Goal: Task Accomplishment & Management: Manage account settings

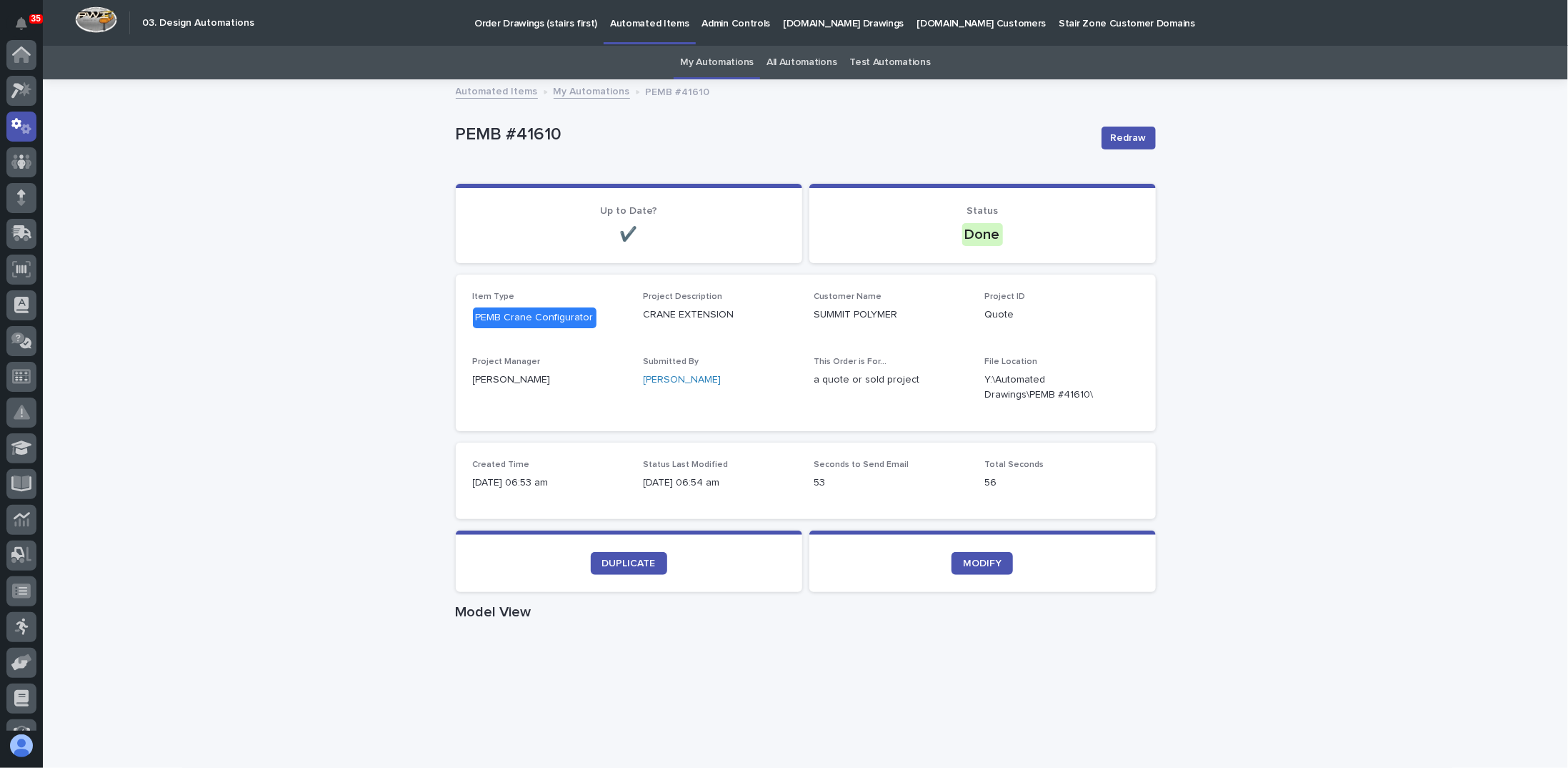
scroll to position [71, 0]
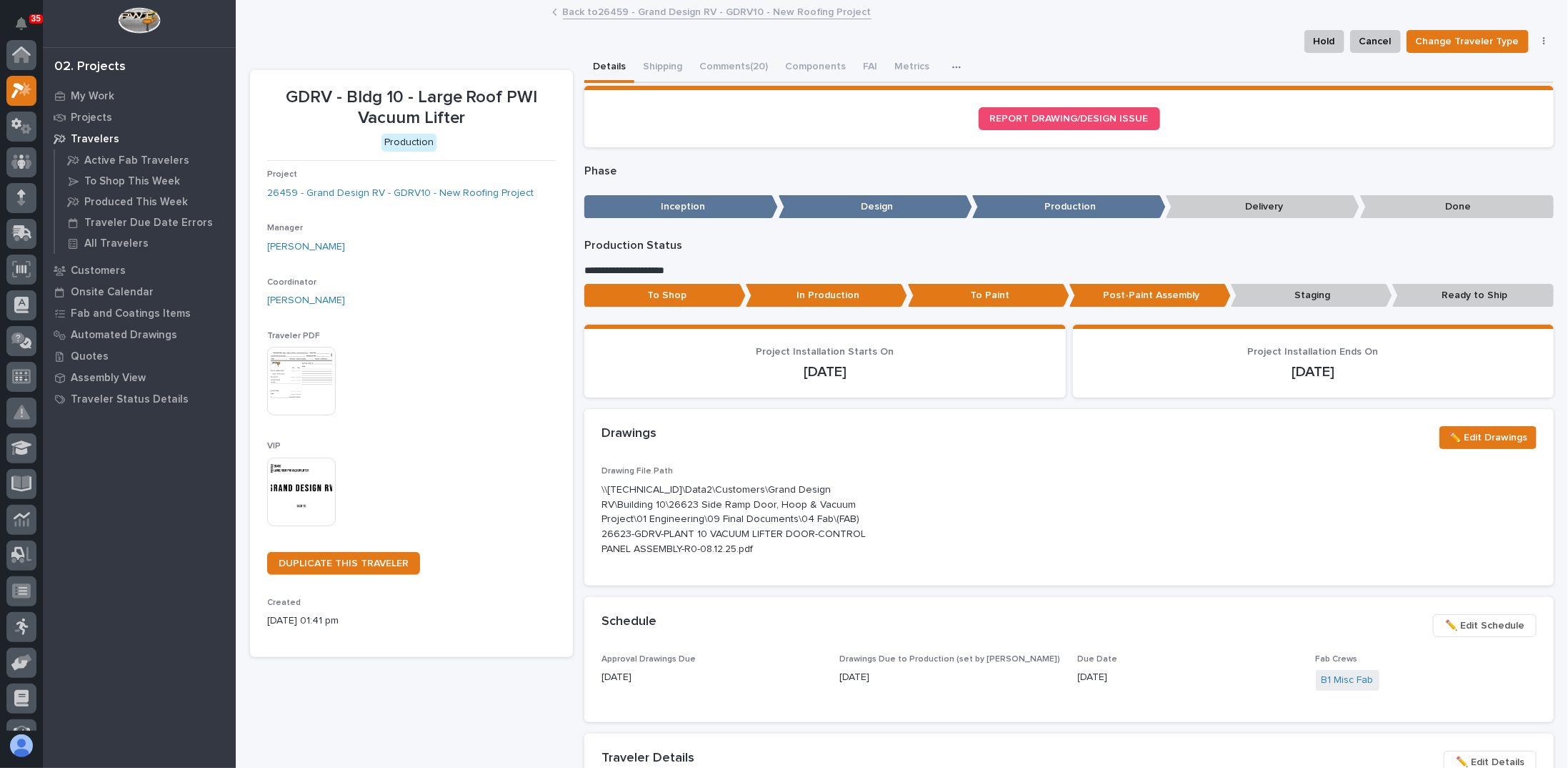
scroll to position [36, 0]
click at [1474, 427] on button "✏️ Edit Drawings" at bounding box center [1488, 437] width 97 height 23
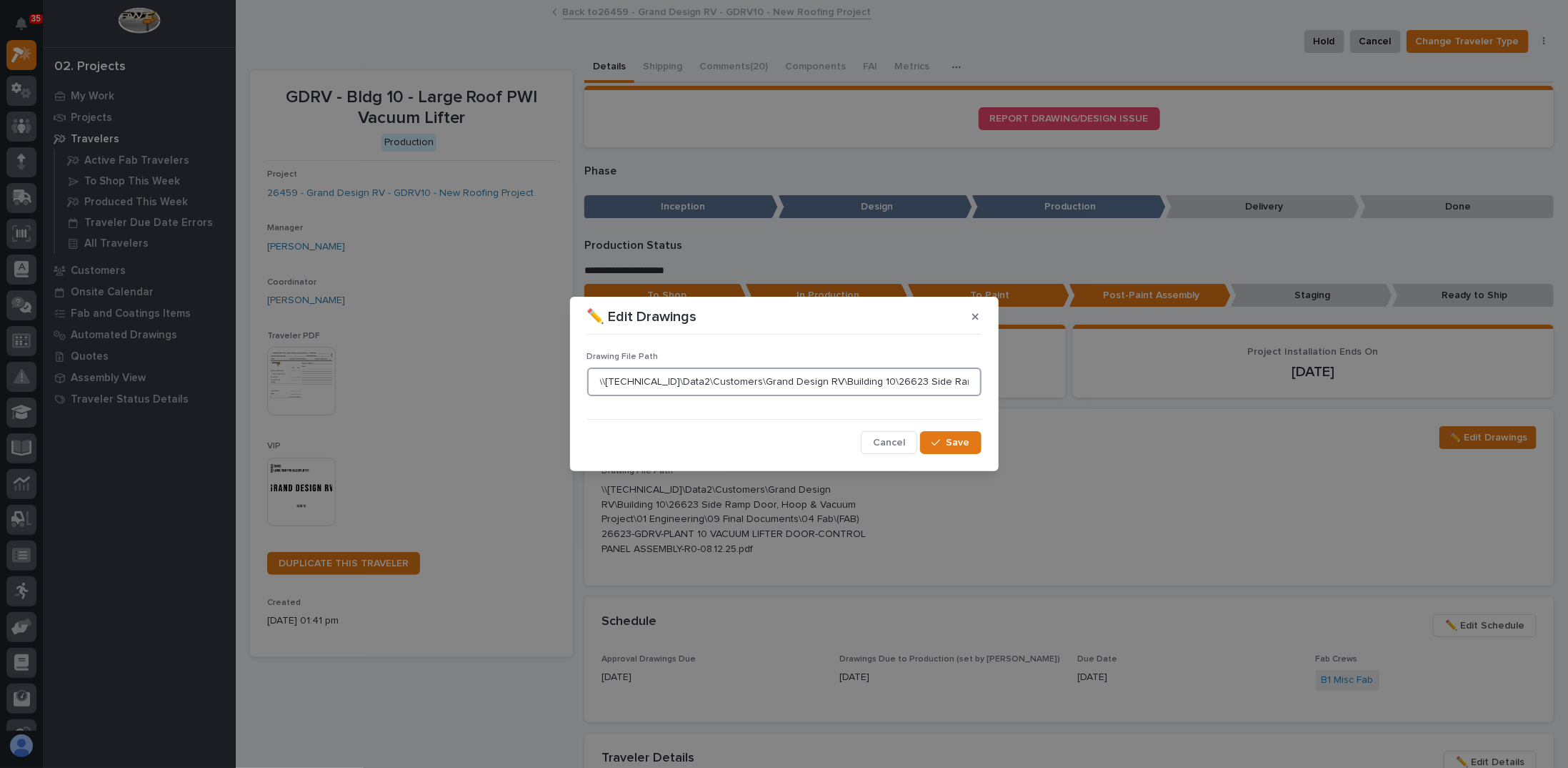
click at [884, 382] on input "\\[TECHNICAL_ID]\Data2\Customers\Grand Design RV\Building 10\26623 Side Ramp Do…" at bounding box center [784, 381] width 394 height 28
click at [884, 381] on input "\\[TECHNICAL_ID]\Data2\Customers\Grand Design RV\Building 10\26623 Side Ramp Do…" at bounding box center [784, 381] width 394 height 28
click at [808, 382] on input "\\[TECHNICAL_ID]\Data2\Customers\Grand Design RV\Building 10\26623 Side Ramp Do…" at bounding box center [784, 381] width 394 height 28
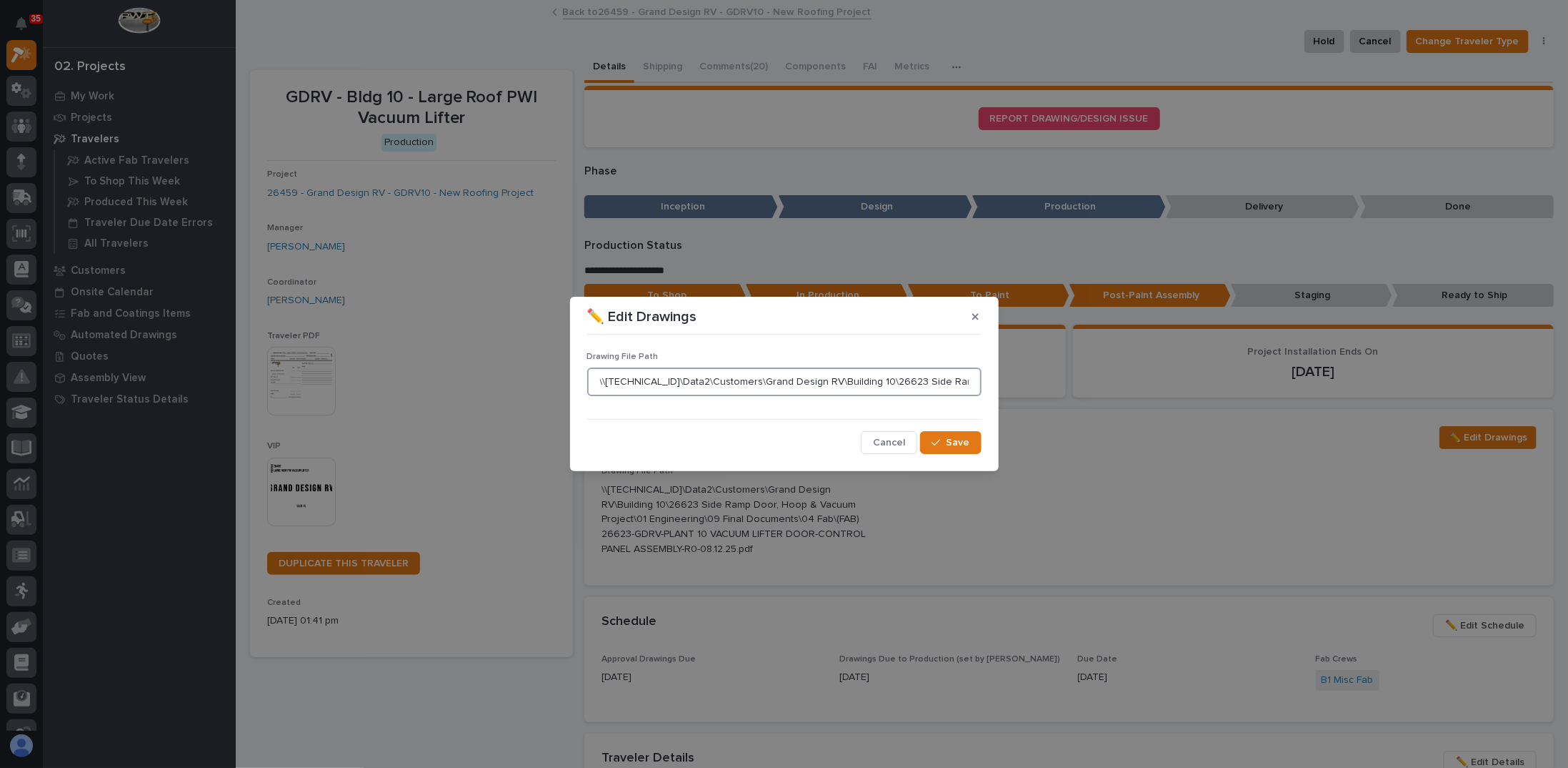
scroll to position [0, 755]
drag, startPoint x: 618, startPoint y: 386, endPoint x: 1282, endPoint y: 408, distance: 664.4
click at [1282, 408] on div "✏️ Edit Drawings Drawing File Path \\[TECHNICAL_ID]\Data2\Customers\Grand Desig…" at bounding box center [784, 384] width 1568 height 768
click at [801, 384] on input "\\[TECHNICAL_ID]\Data2\Customers\Grand Design RV\Building 10\26623 Side Ramp Do…" at bounding box center [784, 381] width 394 height 28
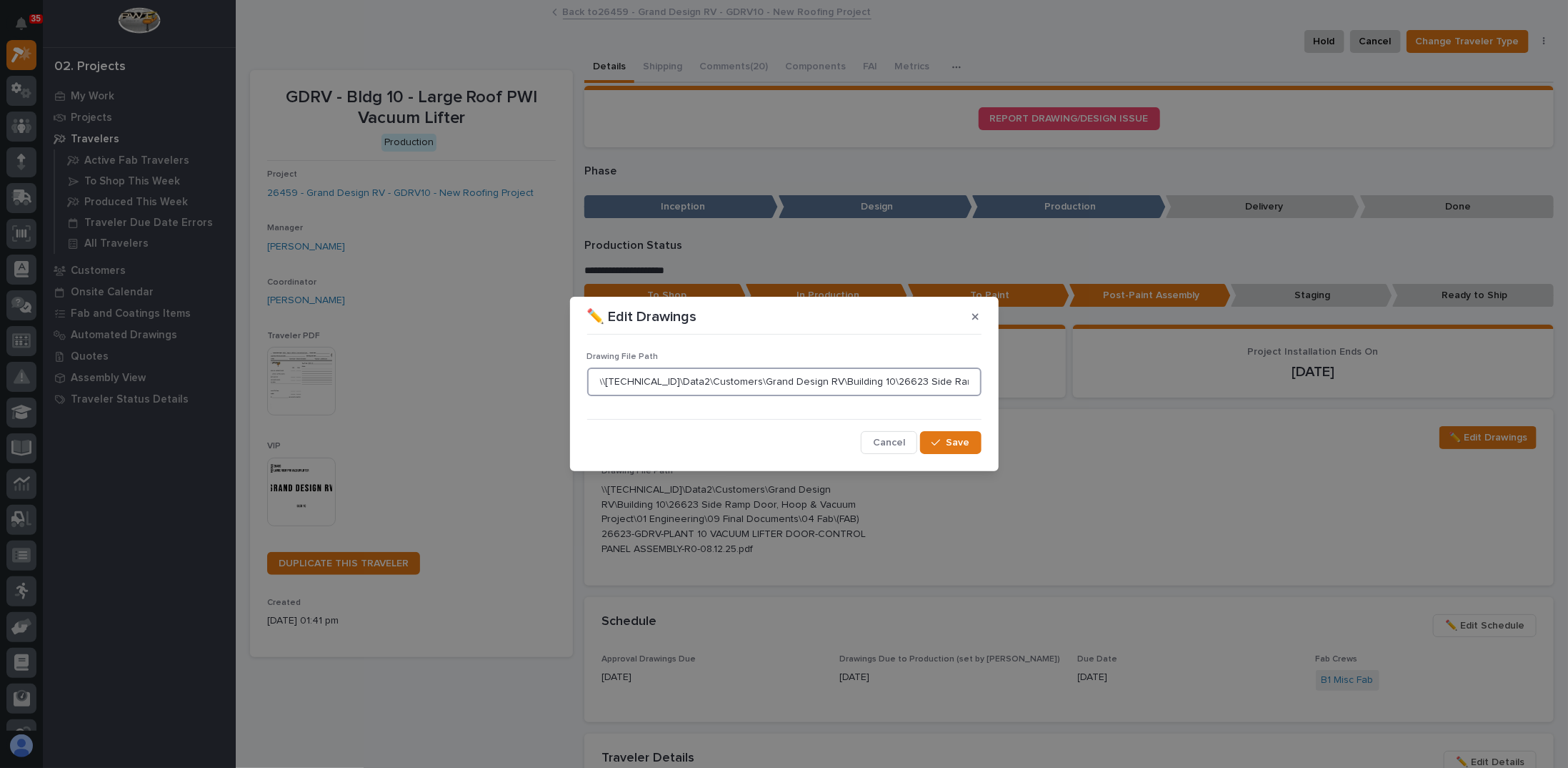
click at [801, 384] on input "\\[TECHNICAL_ID]\Data2\Customers\Grand Design RV\Building 10\26623 Side Ramp Do…" at bounding box center [784, 381] width 394 height 28
click at [956, 433] on button "Save" at bounding box center [950, 442] width 60 height 23
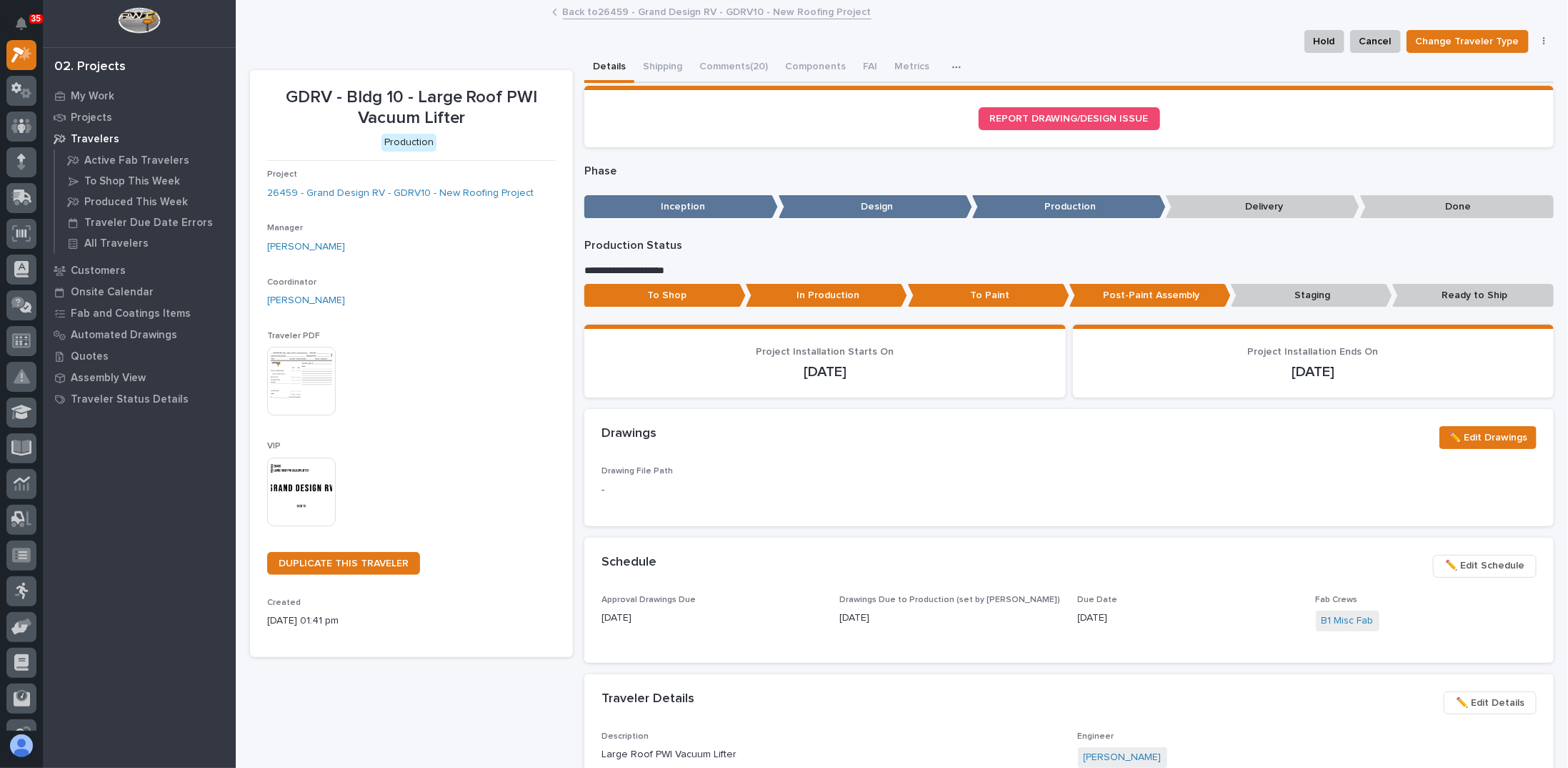
click at [982, 466] on div "Drawing File Path -" at bounding box center [1069, 487] width 935 height 42
drag, startPoint x: 599, startPoint y: 436, endPoint x: 670, endPoint y: 433, distance: 71.1
click at [670, 433] on div "Drawings" at bounding box center [1015, 433] width 827 height 16
click at [671, 434] on div "Drawings" at bounding box center [1015, 433] width 827 height 16
click at [950, 427] on div "Drawings" at bounding box center [1015, 433] width 827 height 16
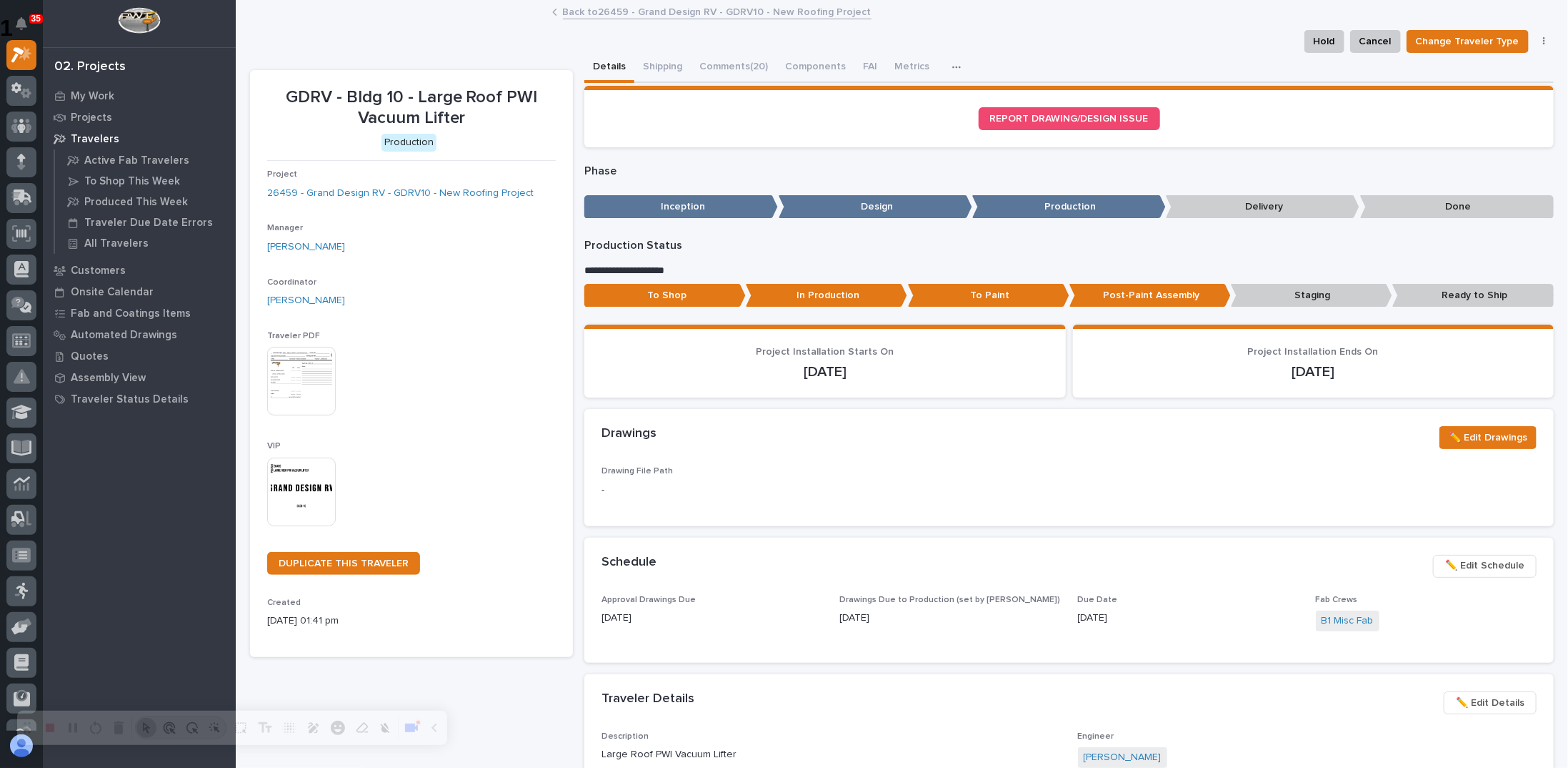
click at [950, 427] on div "Drawings" at bounding box center [1015, 433] width 827 height 16
click at [743, 436] on div "Drawings" at bounding box center [1015, 433] width 827 height 16
click at [442, 103] on p "GDRV - Bldg 10 - Large Roof PWI Vacuum Lifter" at bounding box center [412, 107] width 289 height 41
drag, startPoint x: 602, startPoint y: 431, endPoint x: 653, endPoint y: 433, distance: 51.0
click at [653, 433] on h2 "Drawings" at bounding box center [629, 433] width 55 height 16
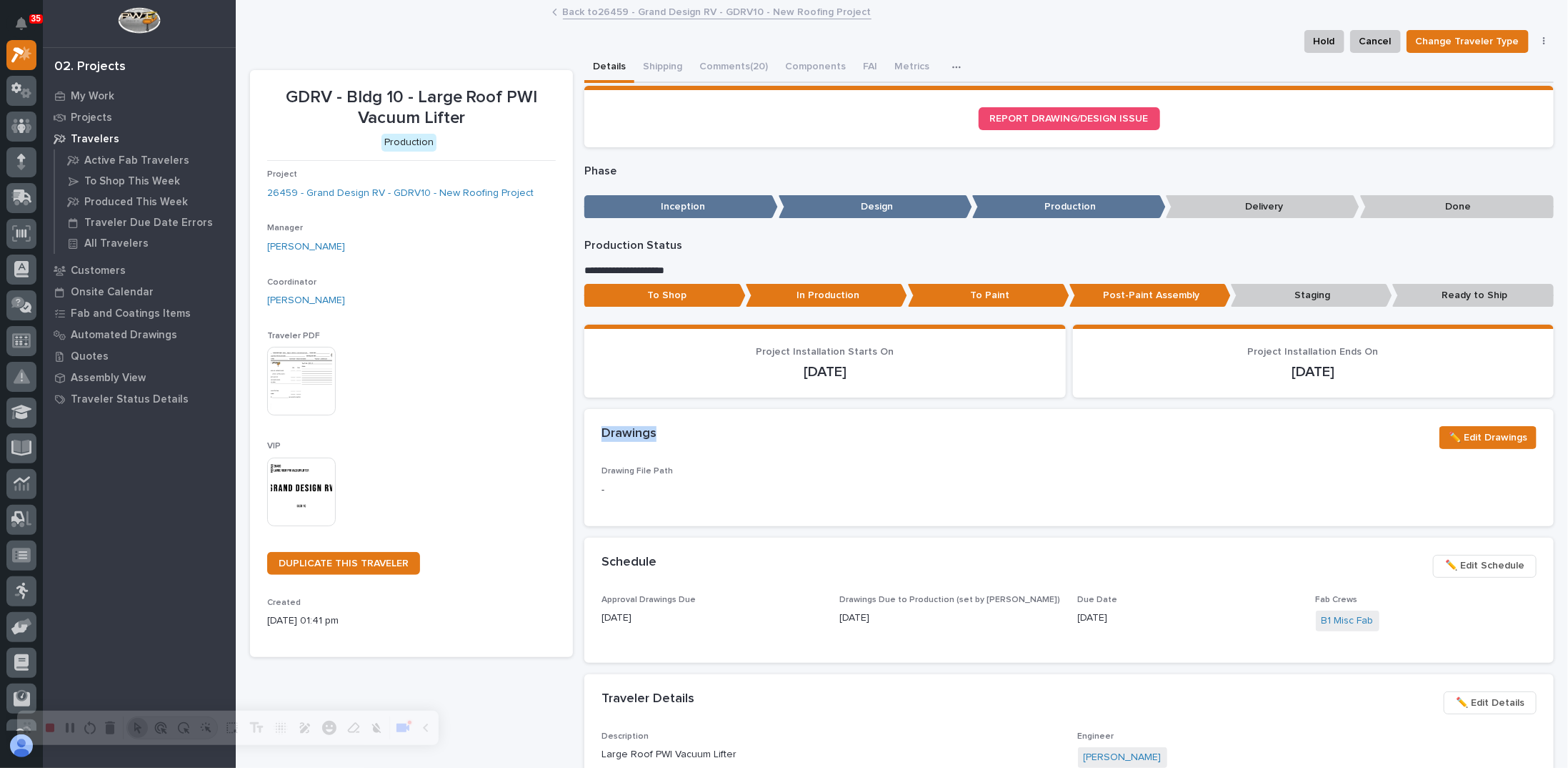
click at [649, 446] on div "Drawings ✏️ Edit Drawings" at bounding box center [1069, 437] width 935 height 23
click at [1461, 438] on span "✏️ Edit Drawings" at bounding box center [1488, 438] width 79 height 17
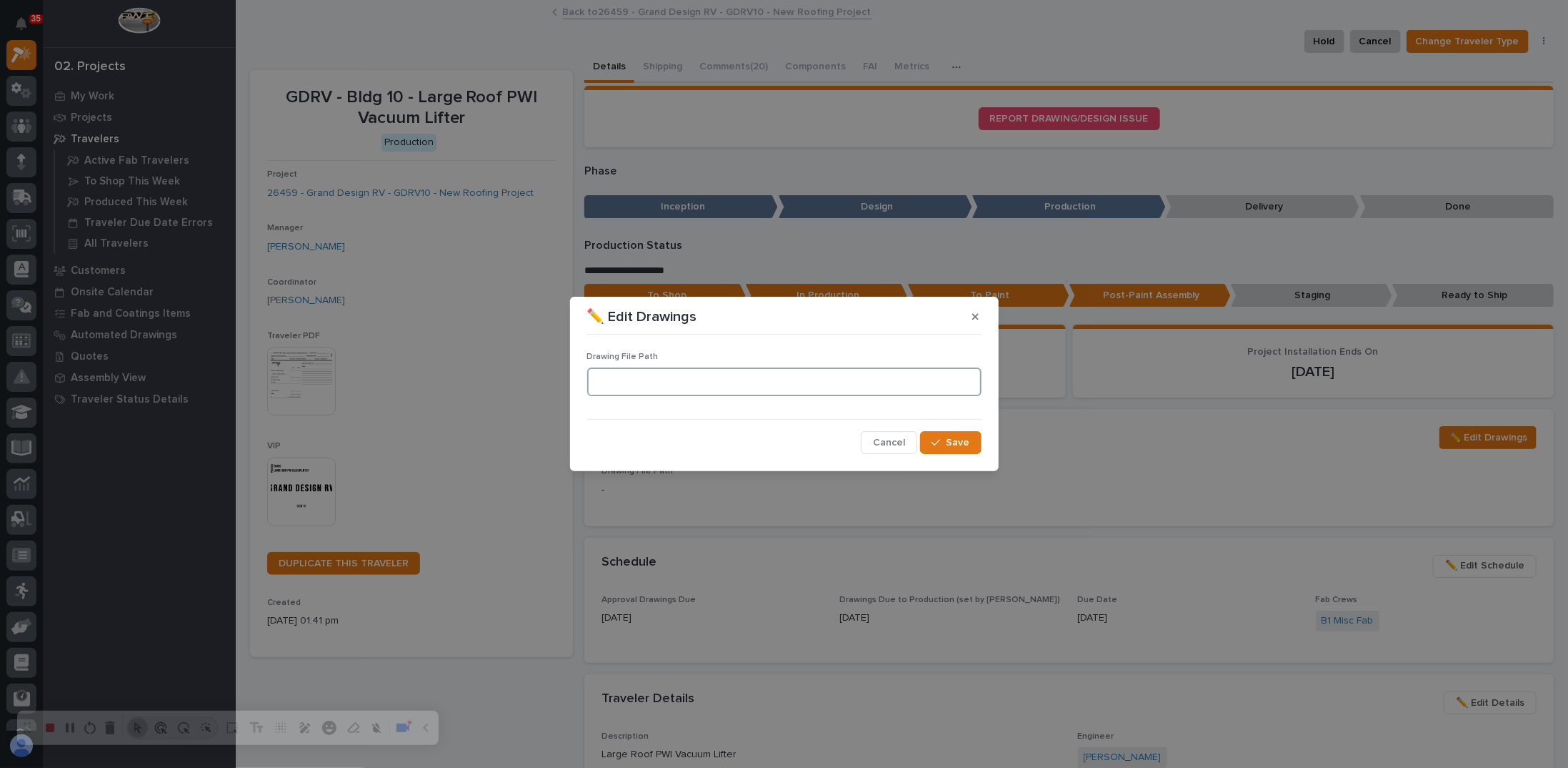
click at [671, 385] on input at bounding box center [784, 381] width 394 height 28
paste input ""\\[TECHNICAL_ID]\Data2\Customers\Grand Design RV\Building 10\26623 Side Ramp D…"
type input ""\\[TECHNICAL_ID]\Data2\Customers\Grand Design RV\Building 10\26623 Side Ramp D…"
click at [955, 446] on span "Save" at bounding box center [959, 442] width 24 height 13
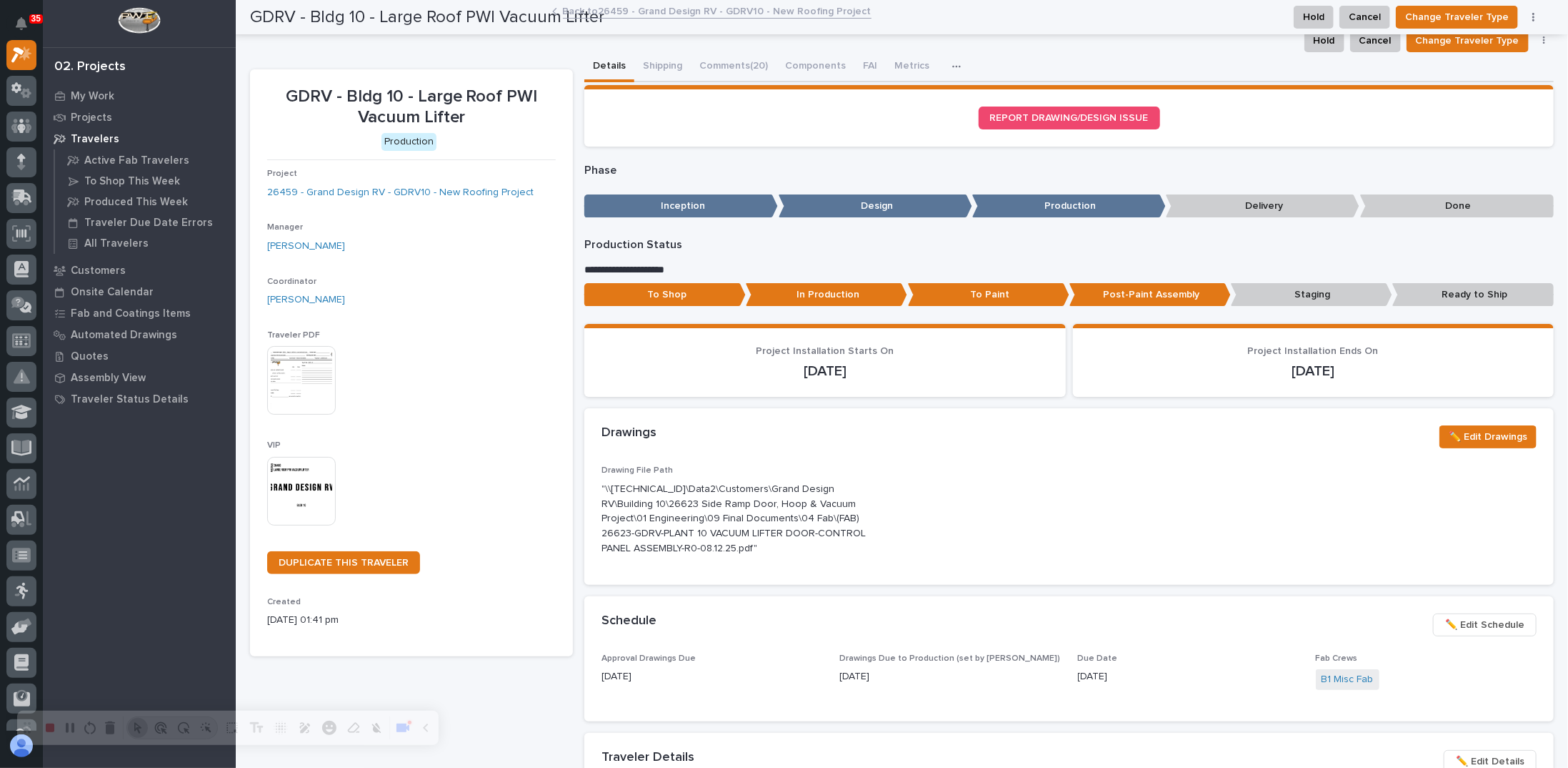
scroll to position [0, 0]
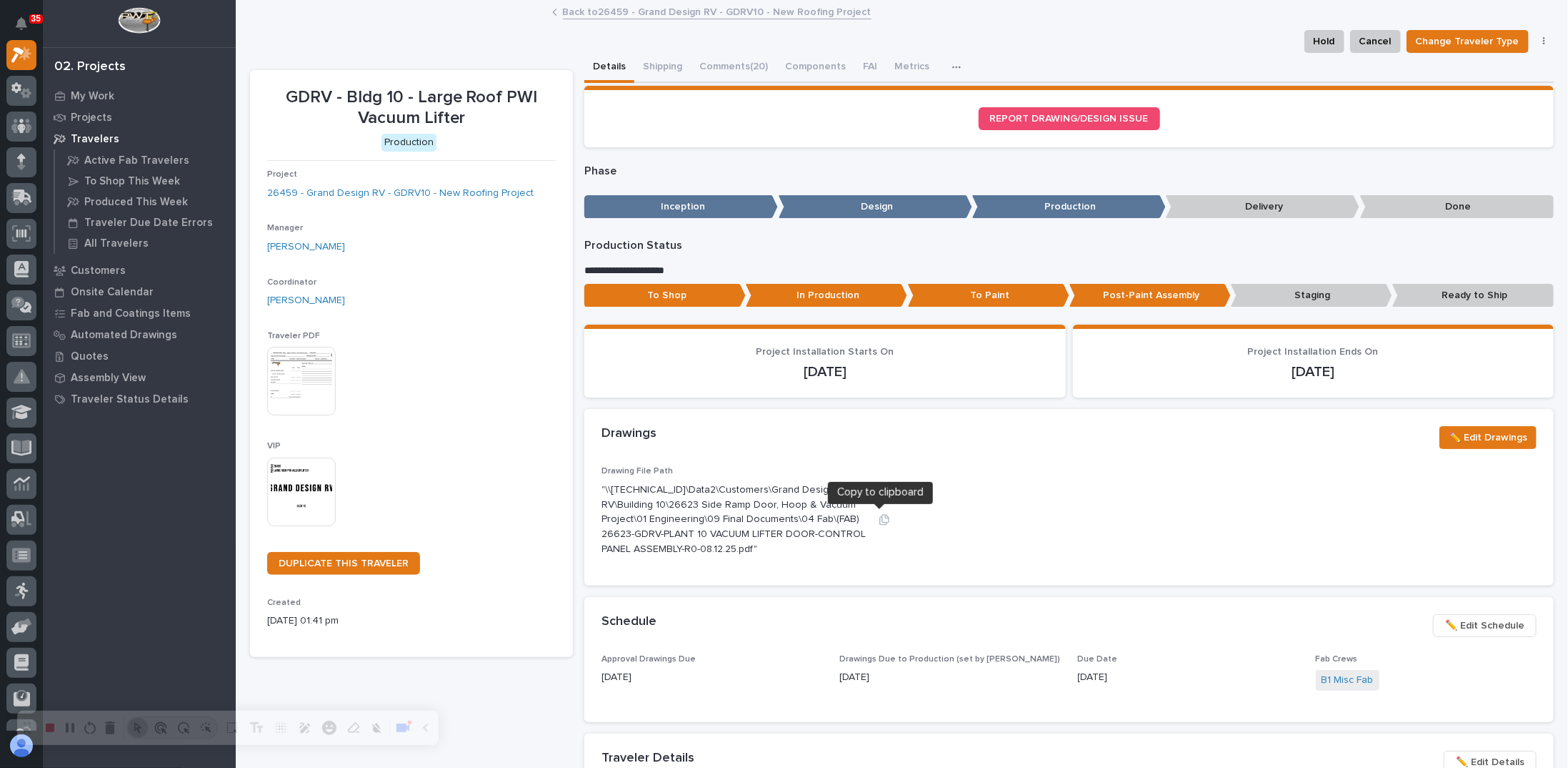
click at [881, 518] on icon "button" at bounding box center [885, 520] width 11 height 11
click at [866, 471] on p "Drawing File Path" at bounding box center [752, 471] width 300 height 10
click at [1482, 429] on span "✏️ Edit Drawings" at bounding box center [1488, 438] width 79 height 17
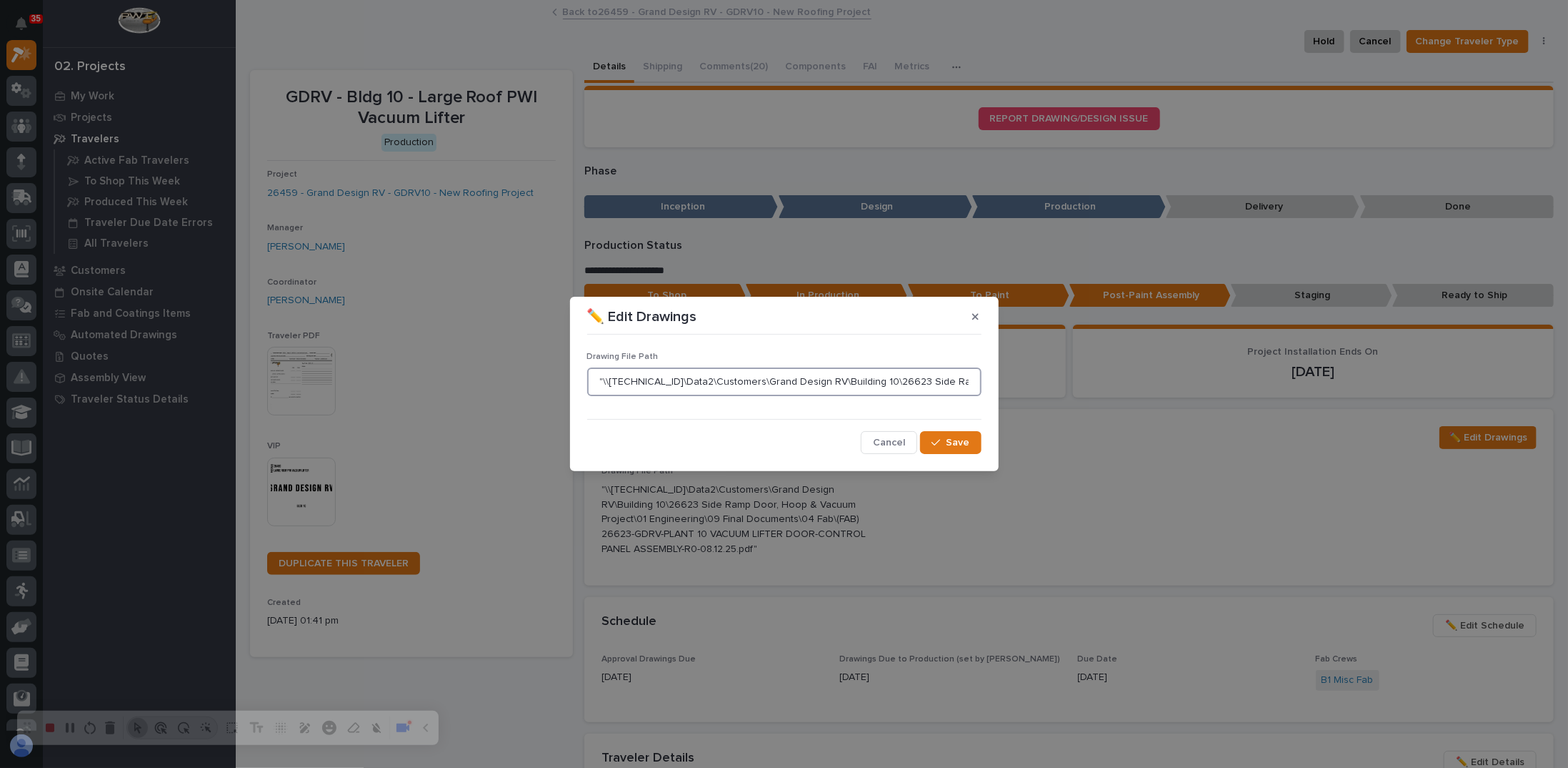
click at [805, 386] on input ""\\[TECHNICAL_ID]\Data2\Customers\Grand Design RV\Building 10\26623 Side Ramp D…" at bounding box center [784, 381] width 394 height 28
paste input "\\[TECHNICAL_ID]\Data2\Customers\Grand Design RV\Building 10\26623 Side Ramp Do…"
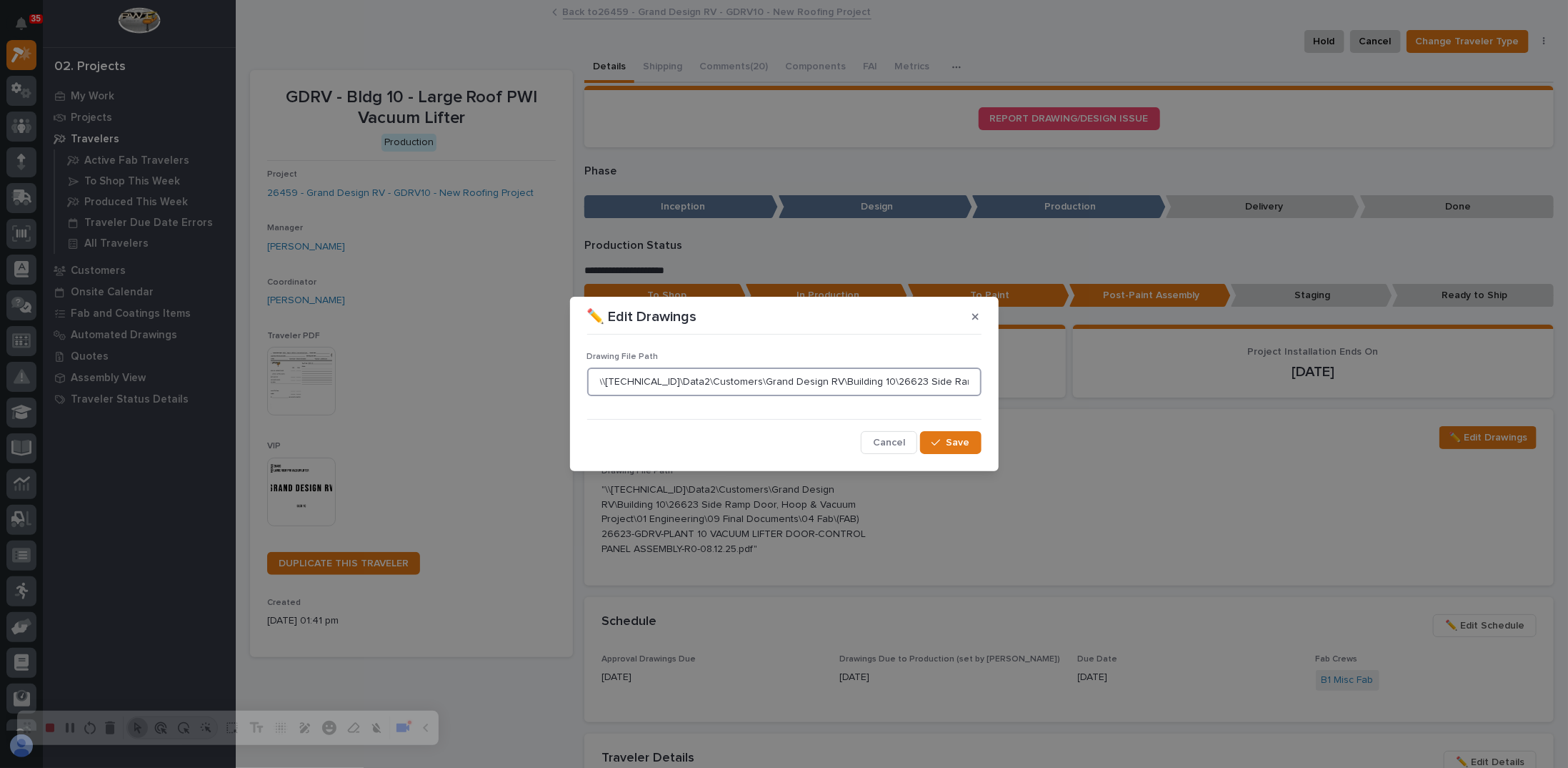
scroll to position [0, 755]
type input "\\[TECHNICAL_ID]\Data2\Customers\Grand Design RV\Building 10\26623 Side Ramp Do…"
click at [944, 436] on button "Save" at bounding box center [950, 442] width 60 height 23
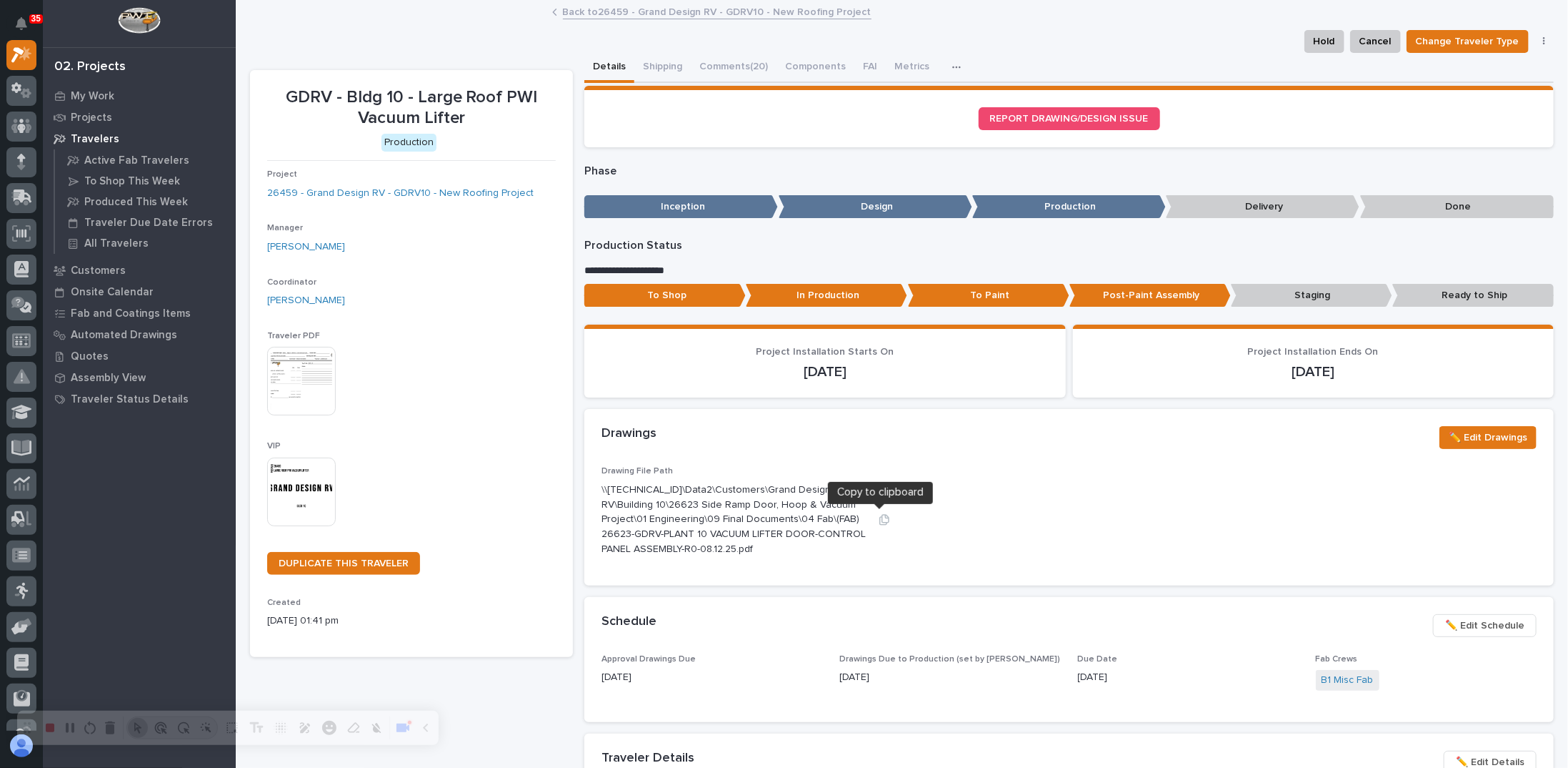
click at [882, 522] on icon "button" at bounding box center [885, 520] width 10 height 11
click at [893, 456] on div "Drawings ✏️ Edit Drawings" at bounding box center [1069, 438] width 970 height 57
click at [911, 470] on div "Drawing File Path \\[TECHNICAL_ID]\Data2\Customers\Grand Design RV\Building 10\…" at bounding box center [1069, 516] width 935 height 102
click at [462, 197] on link "26459 - Grand Design RV - GDRV10 - New Roofing Project" at bounding box center [400, 193] width 266 height 15
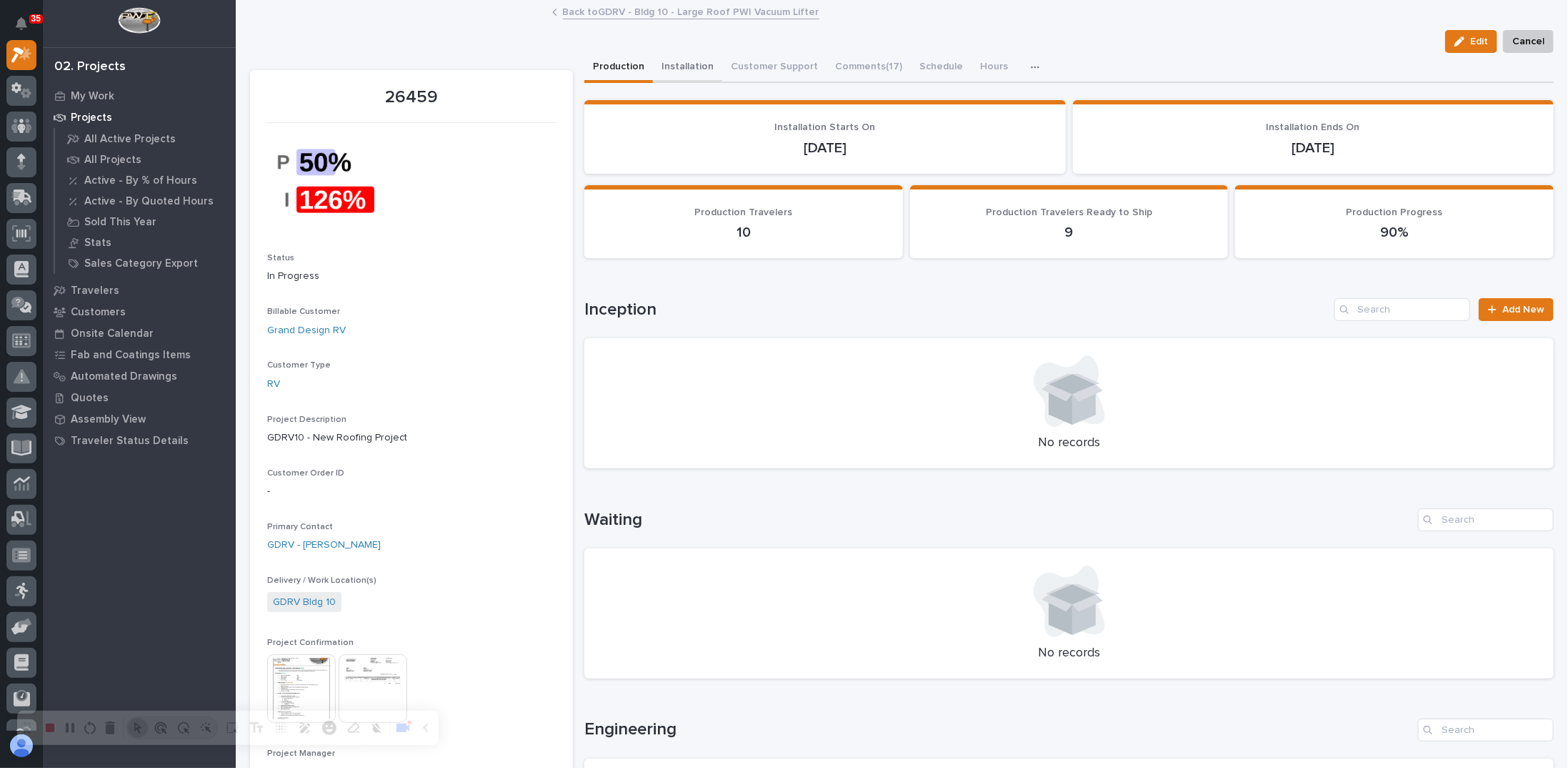
click at [683, 71] on button "Installation" at bounding box center [688, 68] width 70 height 30
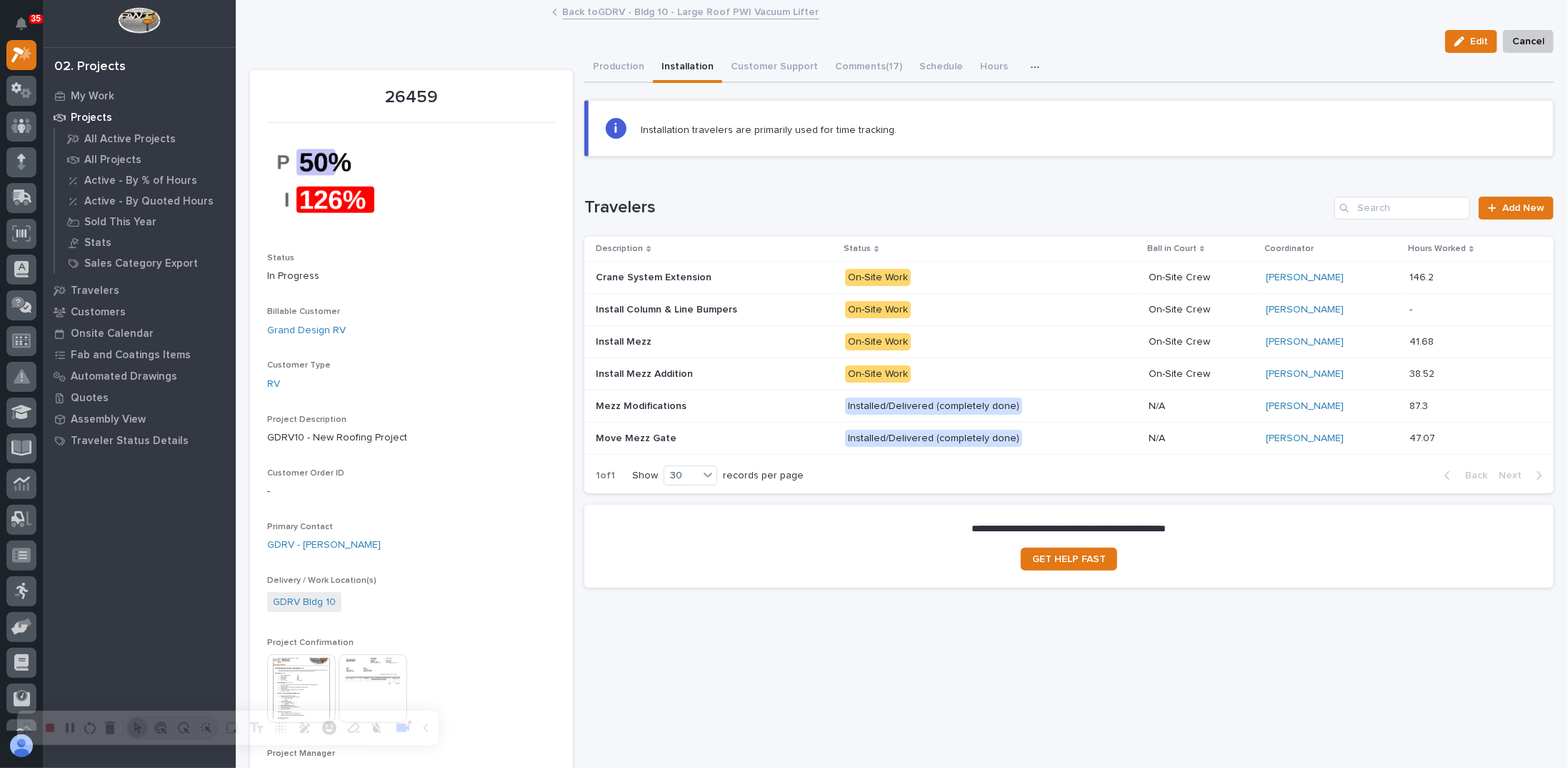
click at [739, 275] on p at bounding box center [714, 277] width 238 height 12
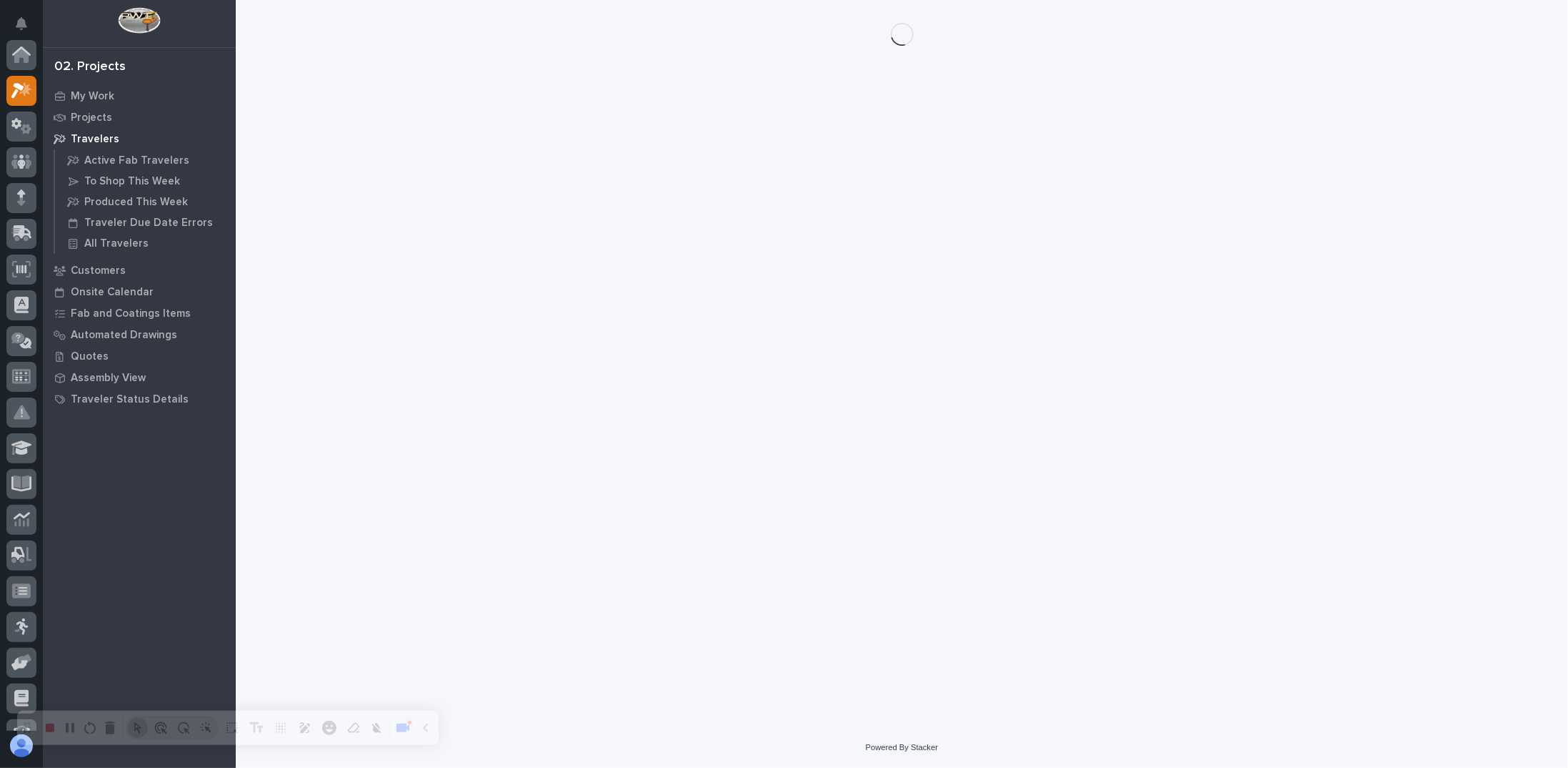
scroll to position [36, 0]
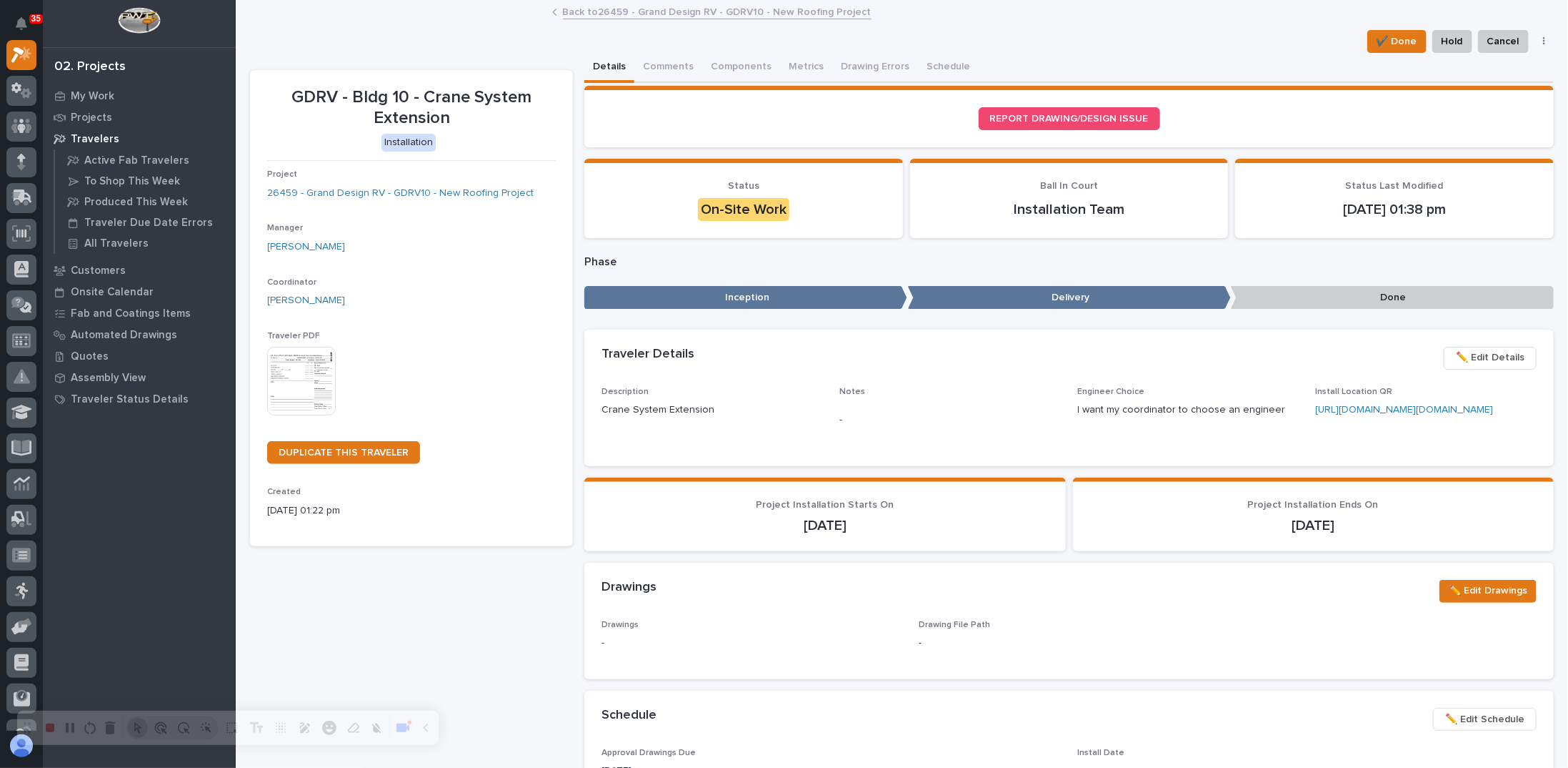
click at [1000, 362] on div "Traveler Details ✏️ Edit Details" at bounding box center [1069, 358] width 935 height 23
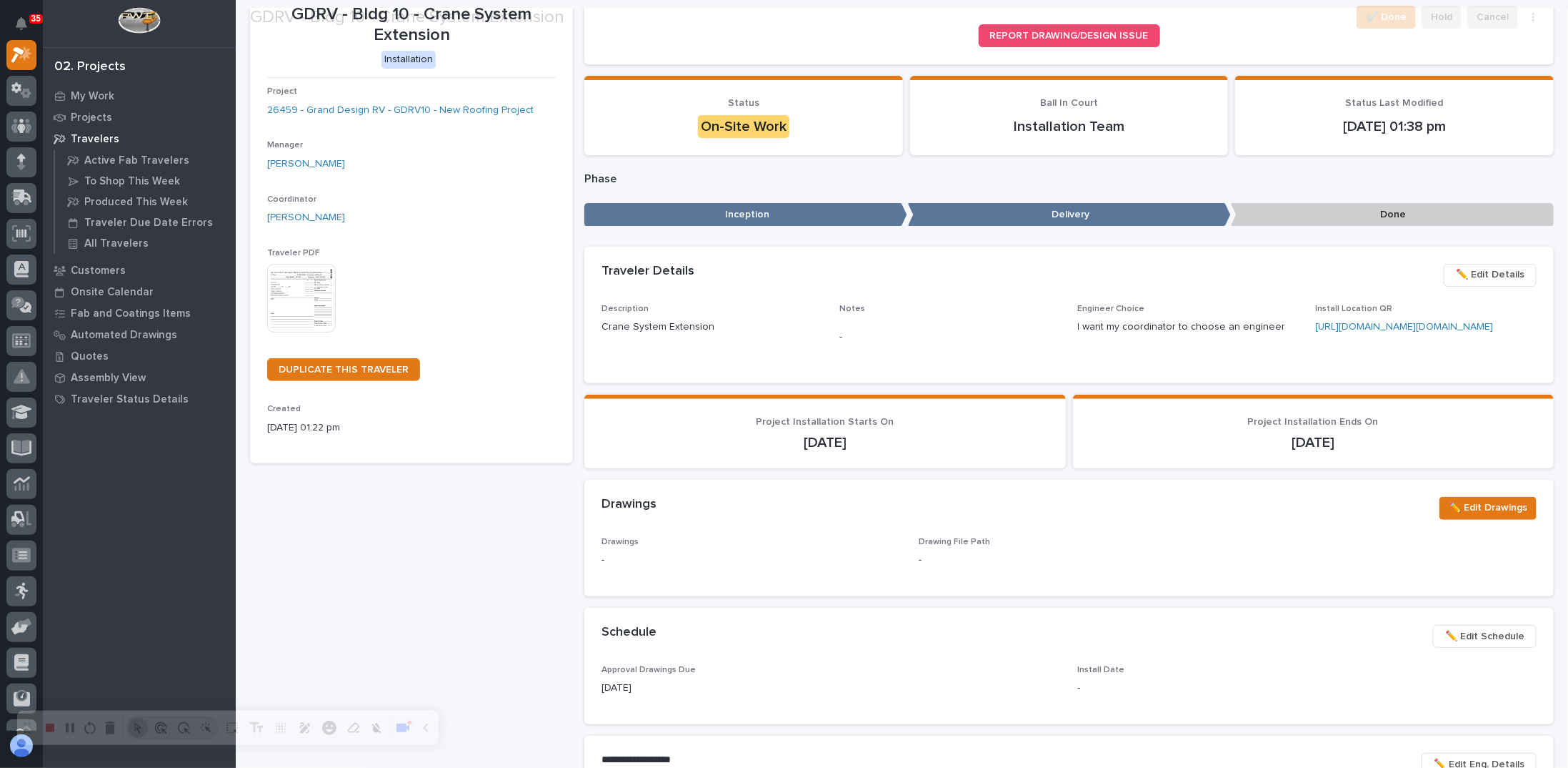
scroll to position [286, 0]
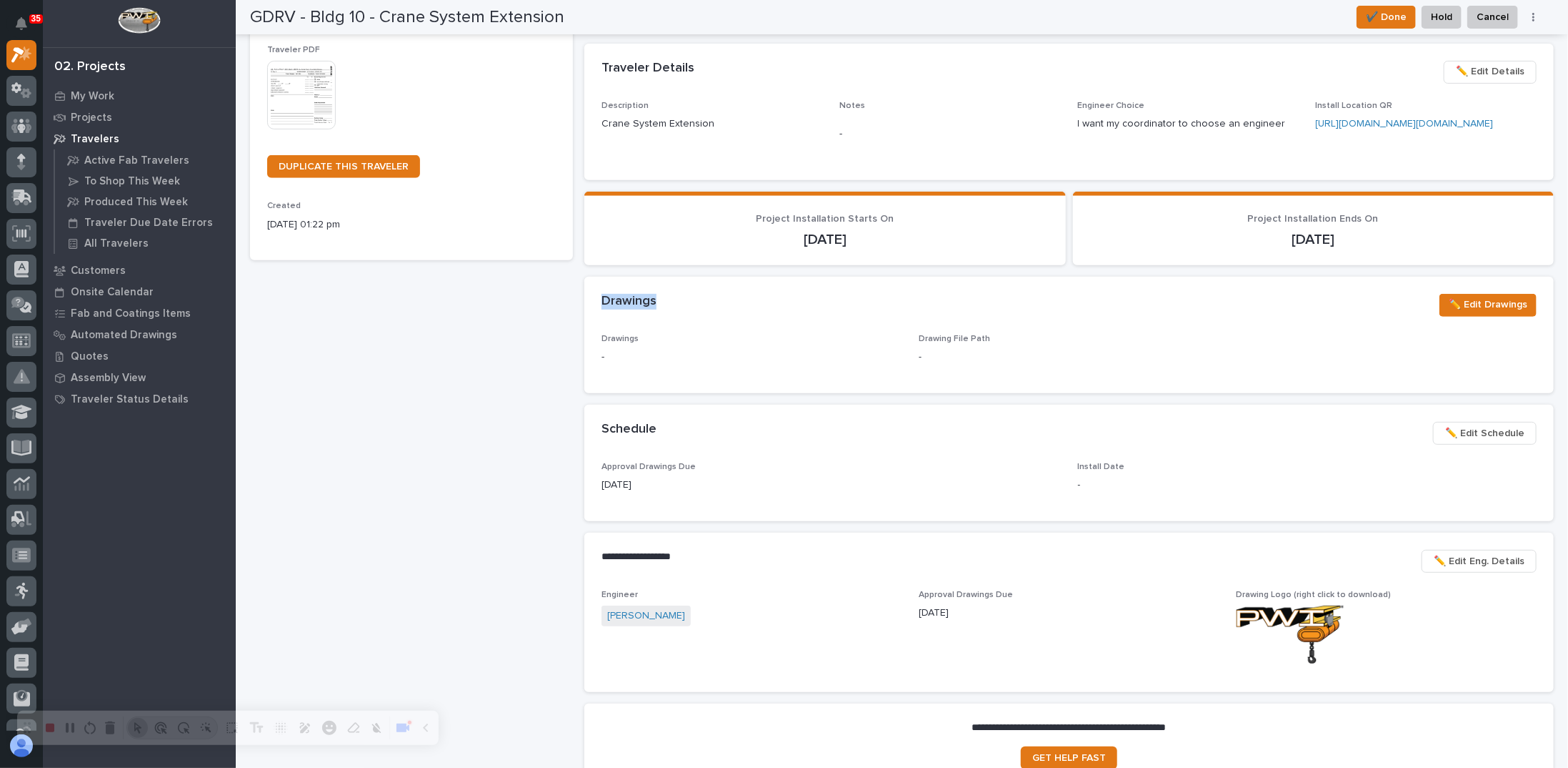
drag, startPoint x: 600, startPoint y: 324, endPoint x: 659, endPoint y: 326, distance: 59.0
click at [659, 309] on div "Drawings" at bounding box center [1015, 301] width 827 height 16
click at [647, 334] on div "Drawings ✏️ Edit Drawings" at bounding box center [1069, 305] width 970 height 57
click at [1482, 313] on span "✏️ Edit Drawings" at bounding box center [1488, 304] width 79 height 17
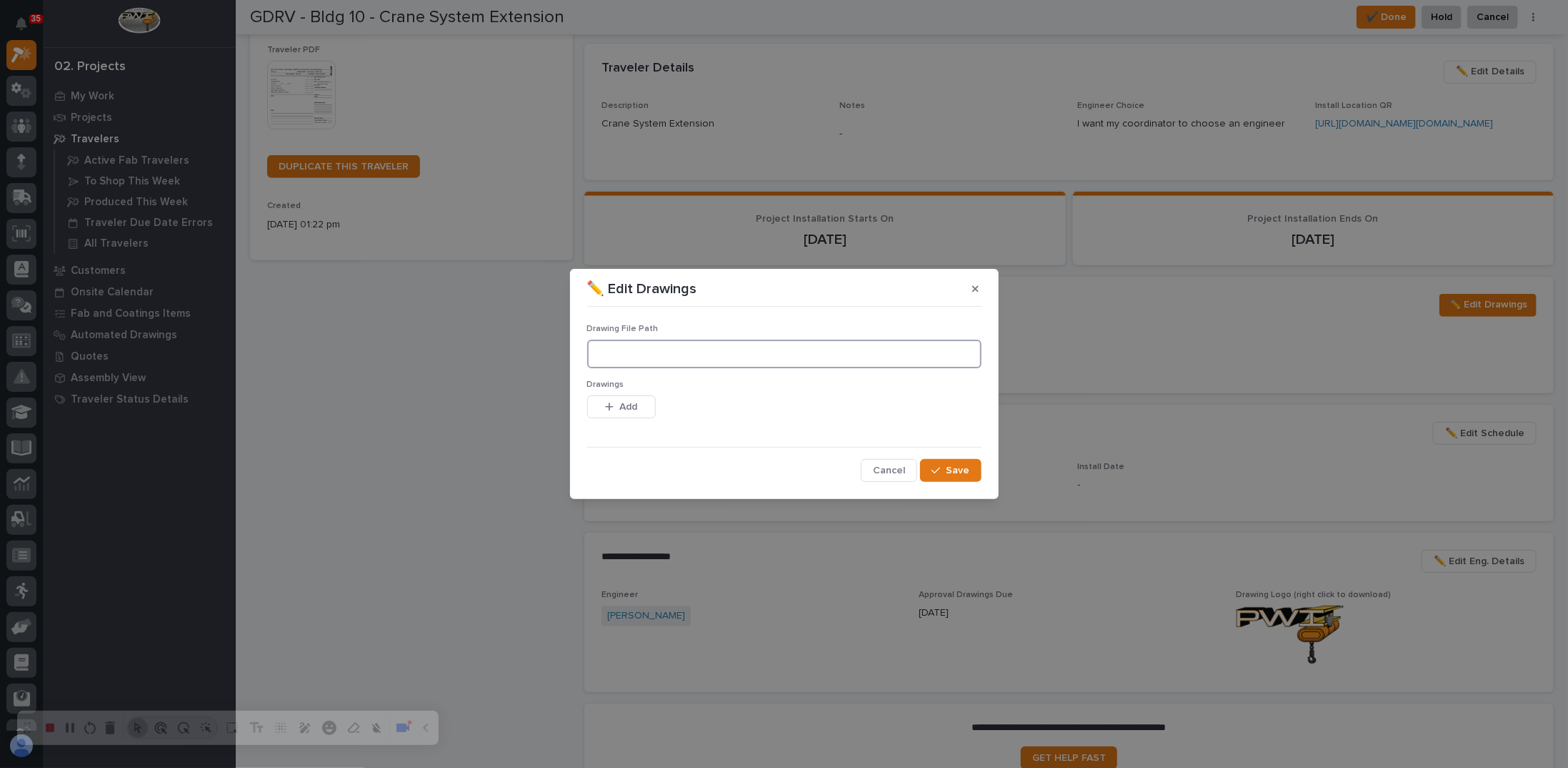
click at [609, 351] on input at bounding box center [784, 353] width 394 height 28
click at [621, 406] on span "Add" at bounding box center [628, 406] width 18 height 13
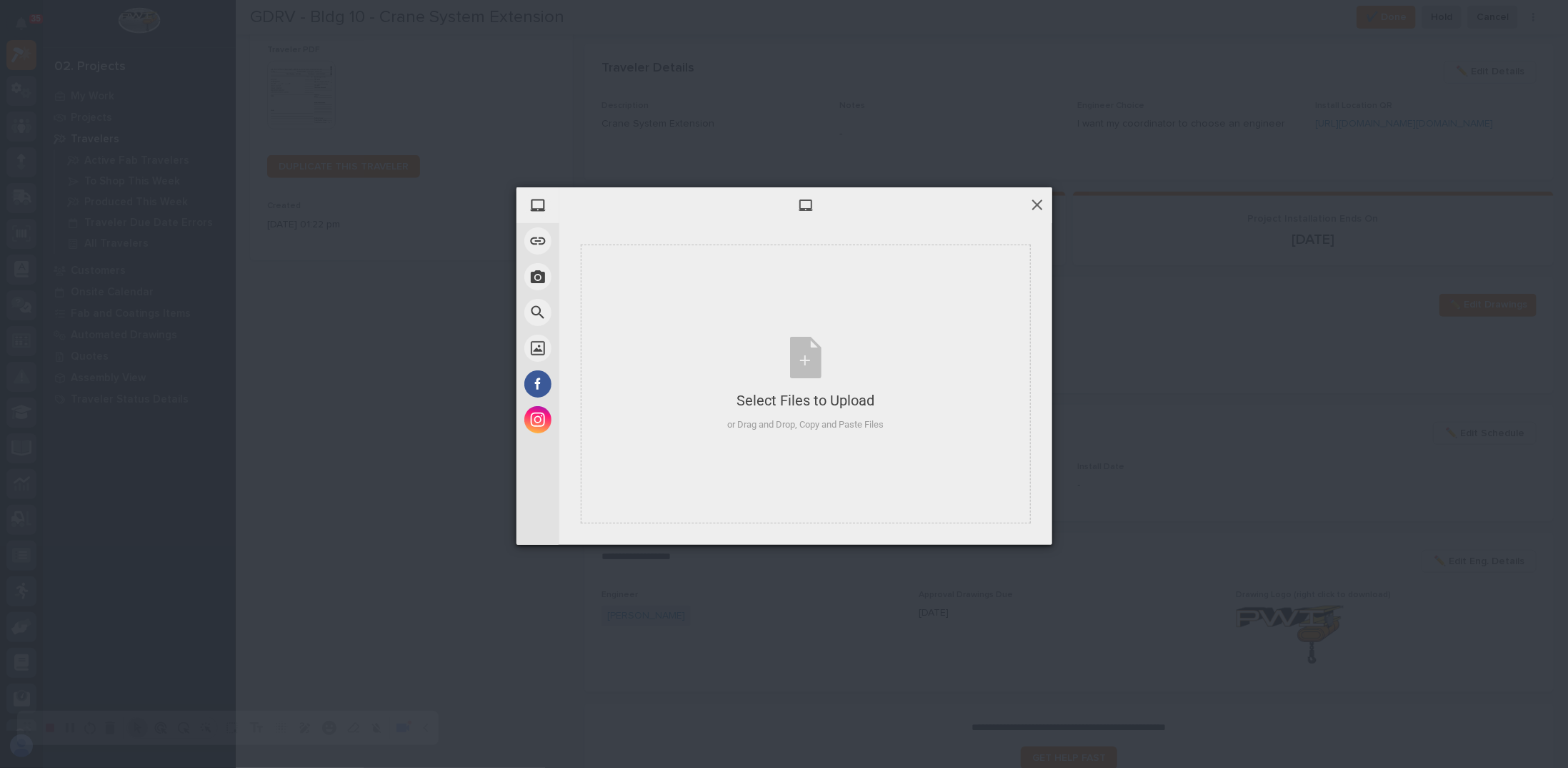
click at [1035, 207] on span at bounding box center [1036, 204] width 16 height 16
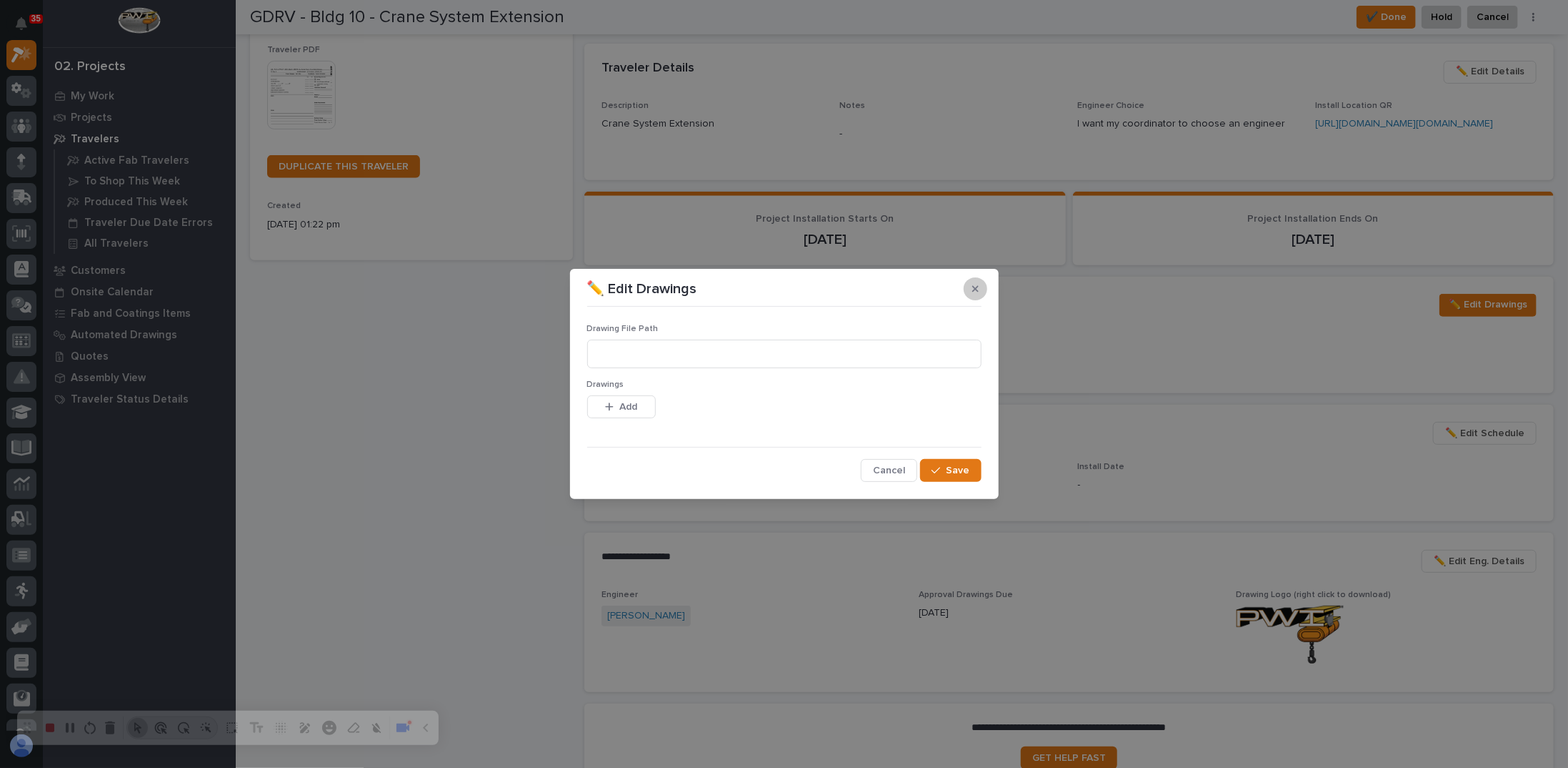
click at [976, 292] on icon "button" at bounding box center [975, 288] width 6 height 10
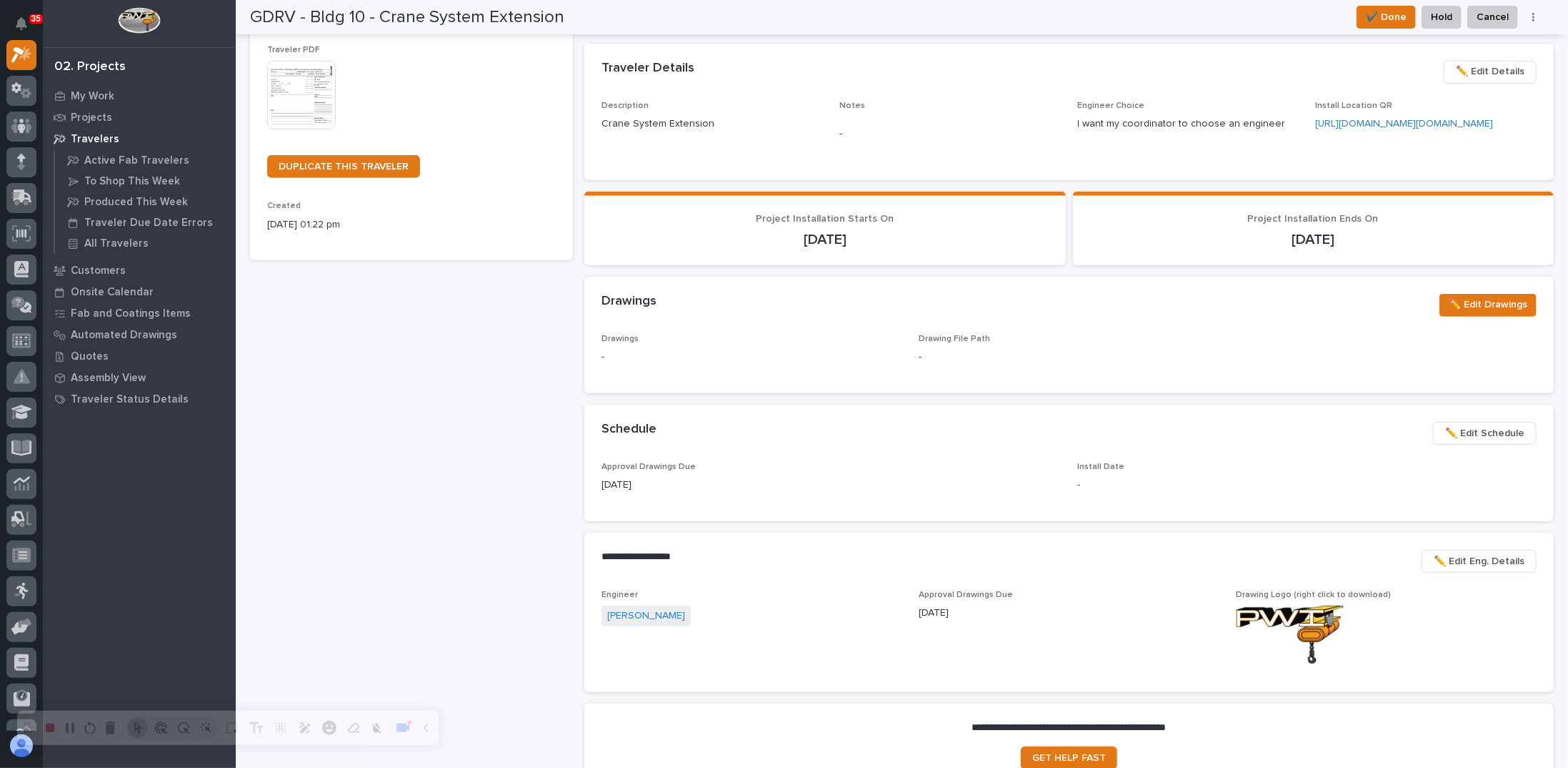
click at [944, 334] on div "Drawings ✏️ Edit Drawings" at bounding box center [1069, 305] width 970 height 57
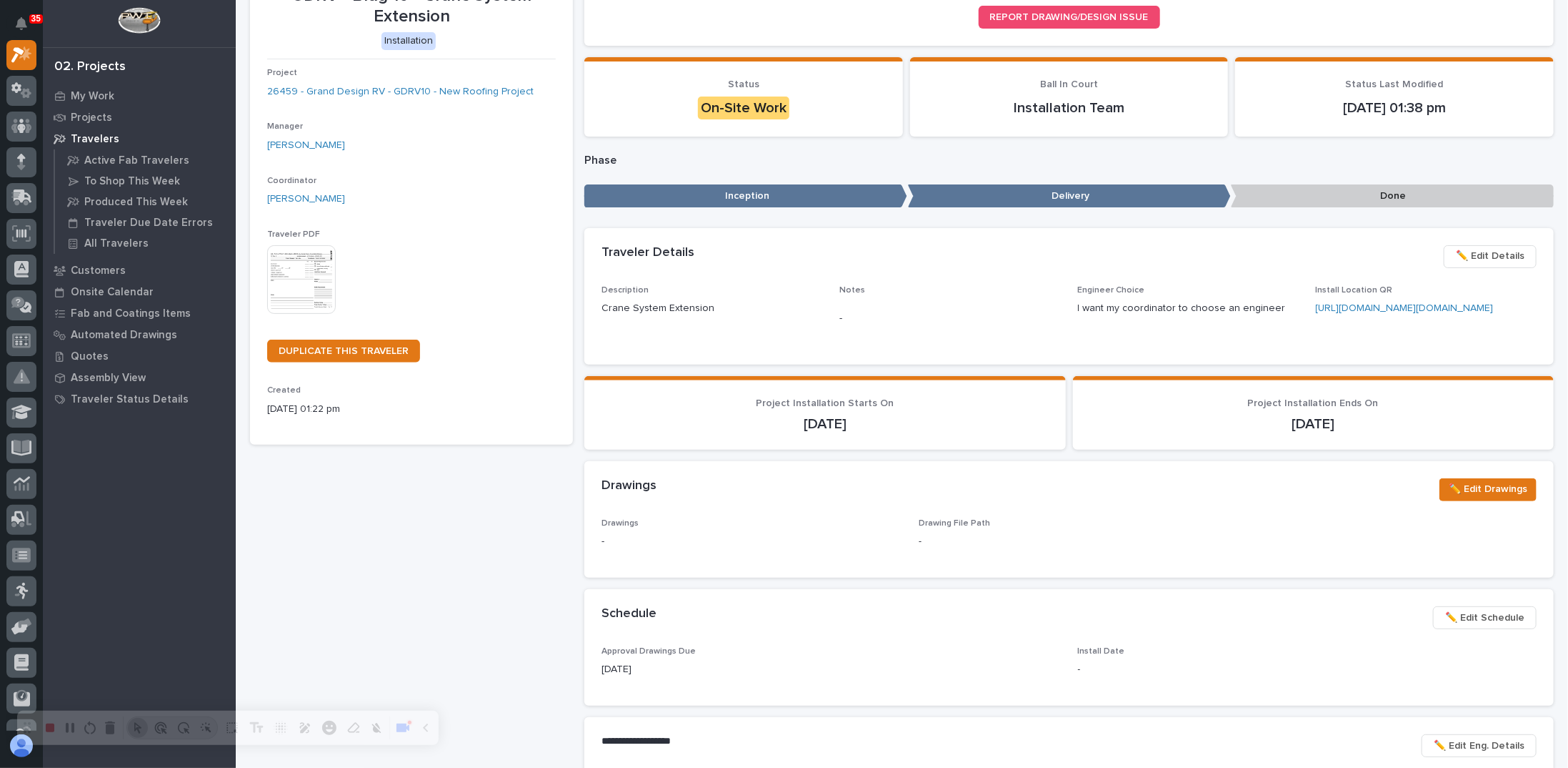
scroll to position [143, 0]
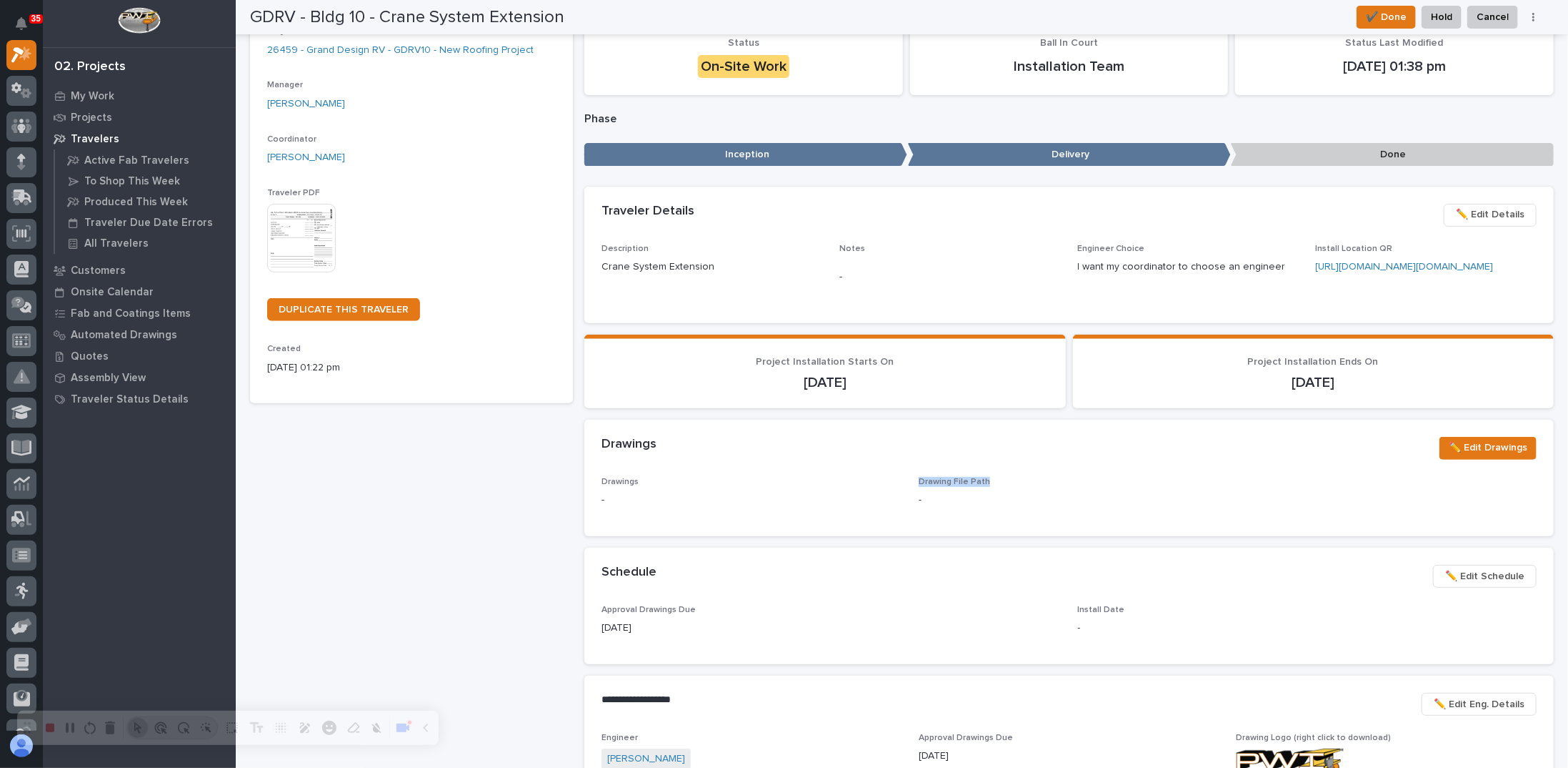
drag, startPoint x: 916, startPoint y: 504, endPoint x: 1018, endPoint y: 505, distance: 102.0
click at [1018, 487] on p "Drawing File Path" at bounding box center [1069, 481] width 300 height 10
click at [989, 487] on p "Drawing File Path" at bounding box center [1069, 481] width 300 height 10
click at [612, 511] on div "Drawings -" at bounding box center [752, 498] width 300 height 42
drag, startPoint x: 599, startPoint y: 522, endPoint x: 632, endPoint y: 520, distance: 33.1
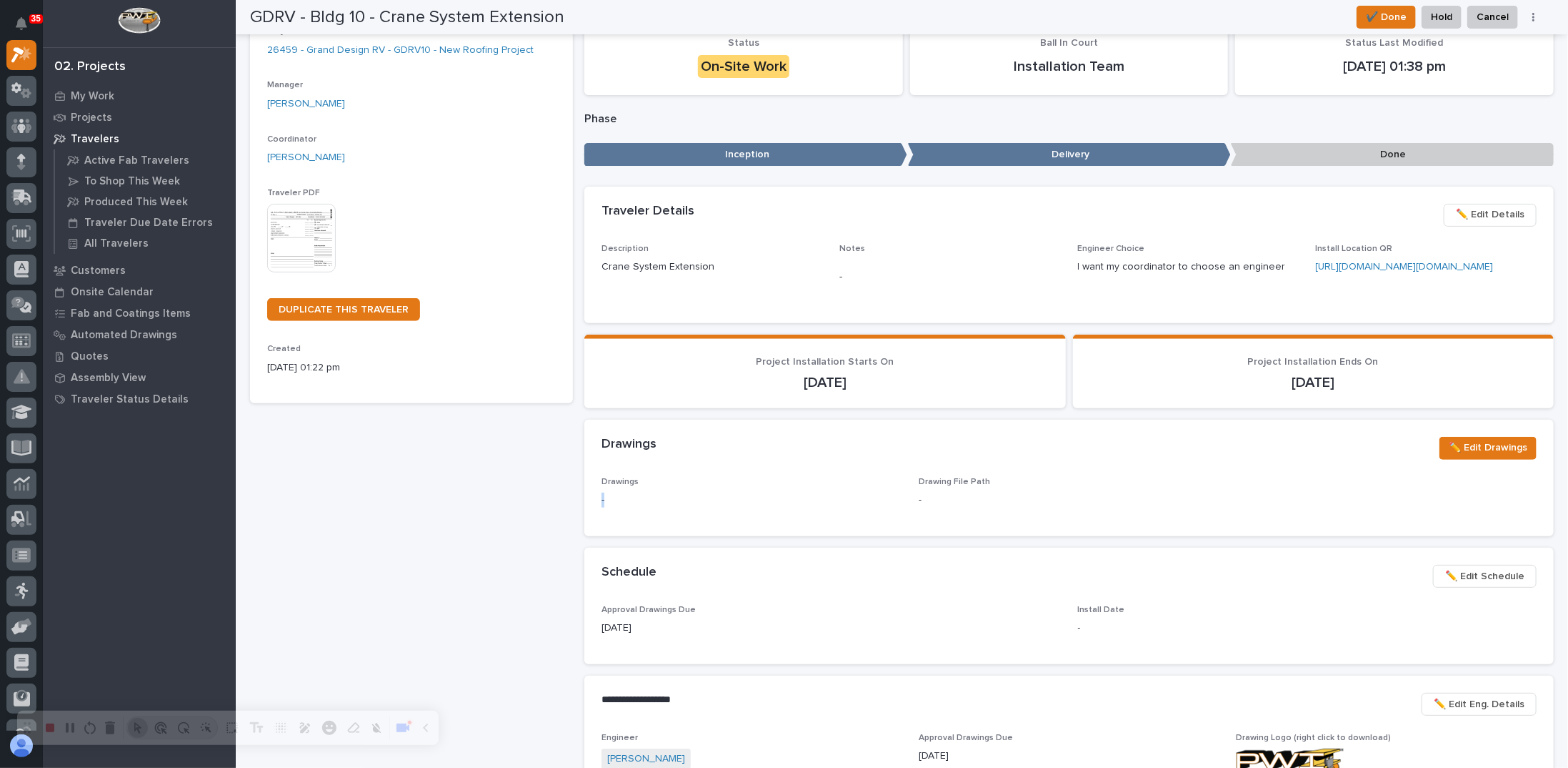
click at [632, 508] on p "-" at bounding box center [752, 500] width 300 height 15
click at [628, 508] on p "-" at bounding box center [752, 500] width 300 height 15
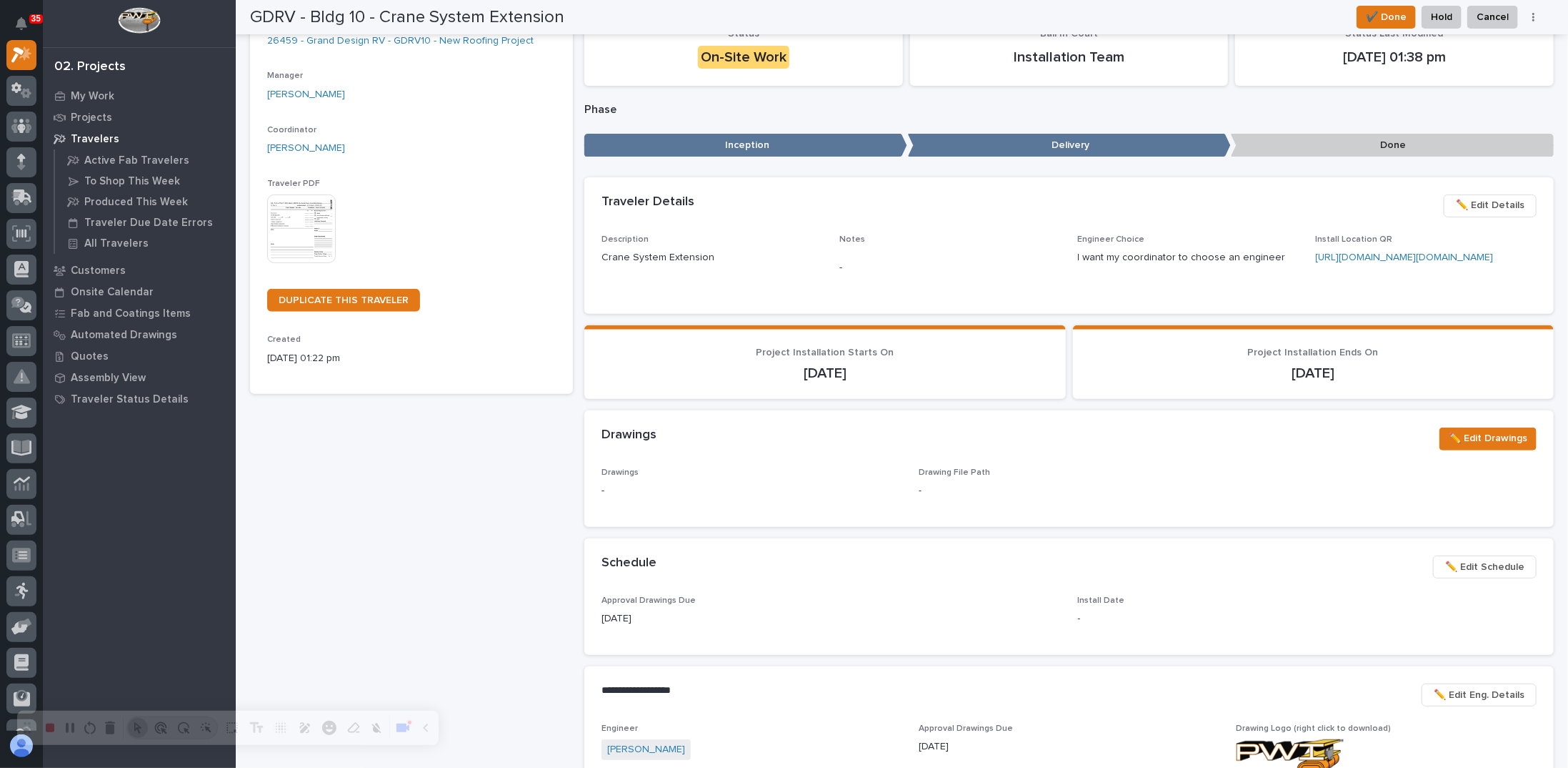
scroll to position [0, 0]
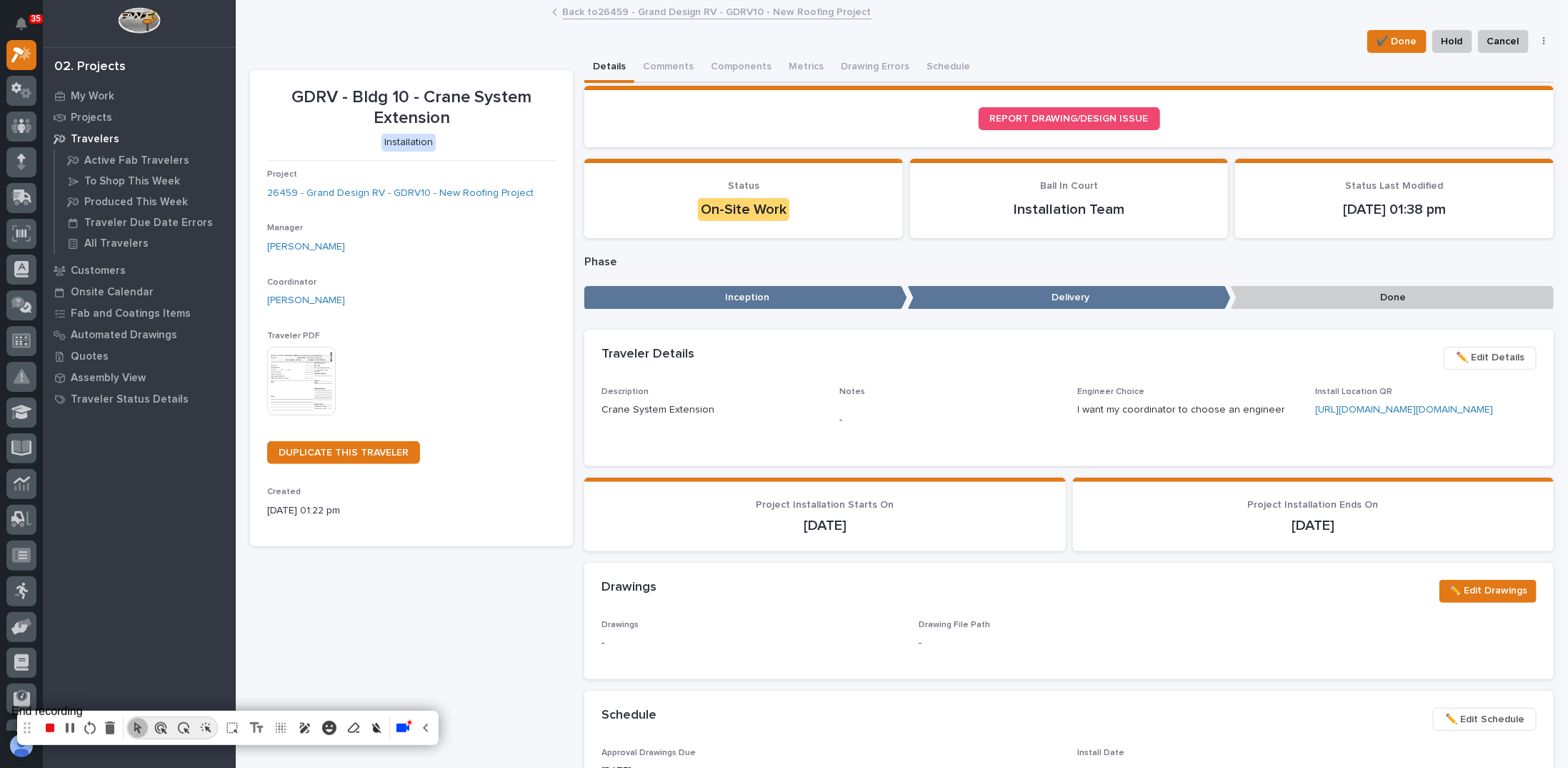
click at [52, 727] on icon "stop recording" at bounding box center [49, 727] width 8 height 8
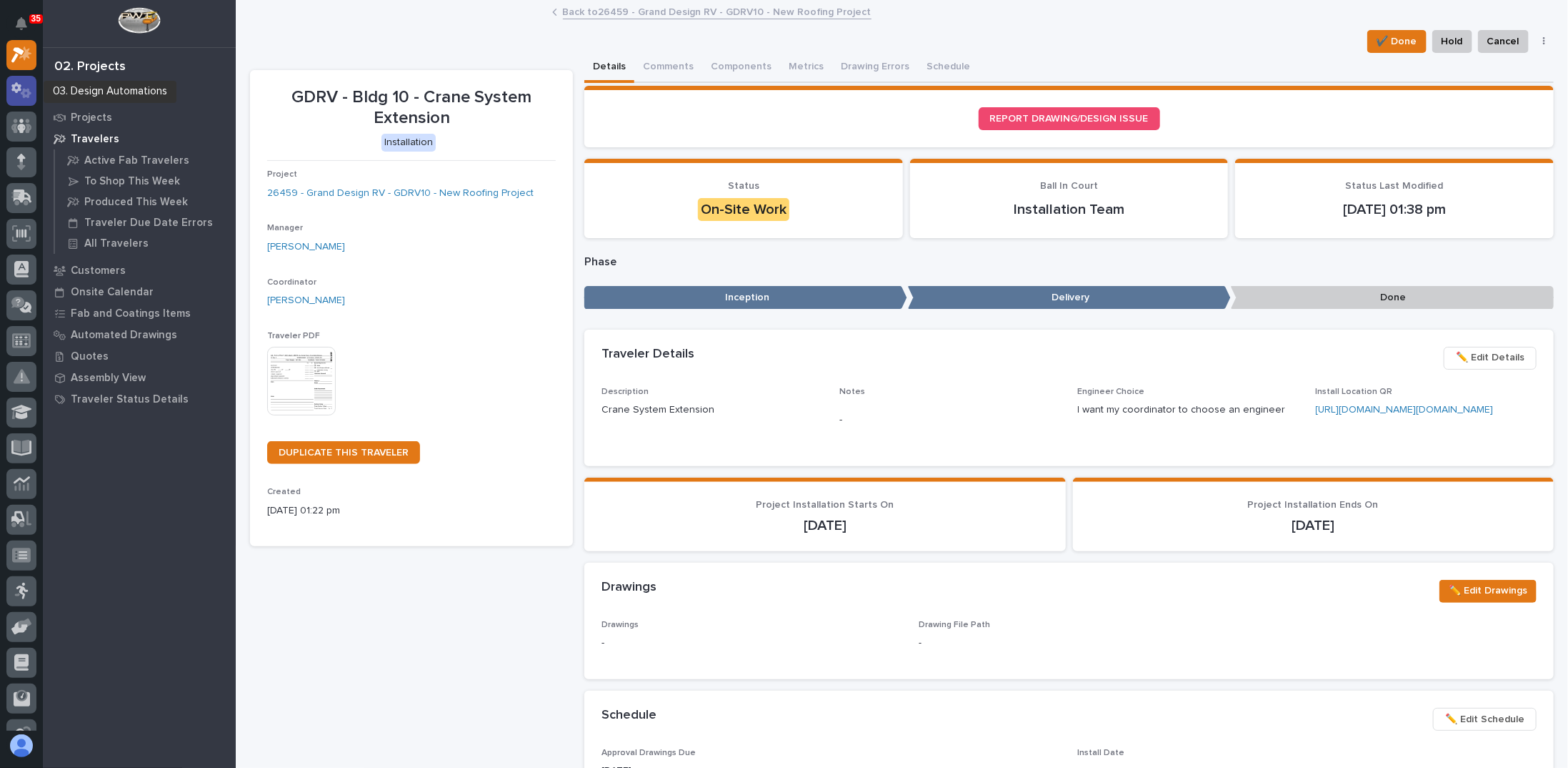
click at [21, 98] on div at bounding box center [21, 91] width 30 height 30
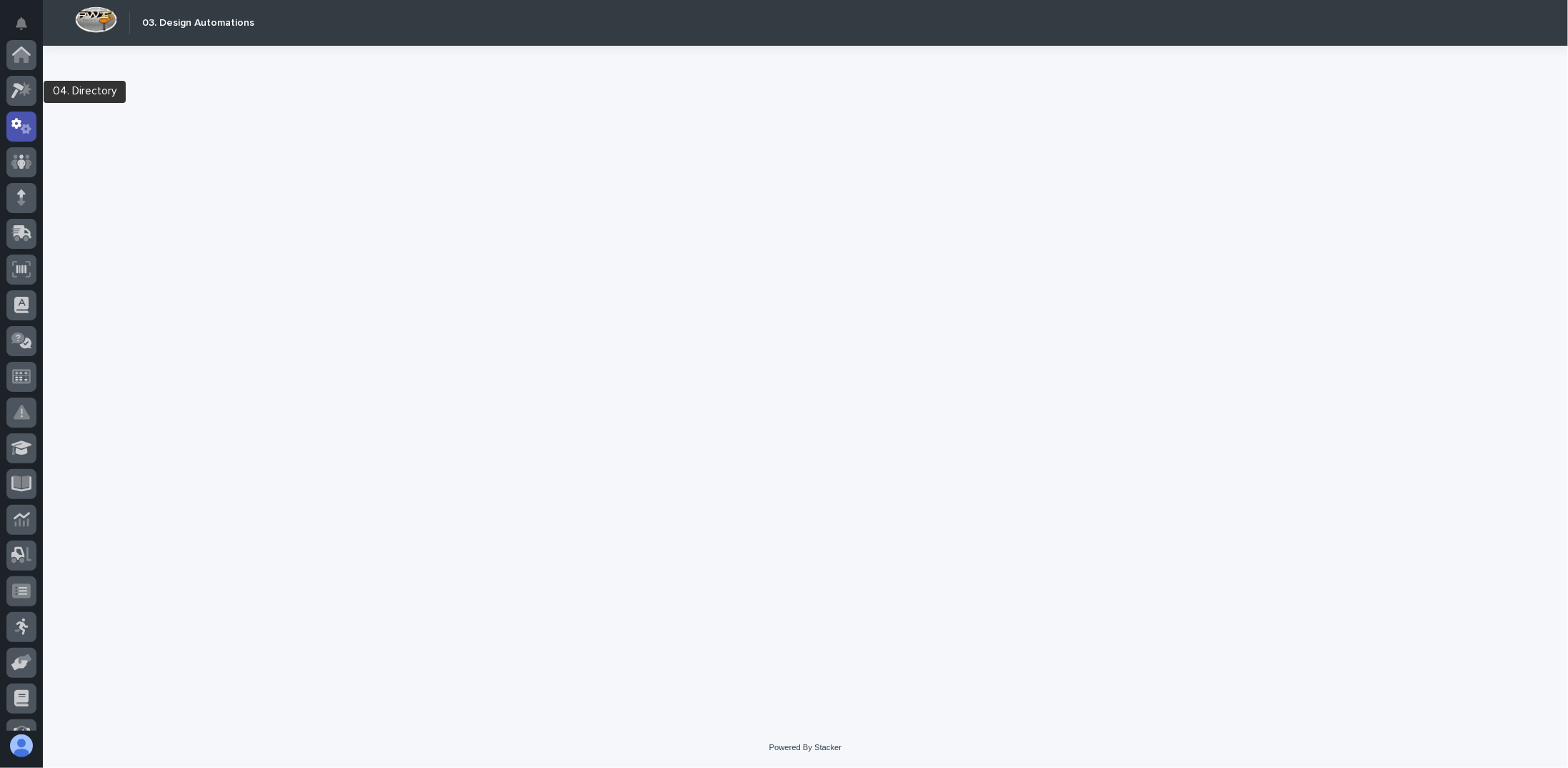
scroll to position [71, 0]
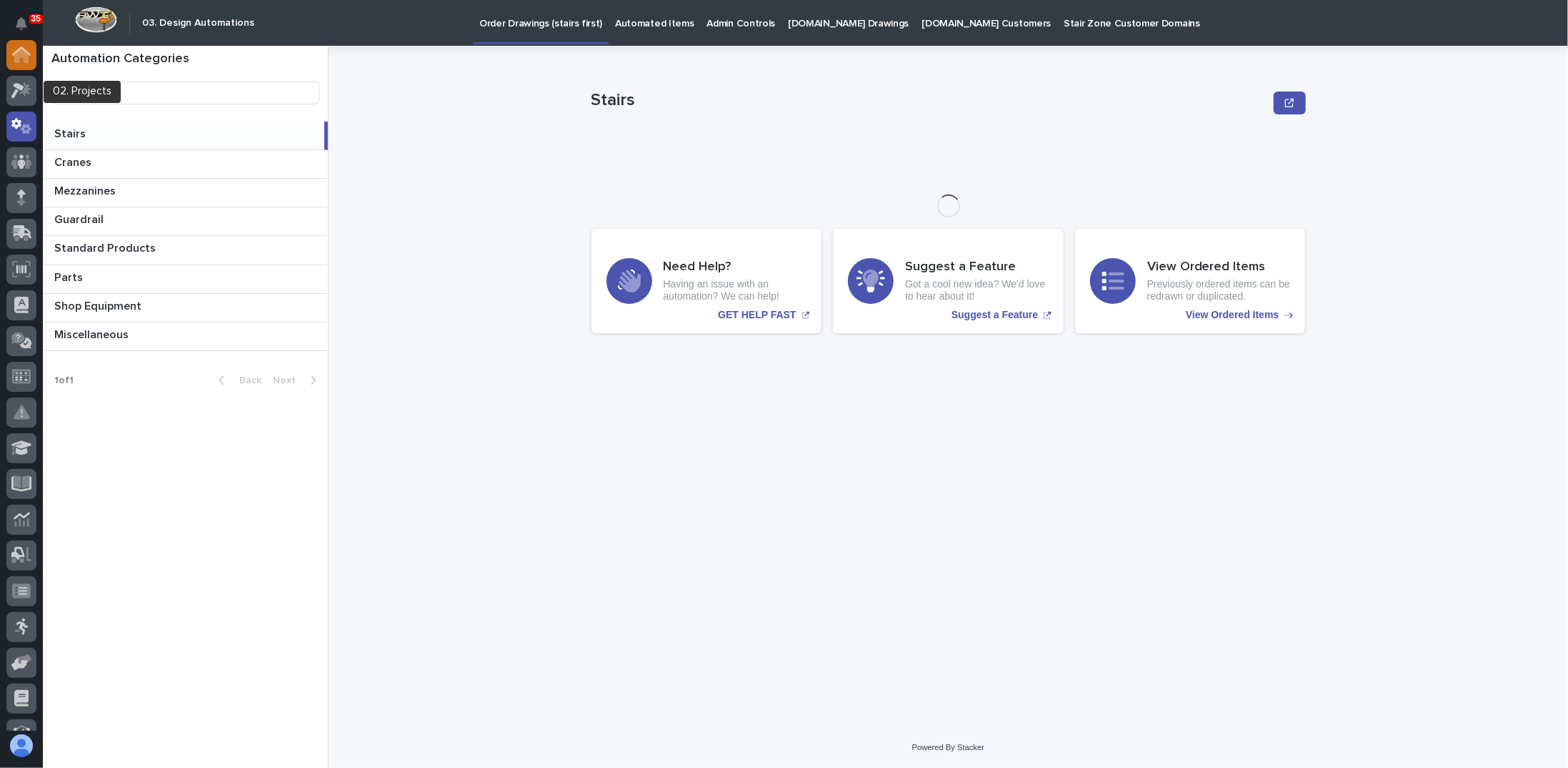
click at [25, 58] on icon at bounding box center [22, 56] width 15 height 15
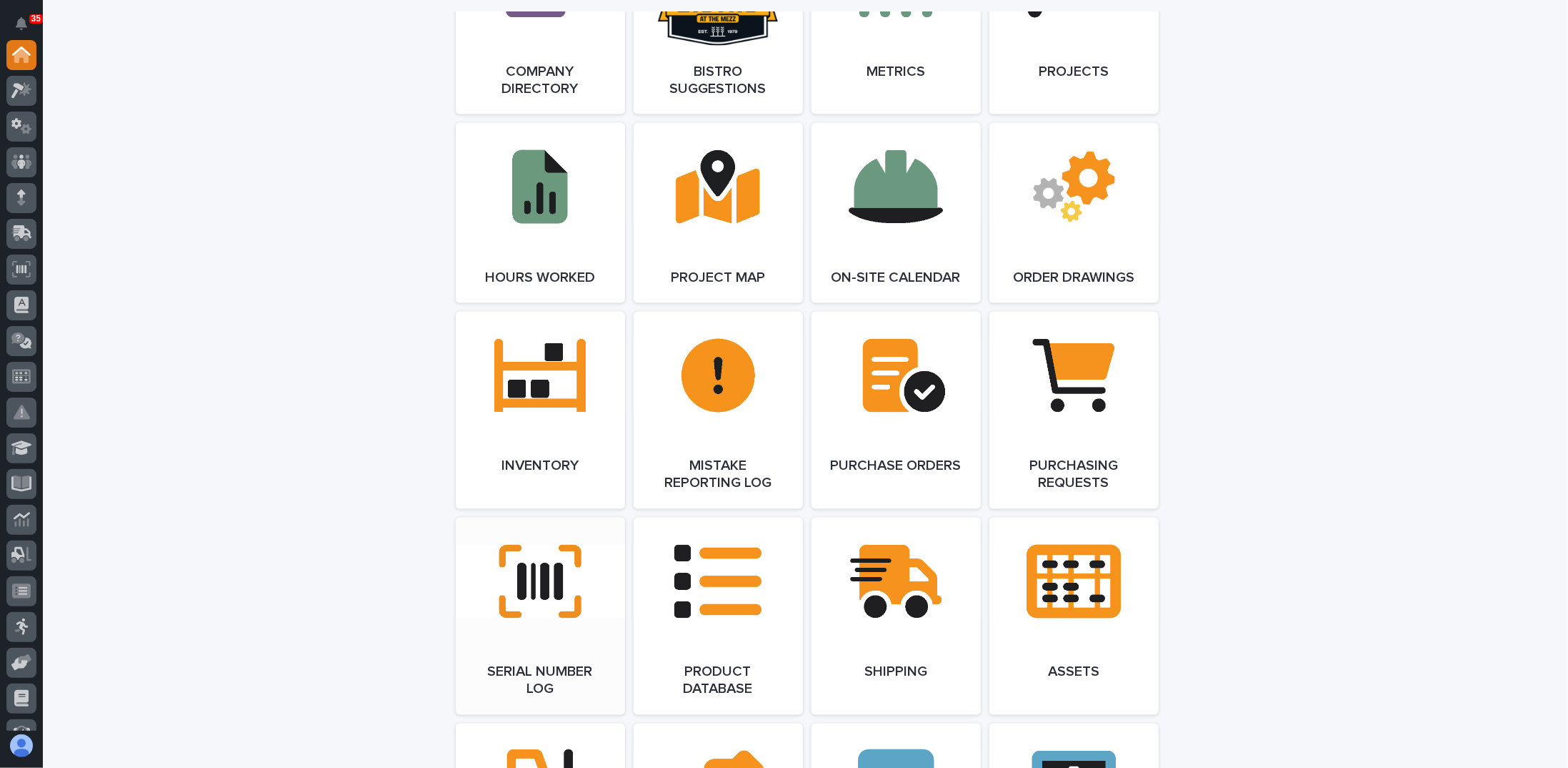
scroll to position [1216, 0]
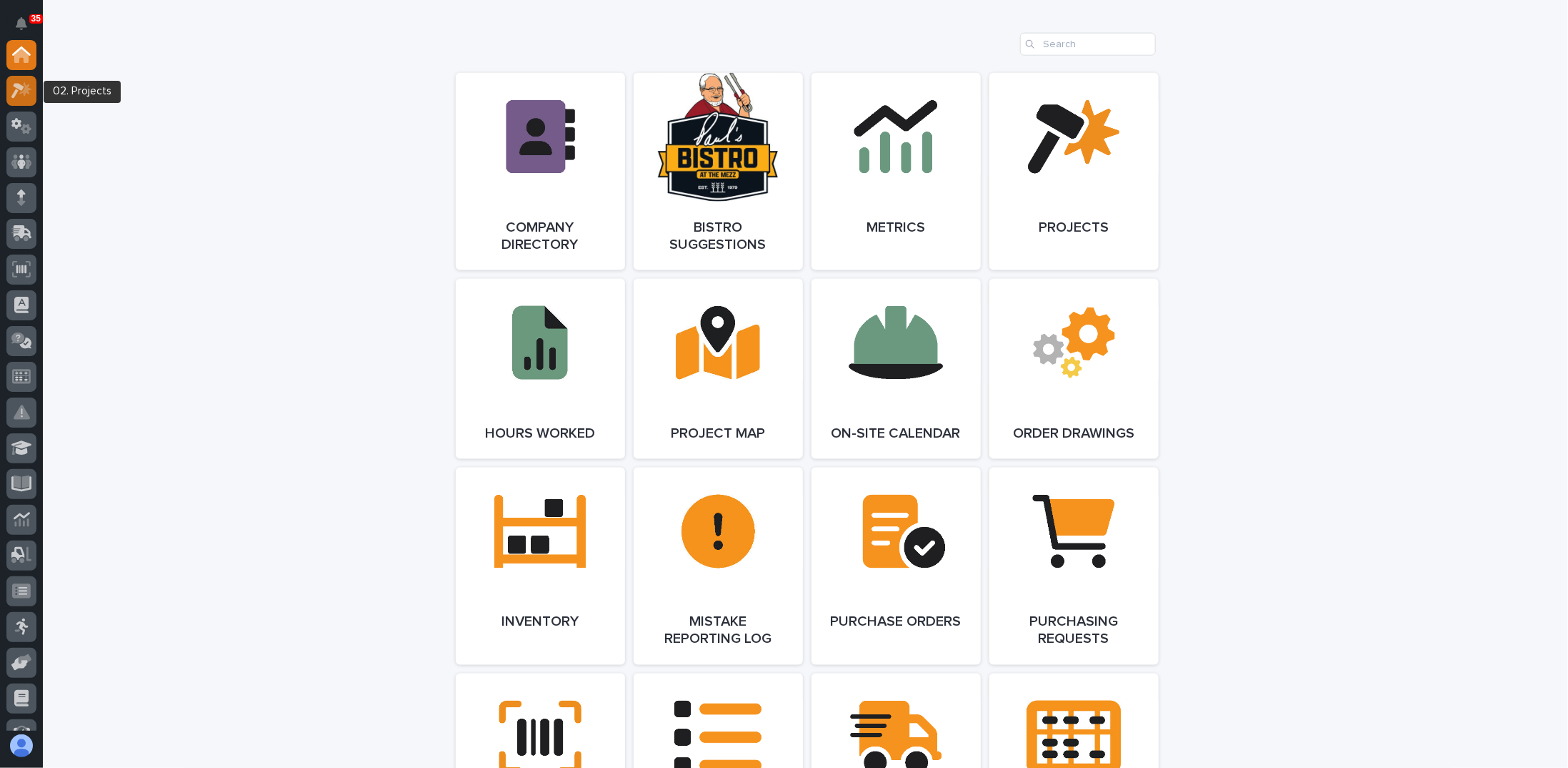
click at [30, 94] on icon at bounding box center [21, 91] width 21 height 16
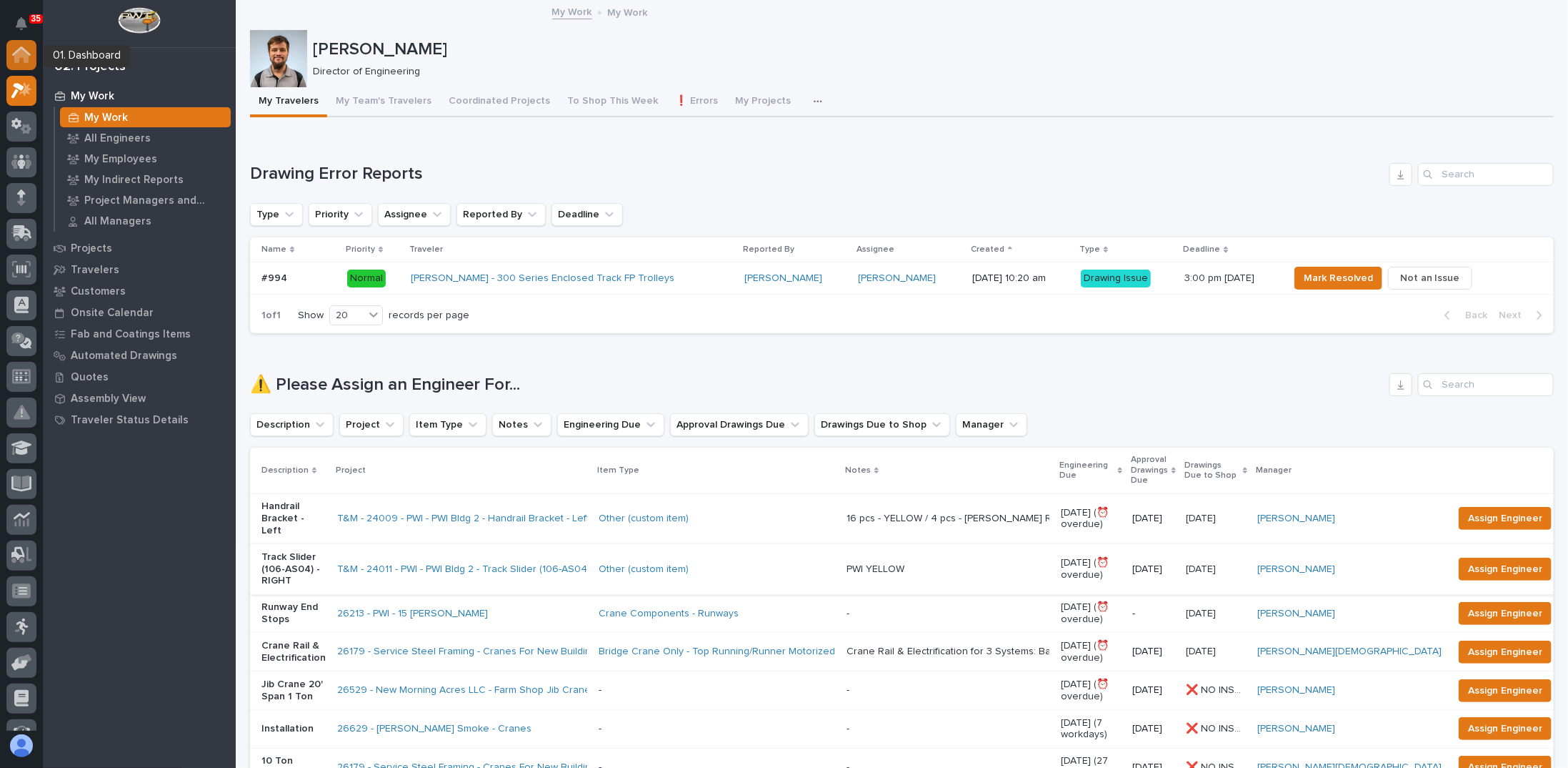
click at [24, 60] on icon at bounding box center [22, 56] width 15 height 15
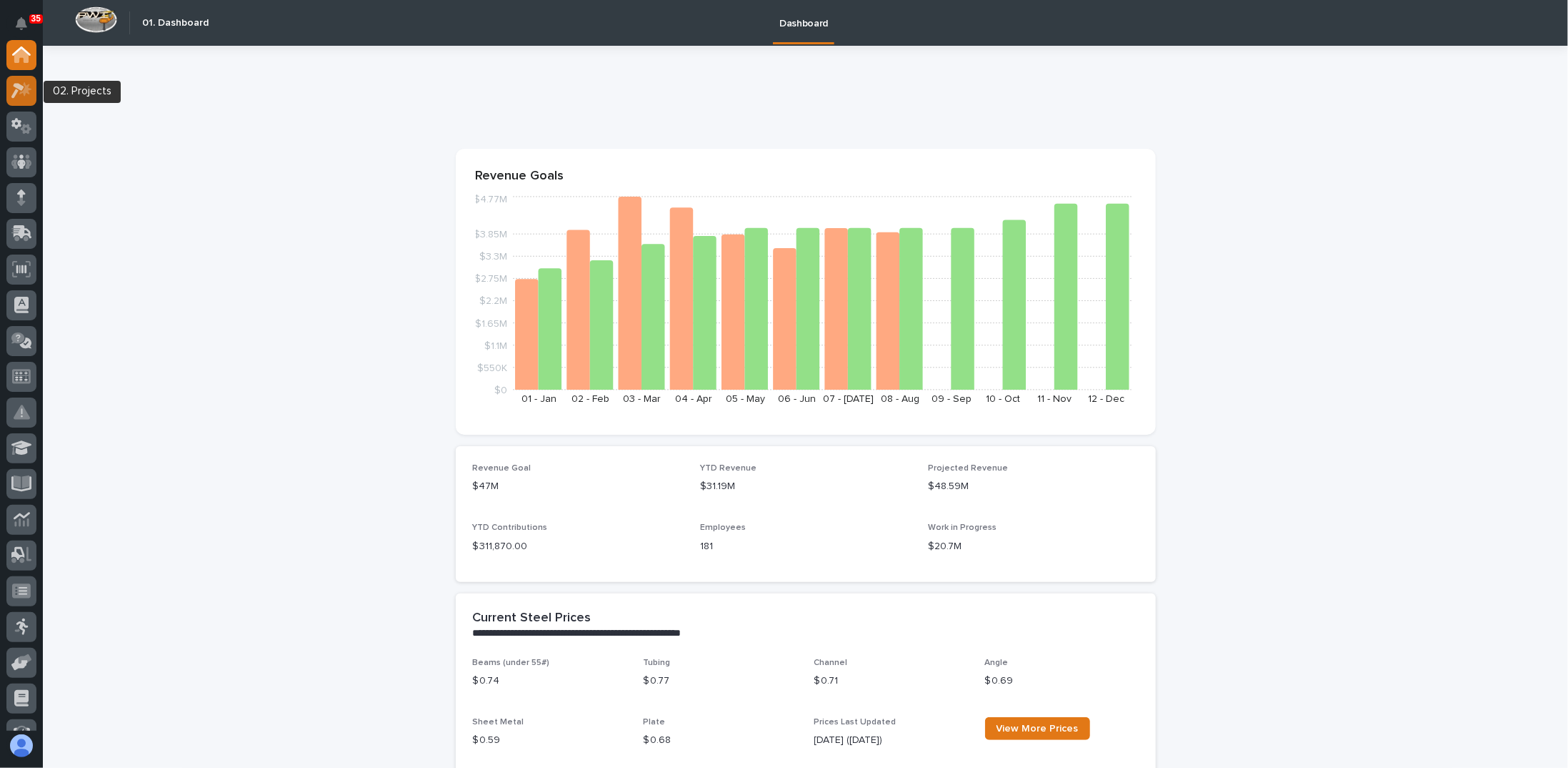
click at [24, 103] on div at bounding box center [21, 91] width 30 height 30
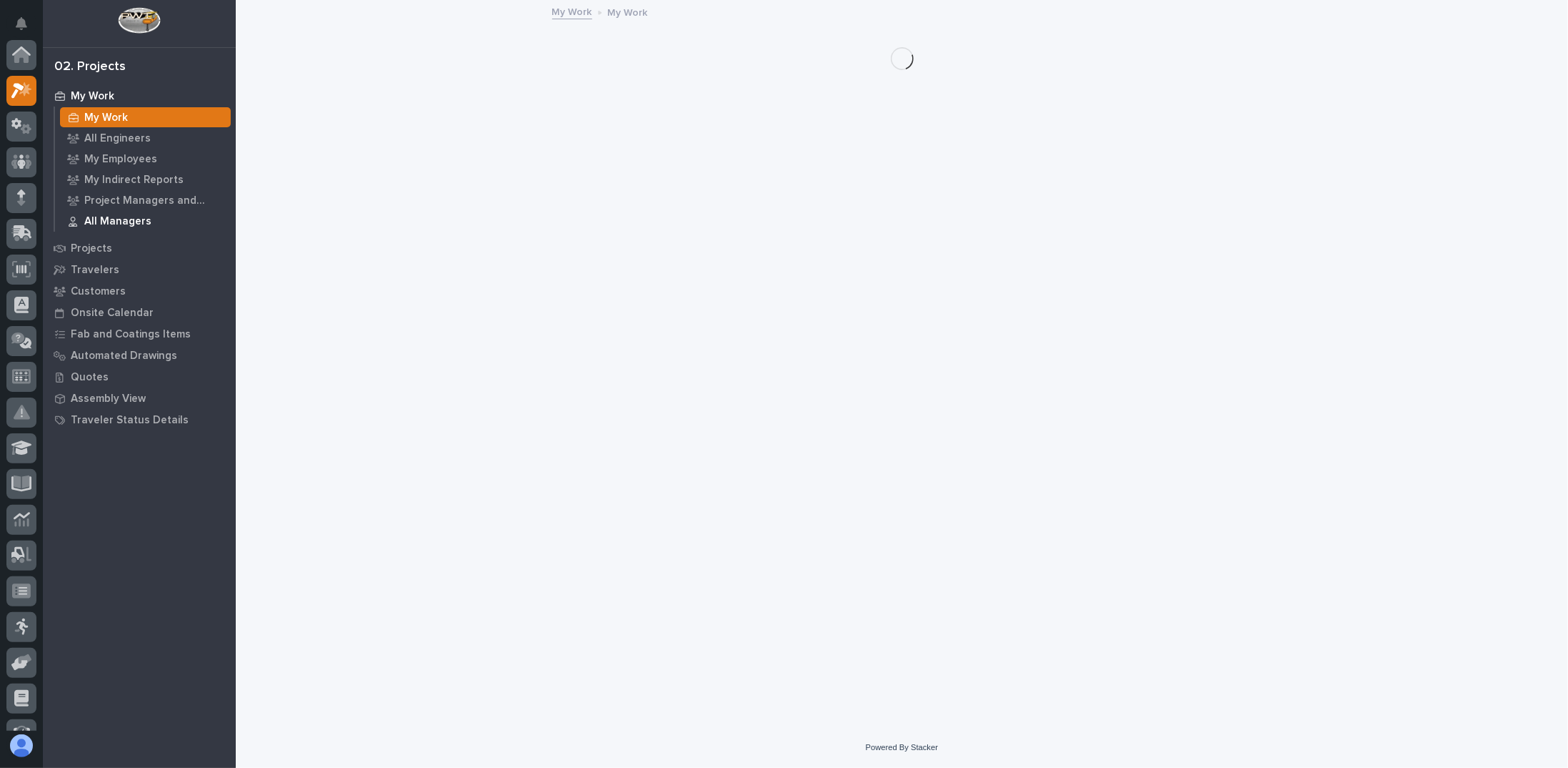
scroll to position [36, 0]
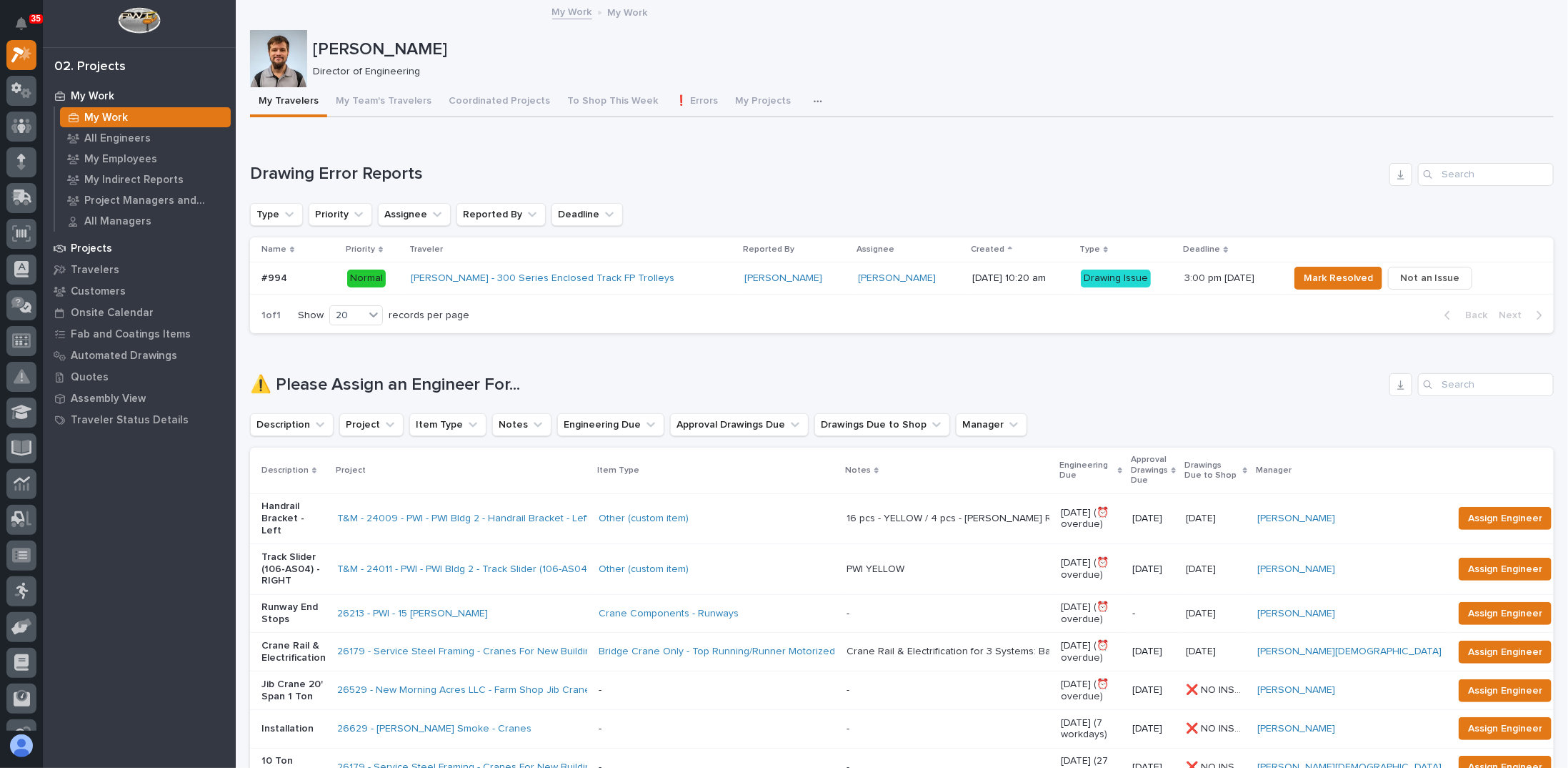
click at [87, 245] on p "Projects" at bounding box center [91, 249] width 41 height 13
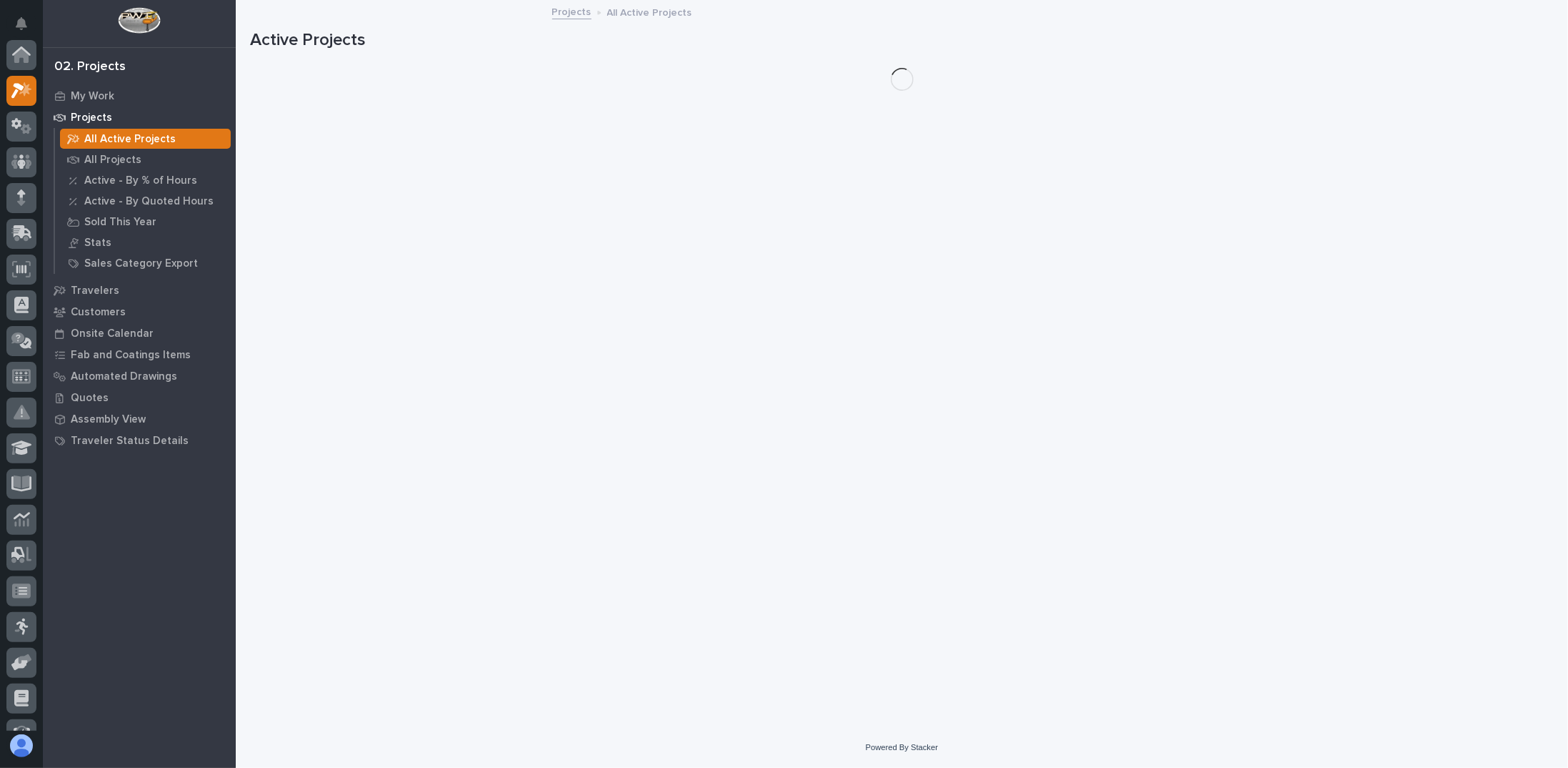
scroll to position [36, 0]
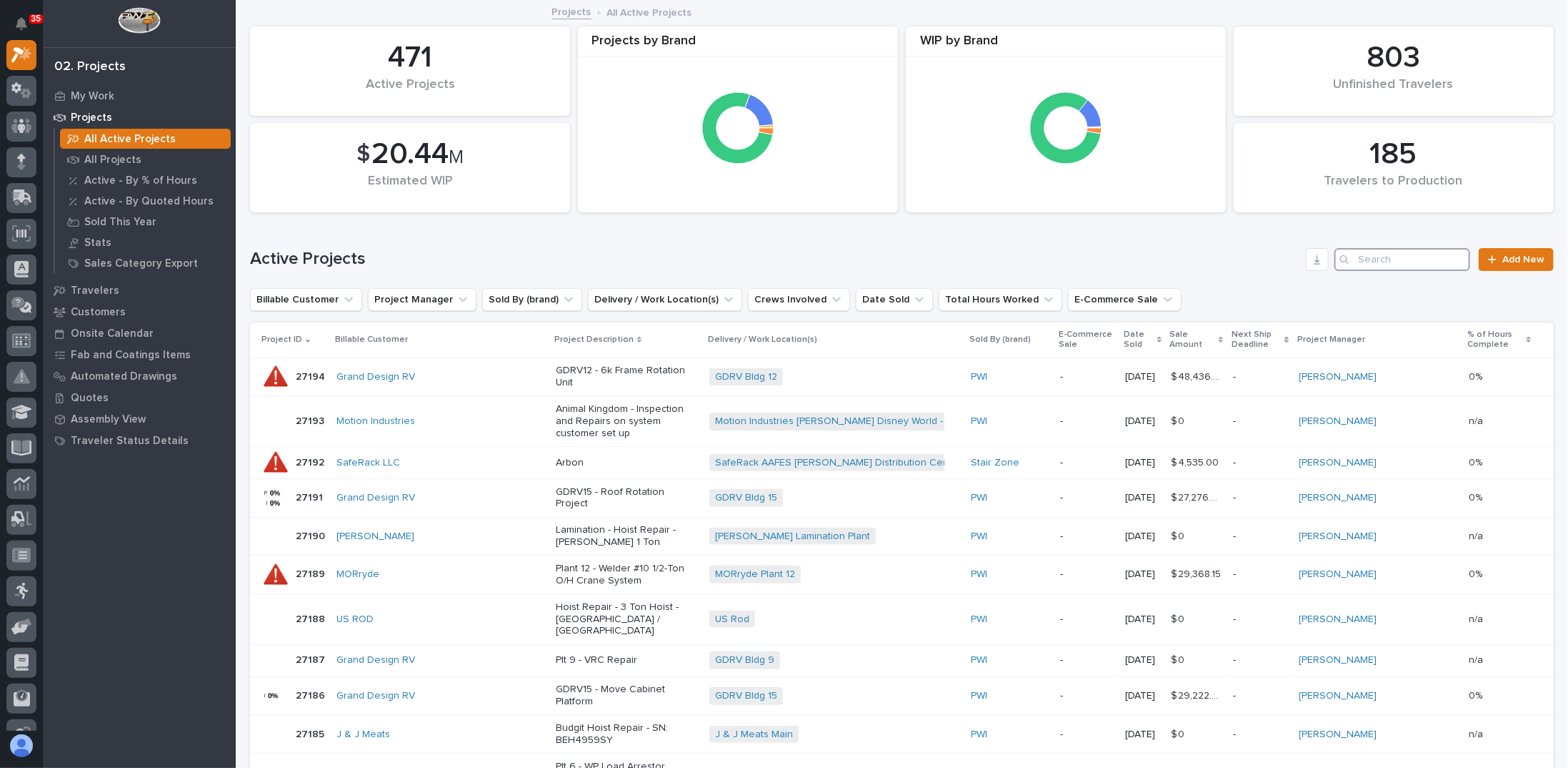
click at [1374, 267] on input "Search" at bounding box center [1402, 259] width 135 height 23
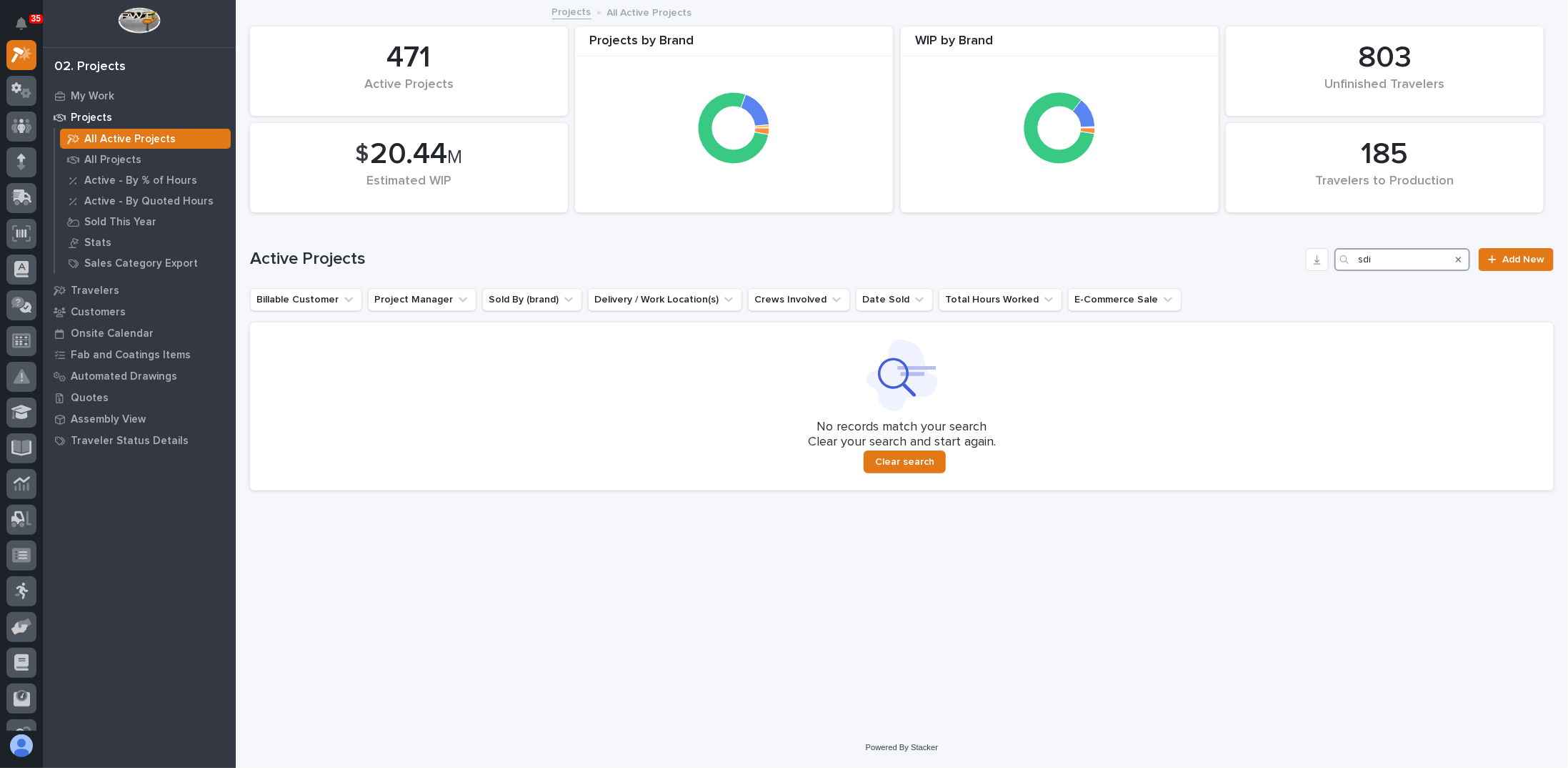
click at [1421, 260] on input "sdi" at bounding box center [1402, 259] width 135 height 23
type input "sdi"
click at [125, 149] on div "All Projects" at bounding box center [145, 159] width 171 height 20
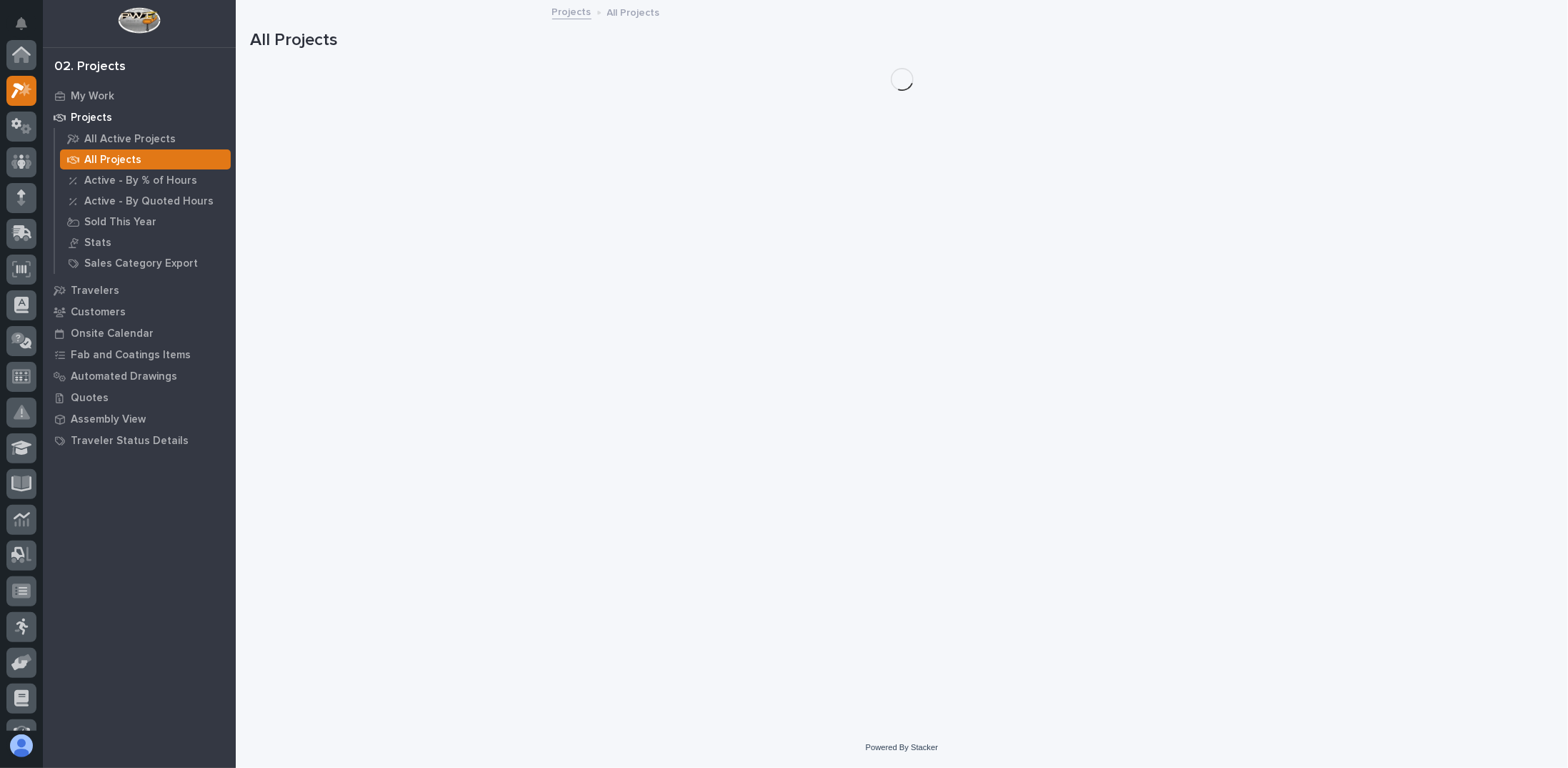
scroll to position [36, 0]
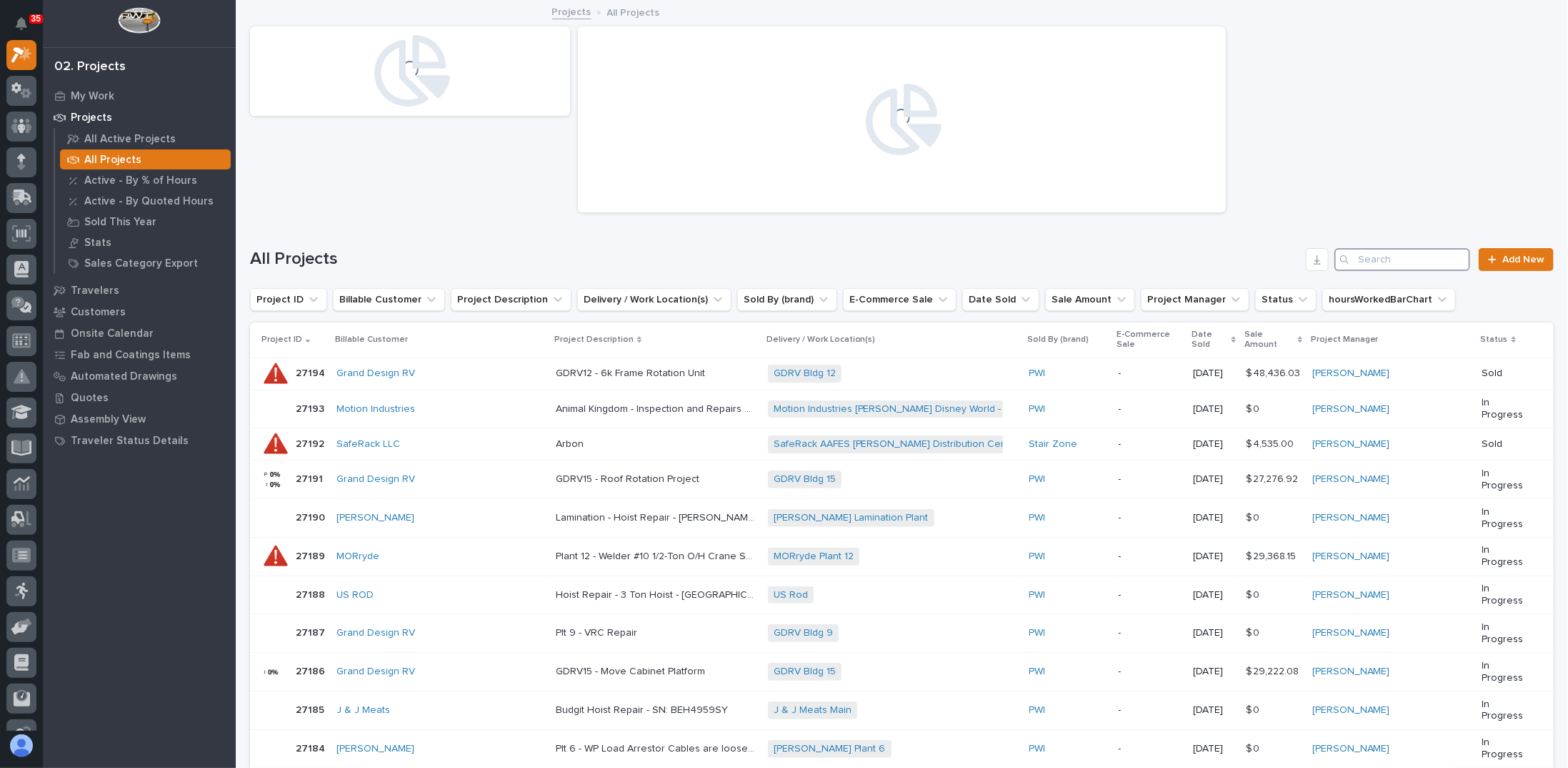
click at [1414, 263] on input "Search" at bounding box center [1402, 259] width 135 height 23
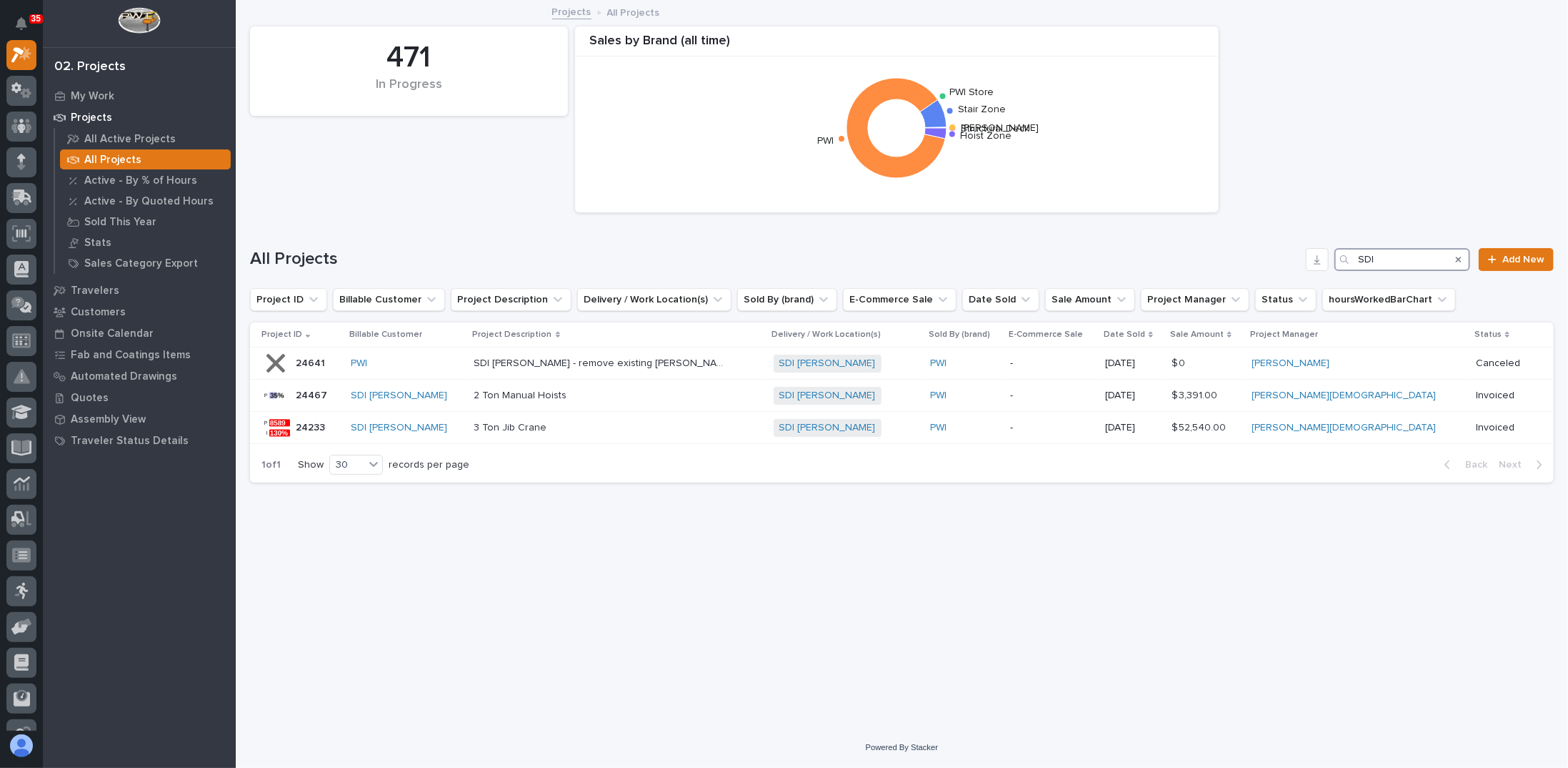
click at [1408, 262] on input "SDI" at bounding box center [1402, 259] width 135 height 23
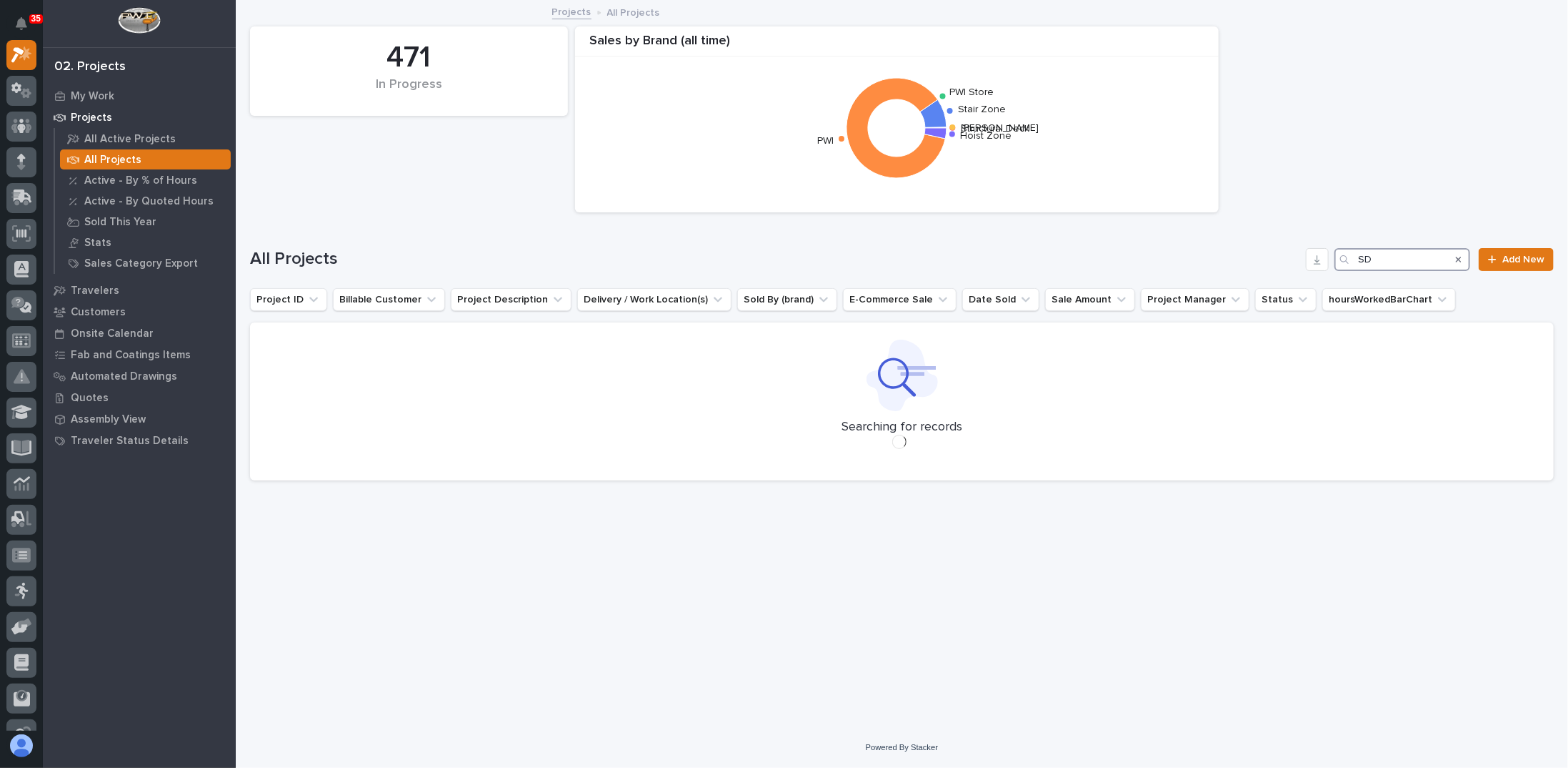
type input "S"
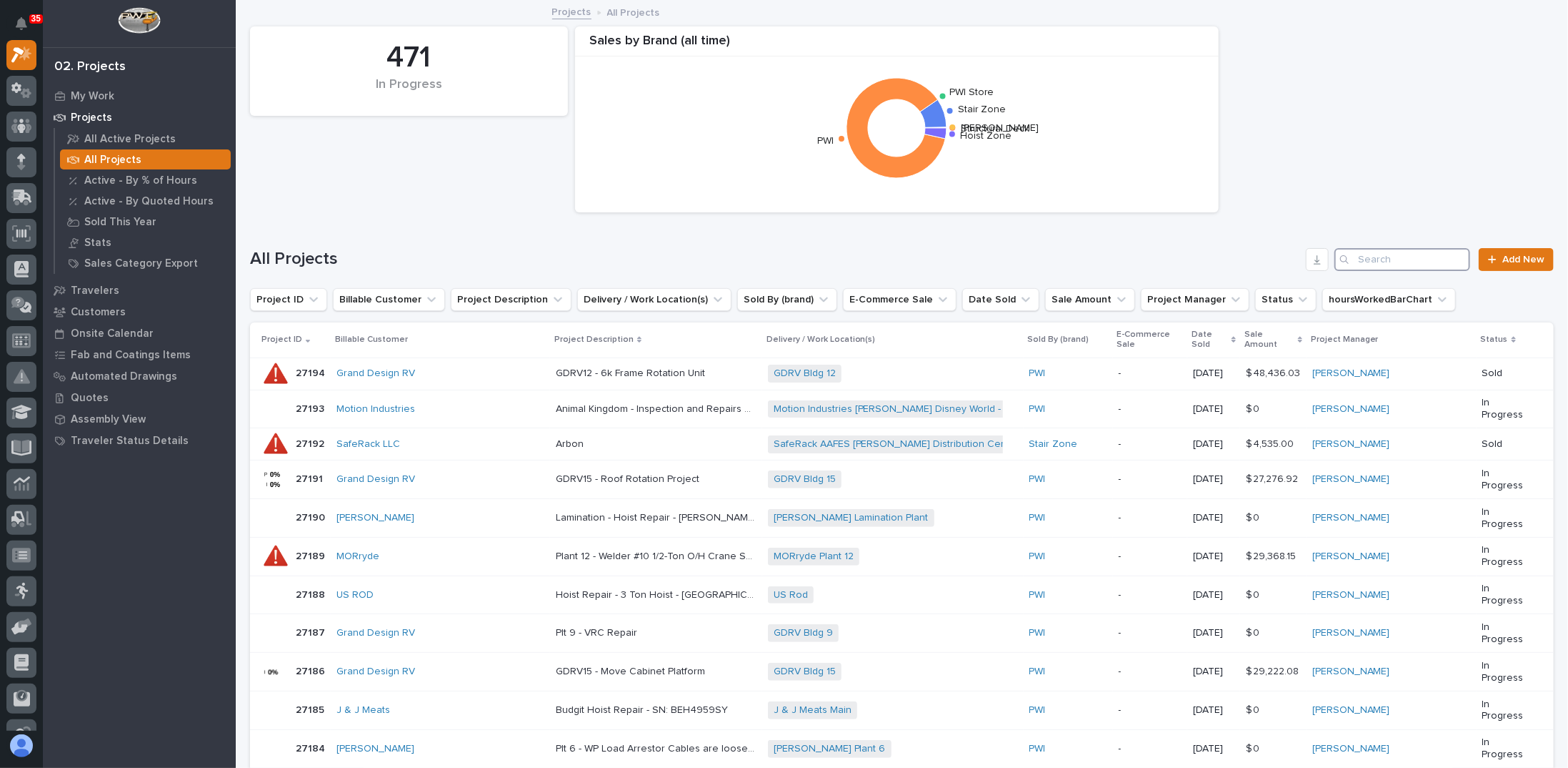
click at [1403, 254] on input "Search" at bounding box center [1402, 259] width 135 height 23
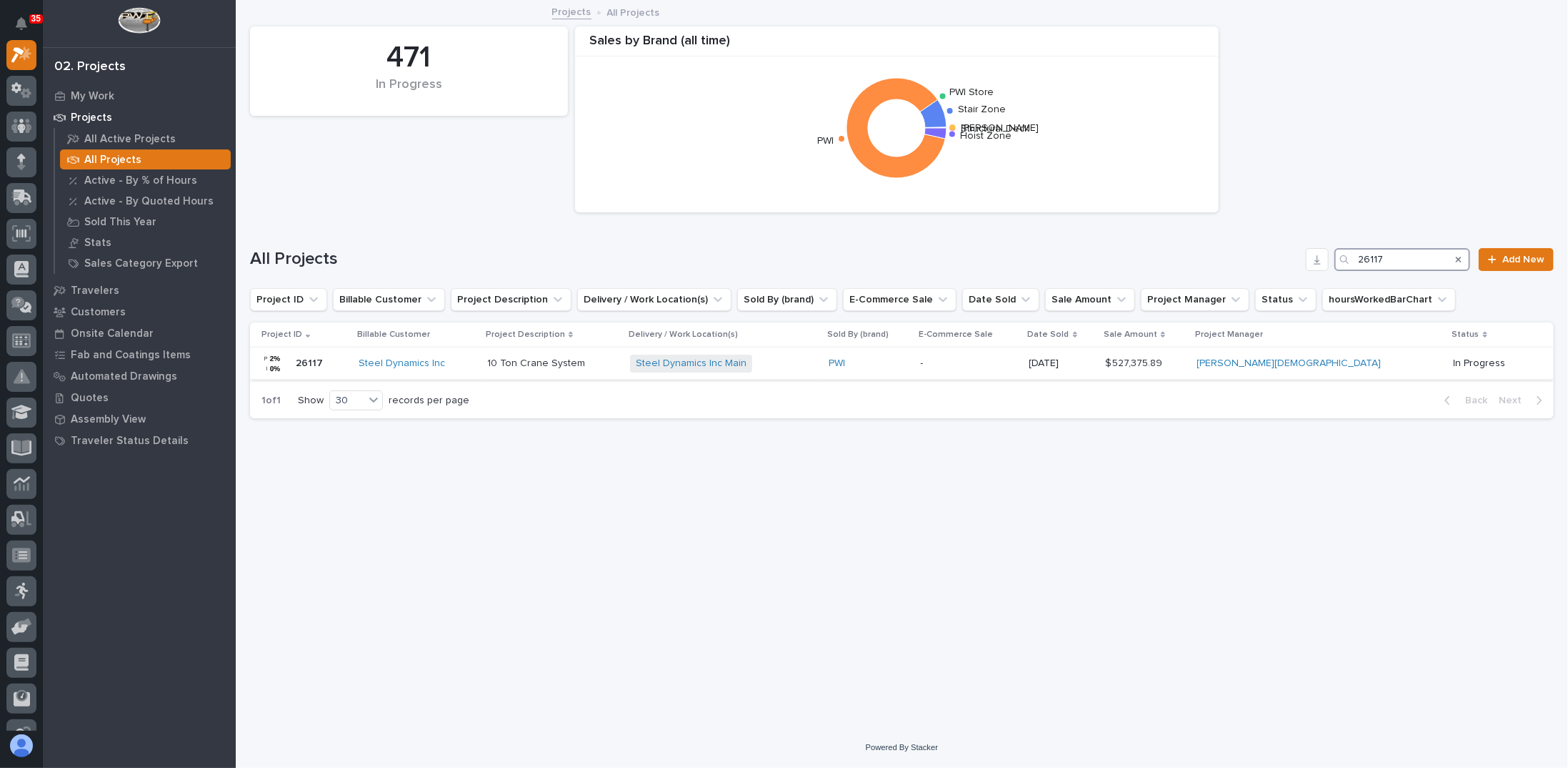
type input "26117"
click at [476, 367] on div "Steel Dynamics Inc" at bounding box center [417, 363] width 117 height 12
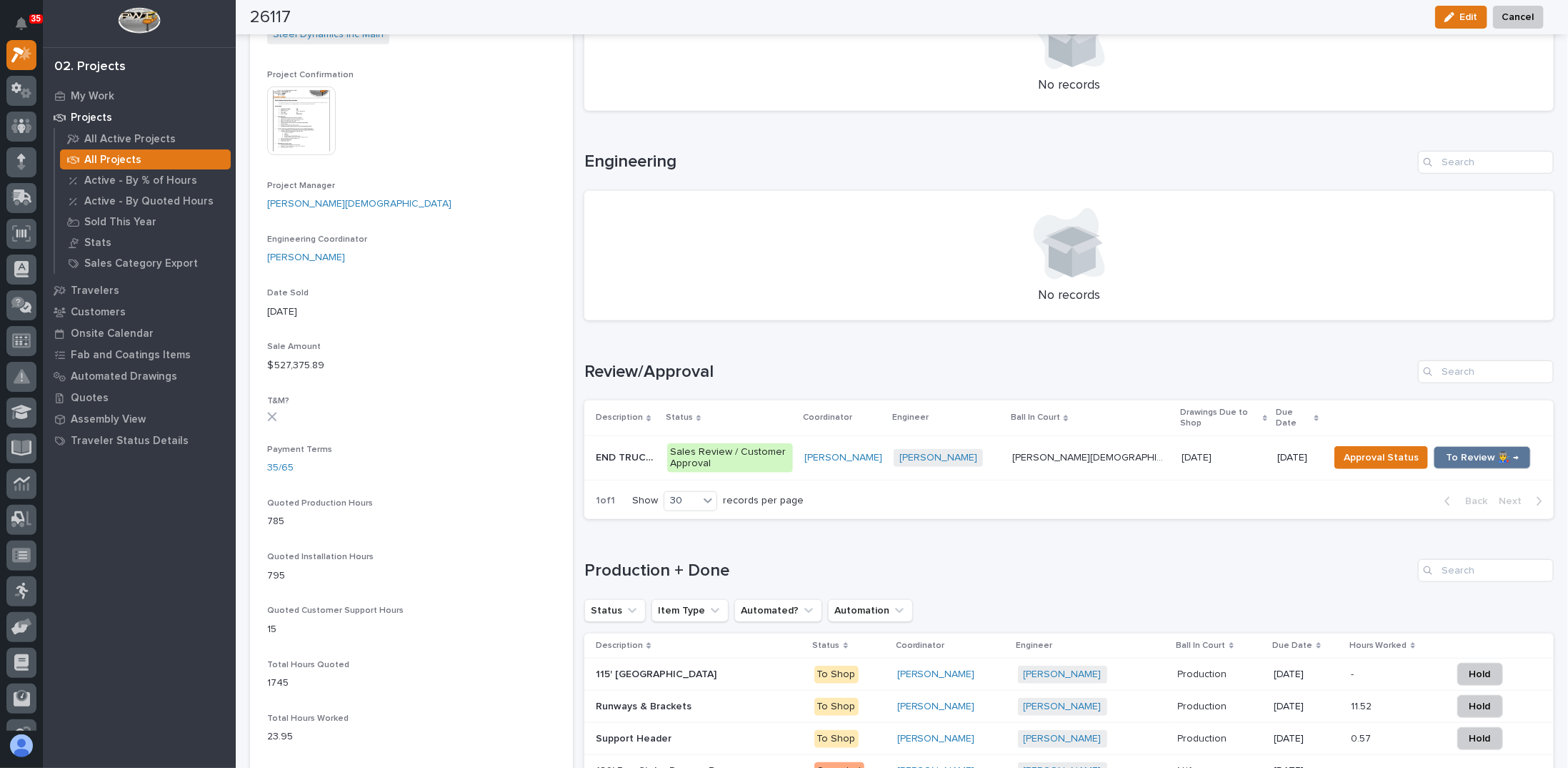
scroll to position [572, 0]
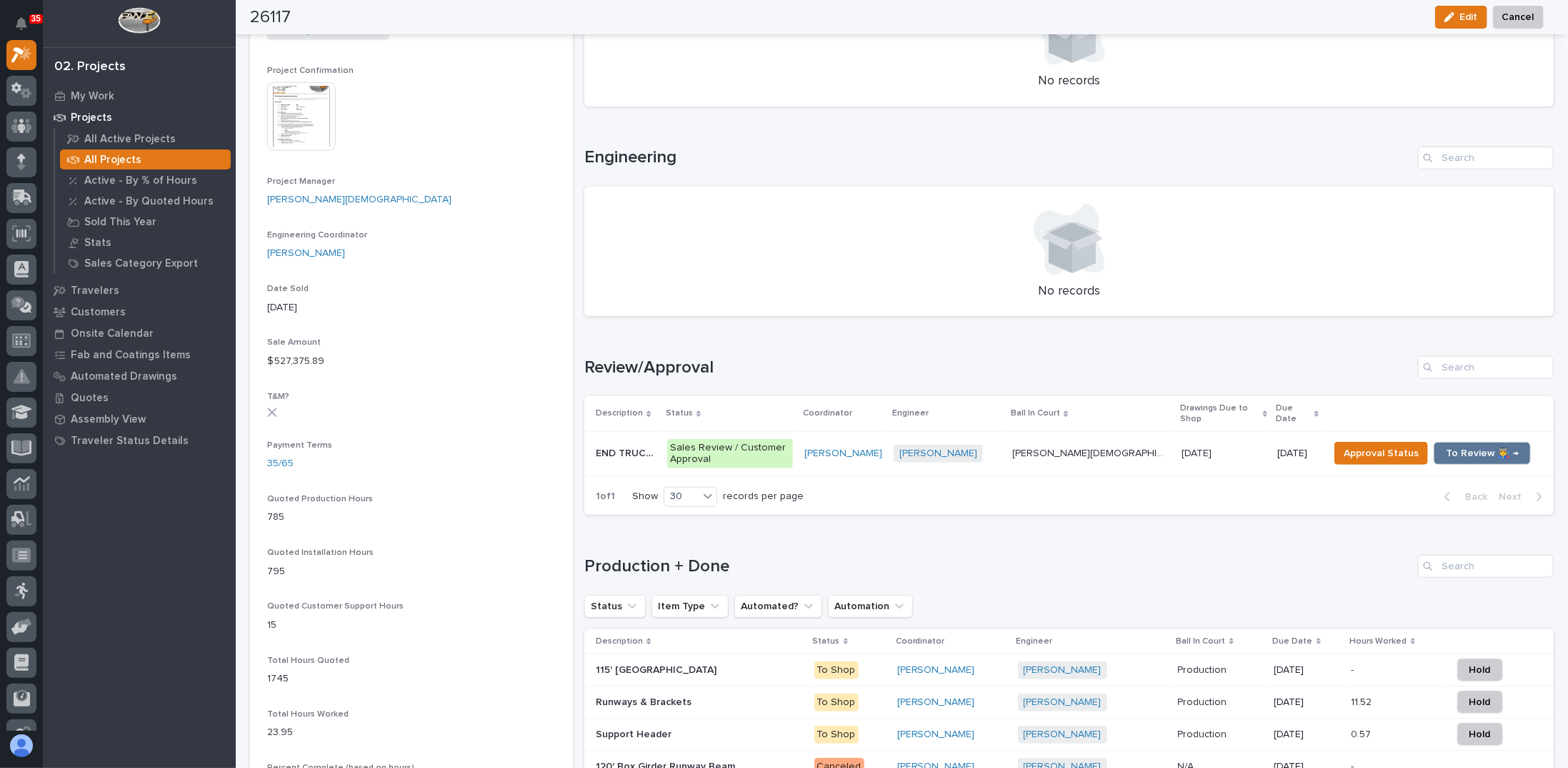
click at [631, 445] on p "END TRUCKS" at bounding box center [627, 452] width 63 height 15
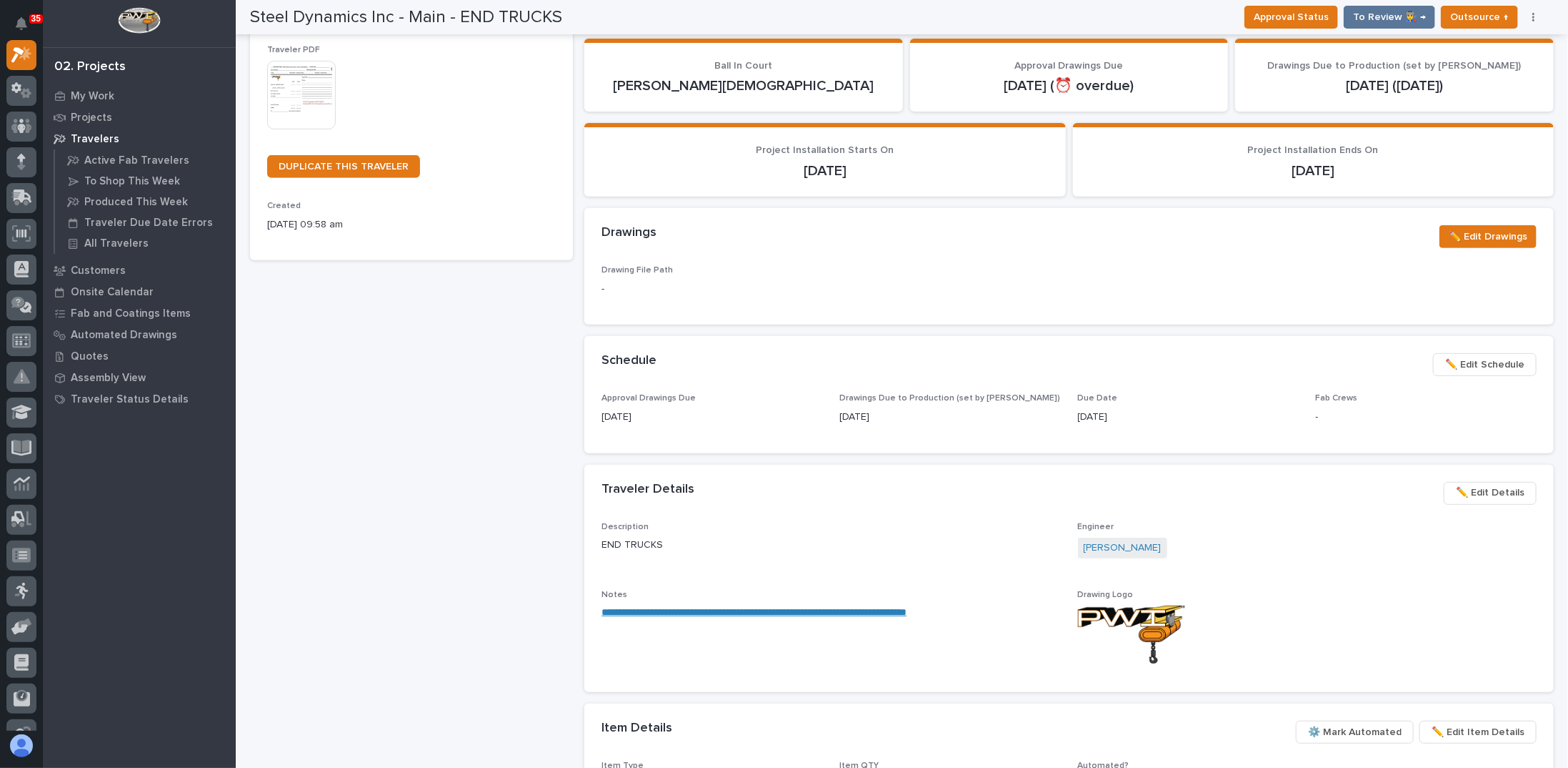
scroll to position [572, 0]
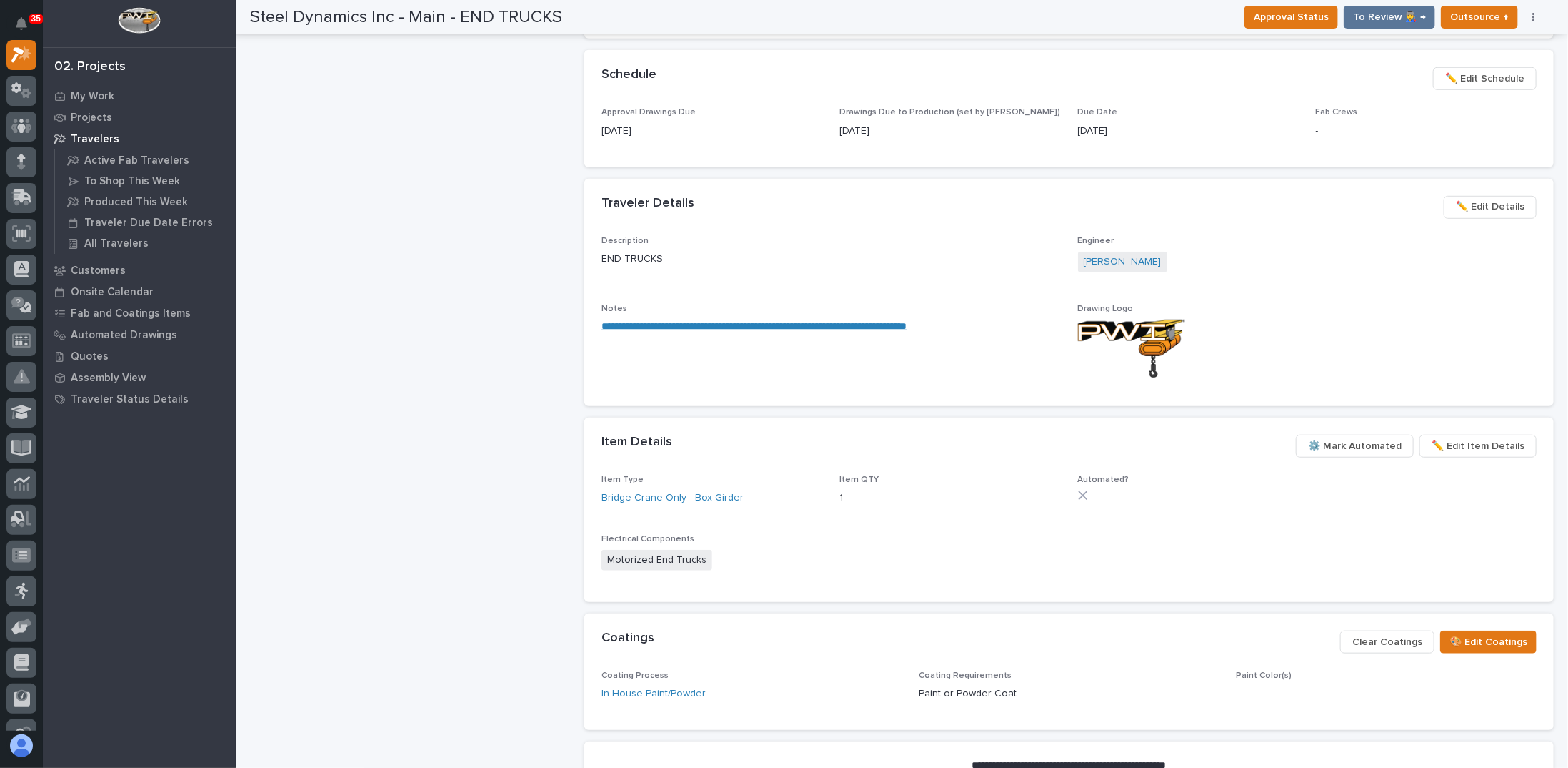
click at [704, 330] on link "**********" at bounding box center [755, 326] width 306 height 10
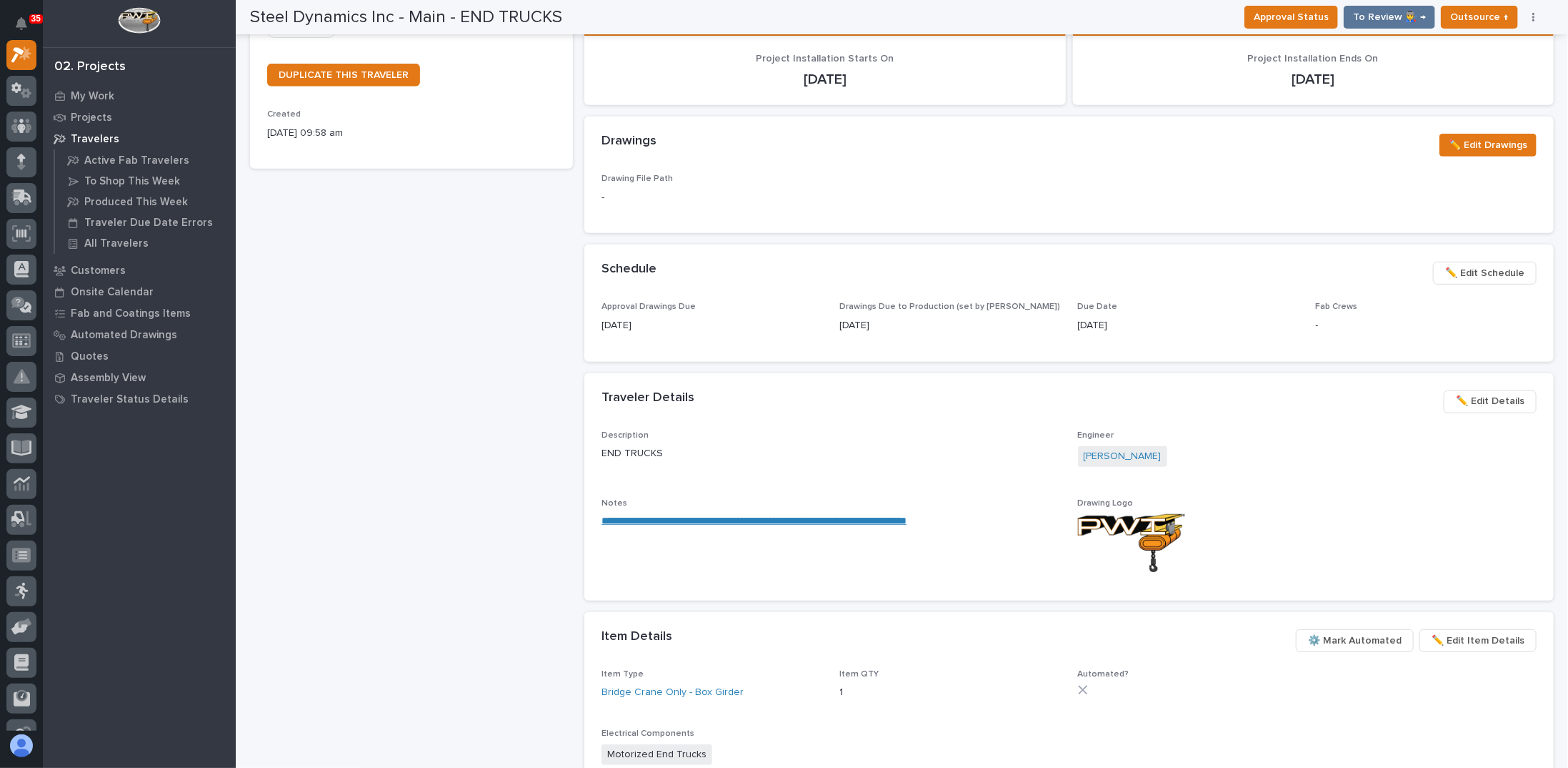
scroll to position [358, 0]
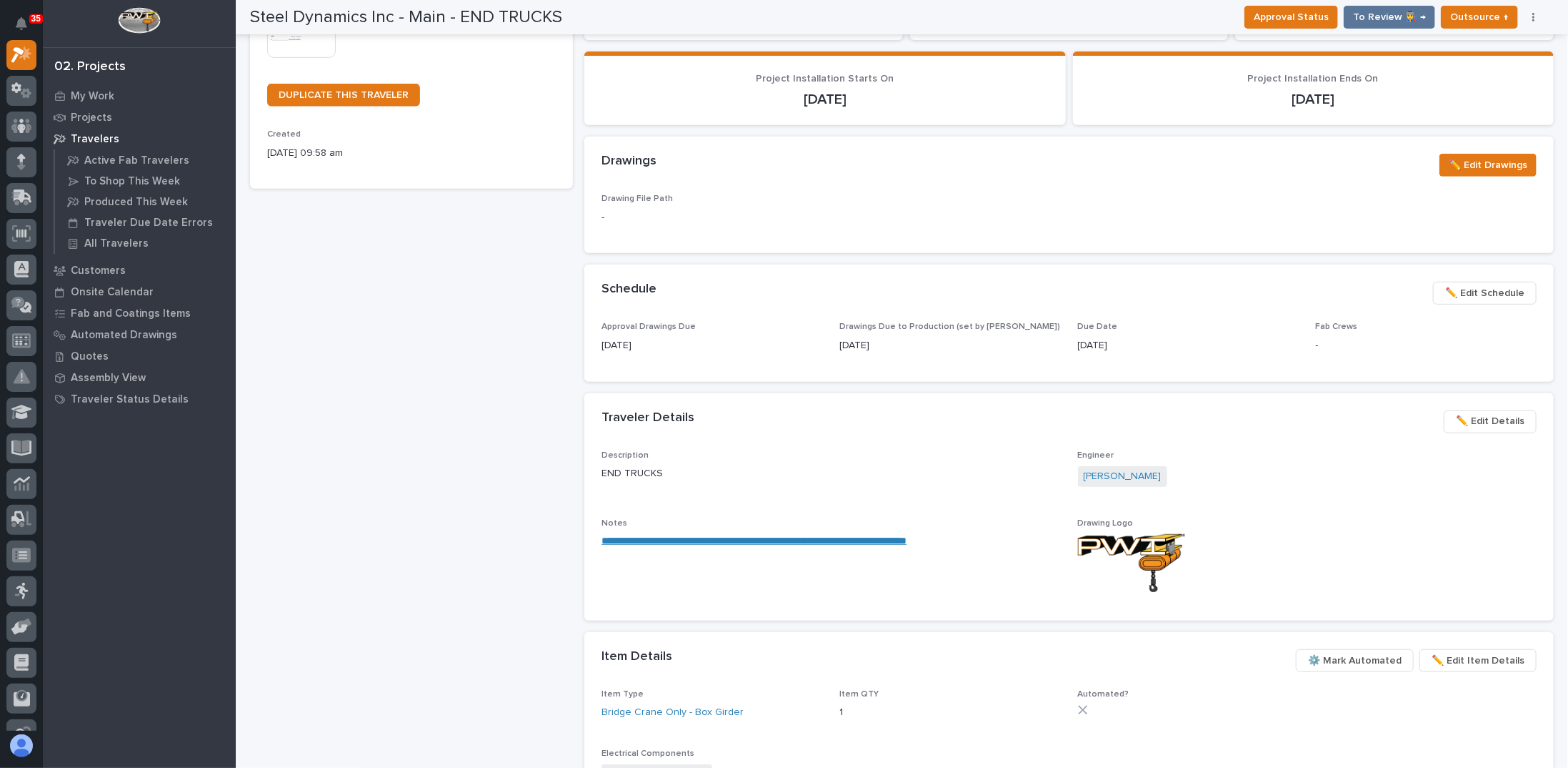
click at [1496, 420] on span "✏️ Edit Details" at bounding box center [1490, 421] width 69 height 17
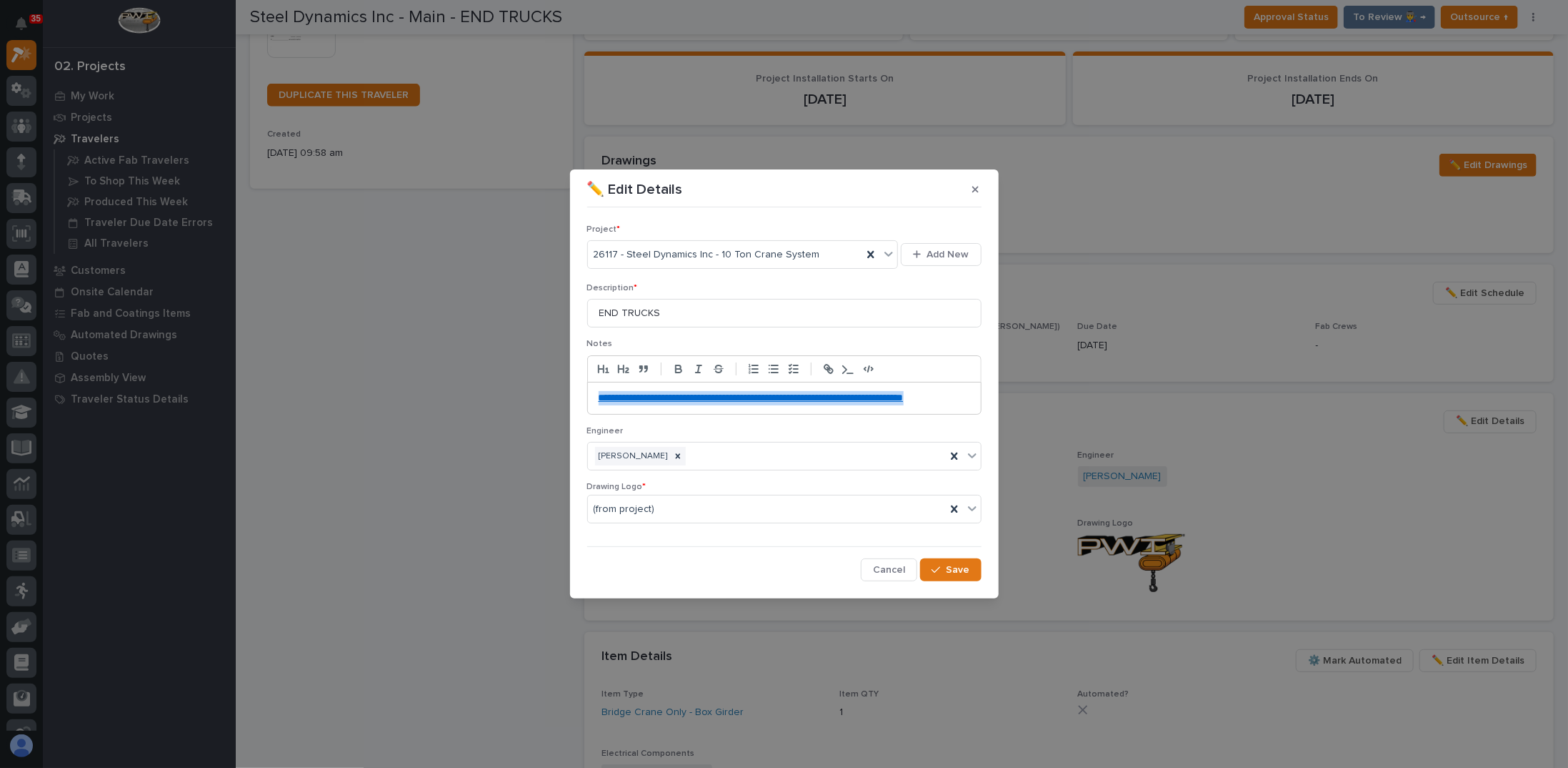
drag, startPoint x: 689, startPoint y: 409, endPoint x: 440, endPoint y: 383, distance: 250.4
click at [440, 383] on div "**********" at bounding box center [784, 384] width 1568 height 768
copy link "**********"
click at [973, 571] on button "Save" at bounding box center [950, 569] width 60 height 23
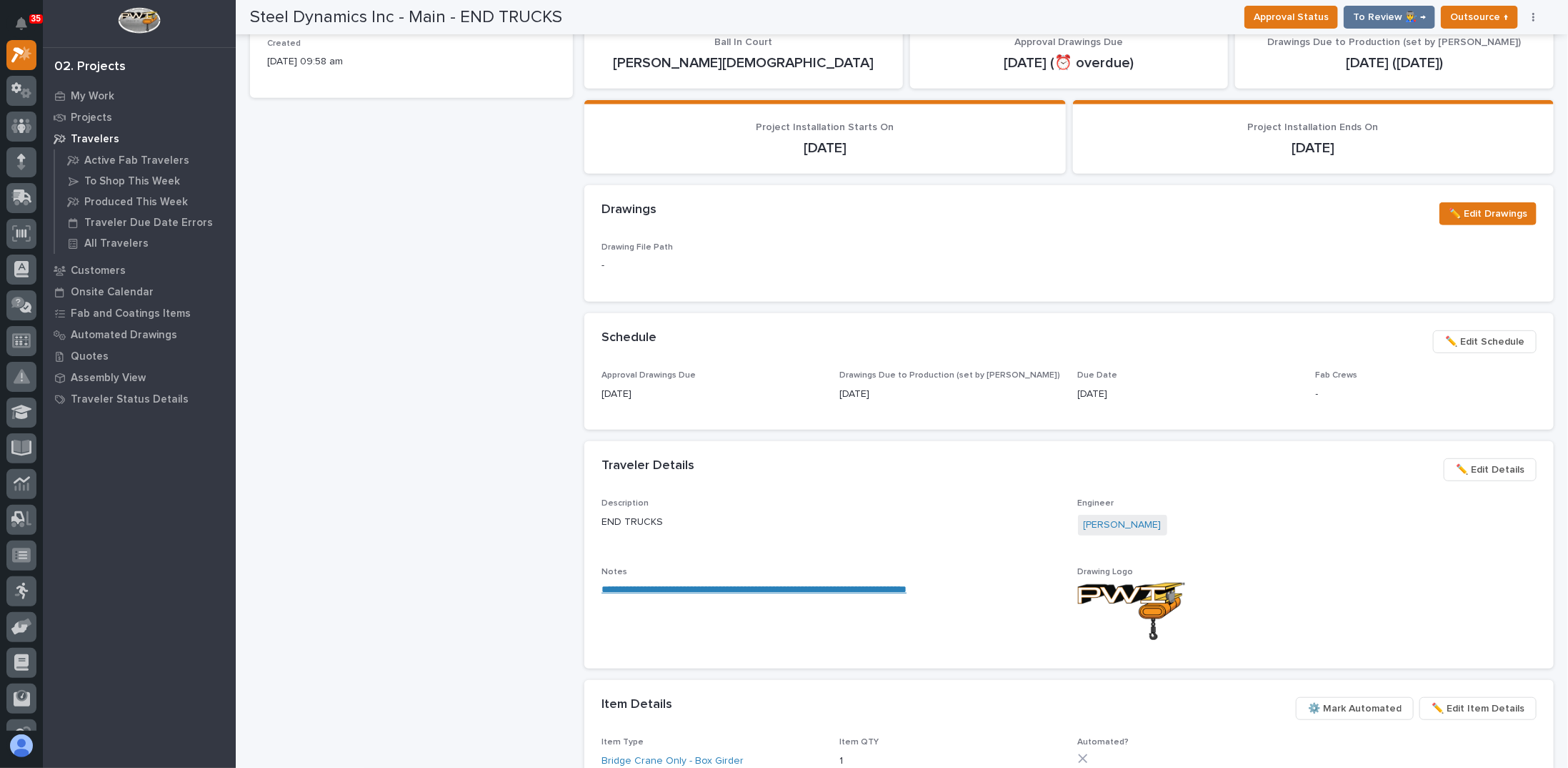
scroll to position [399, 0]
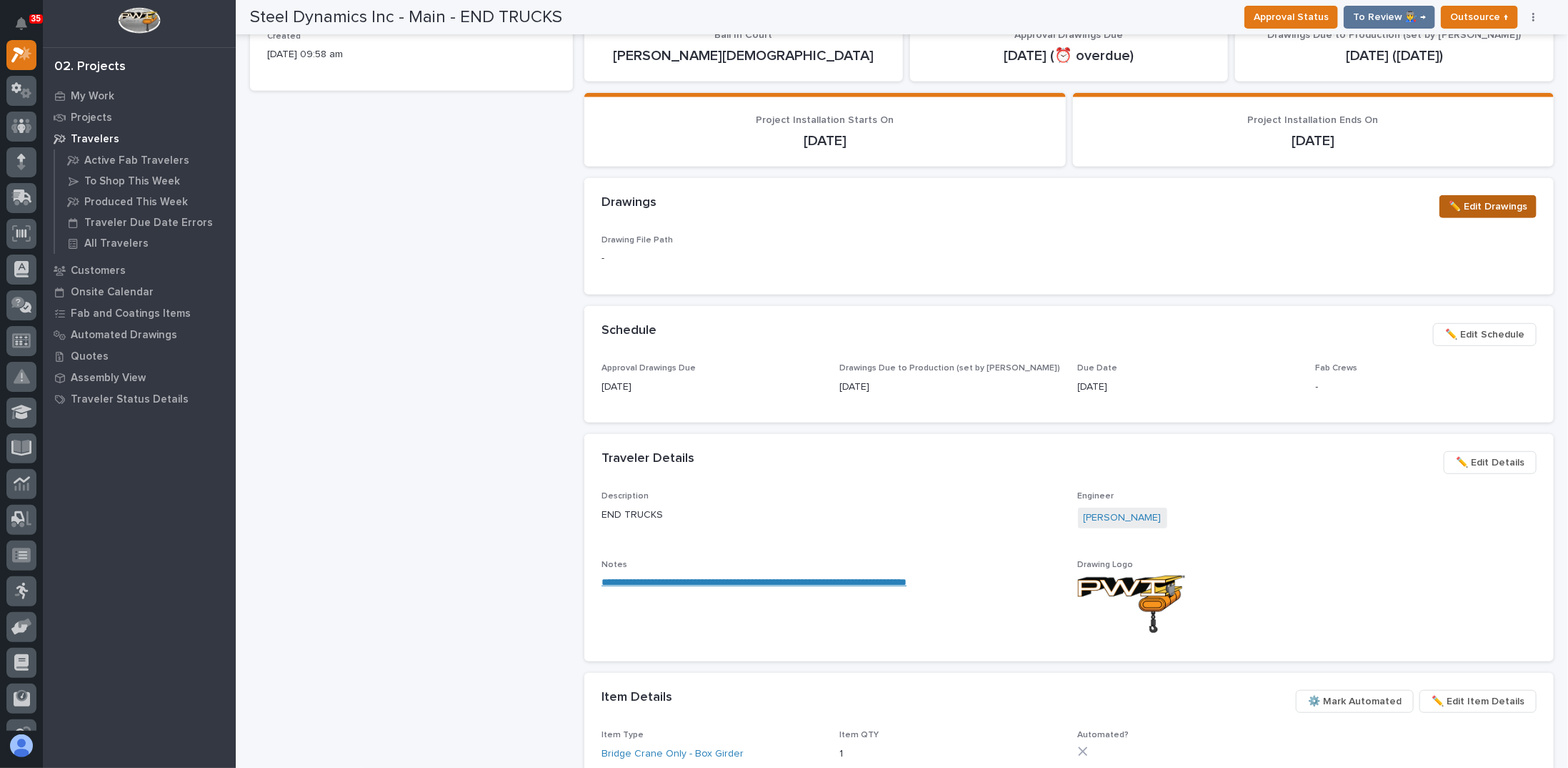
click at [1485, 211] on span "✏️ Edit Drawings" at bounding box center [1488, 206] width 79 height 17
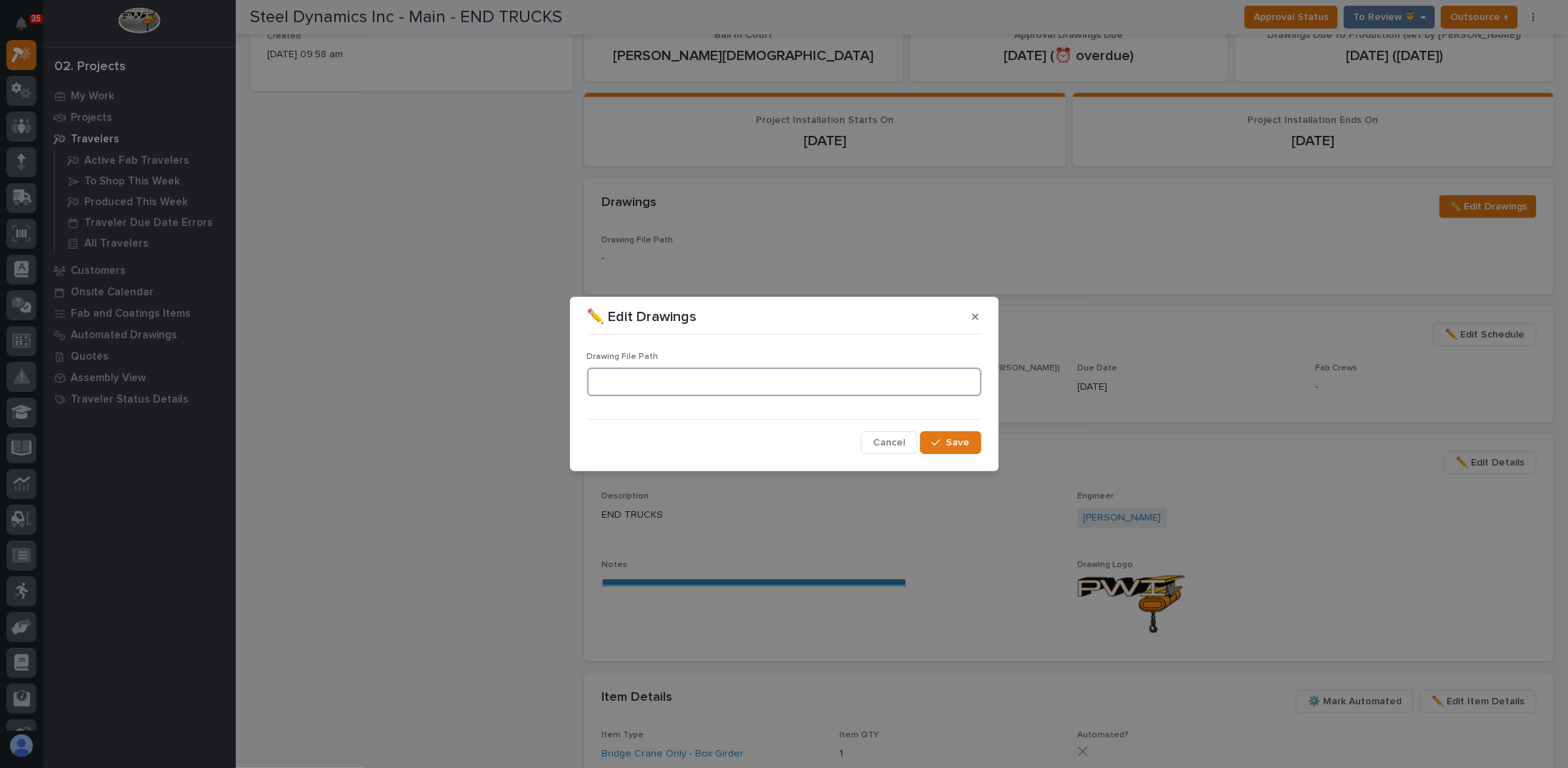
click at [658, 394] on input at bounding box center [784, 381] width 394 height 28
paste input "[URL][DOMAIN_NAME]"
type input "[URL][DOMAIN_NAME]"
click at [946, 442] on div "button" at bounding box center [939, 442] width 15 height 10
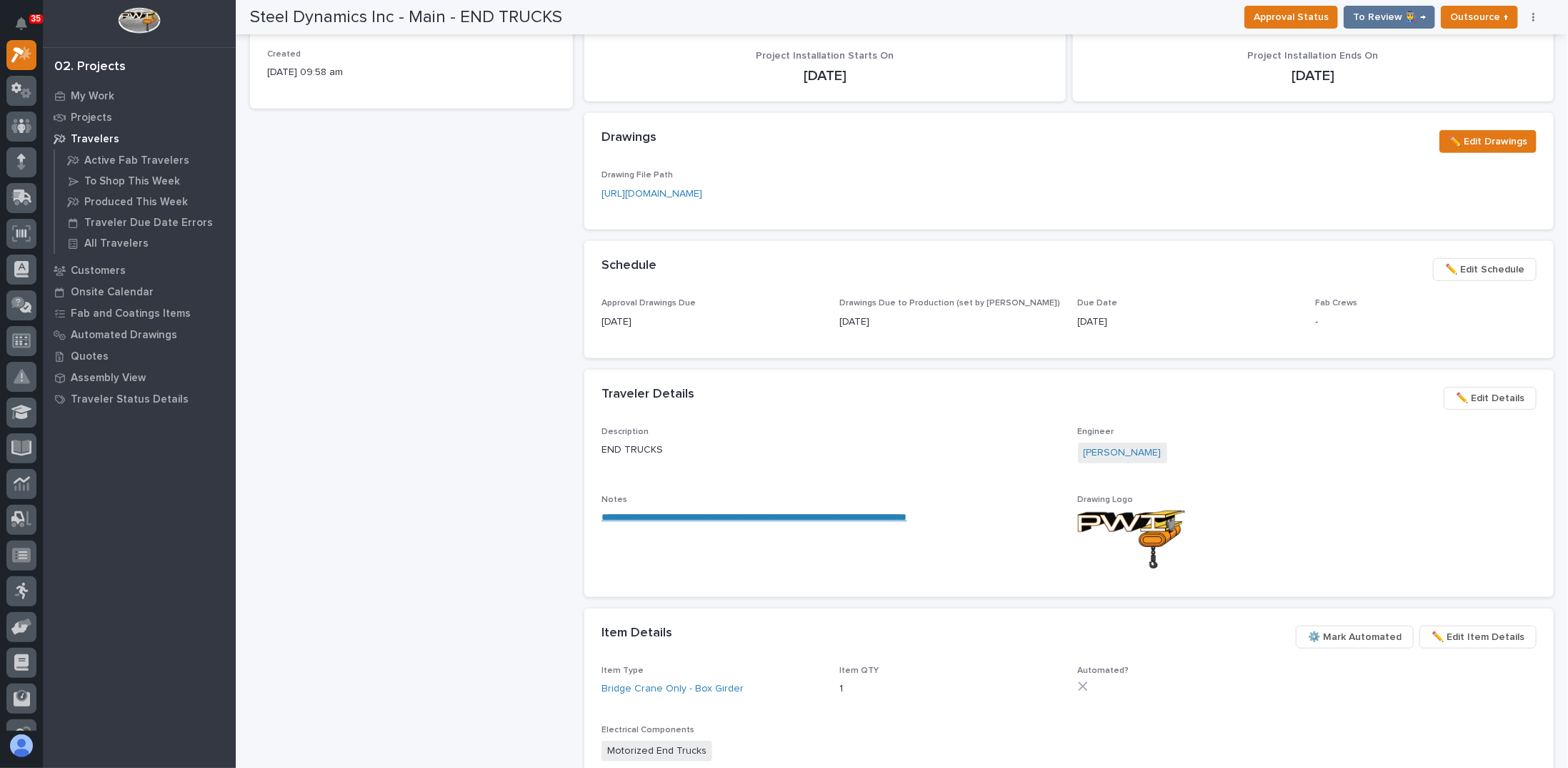
scroll to position [364, 0]
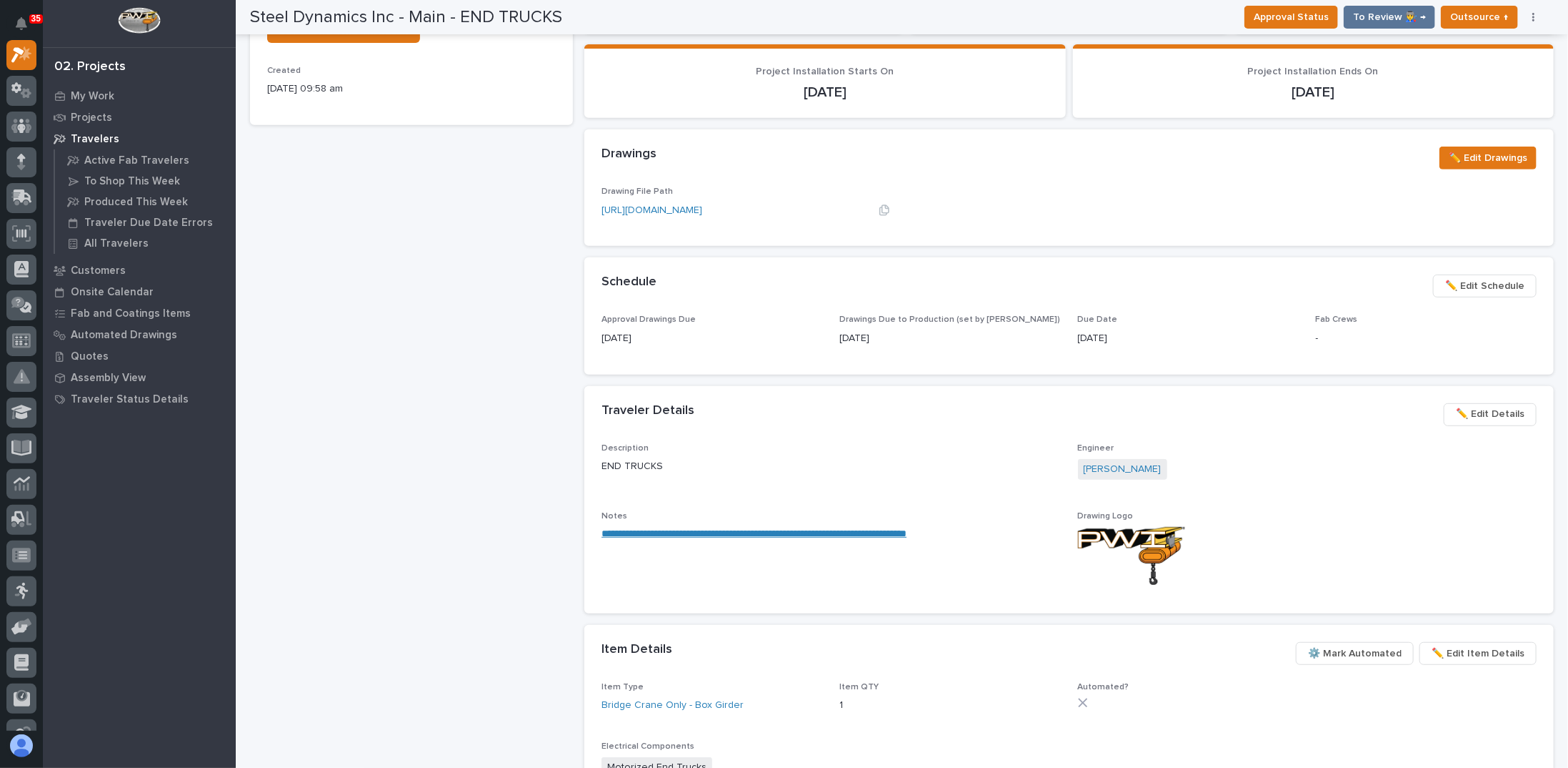
click at [683, 207] on link "[URL][DOMAIN_NAME]" at bounding box center [652, 210] width 101 height 10
click at [418, 325] on div "Steel Dynamics Inc - Main - END TRUCKS Production Project 26117 - Steel Dynamic…" at bounding box center [411, 373] width 323 height 1337
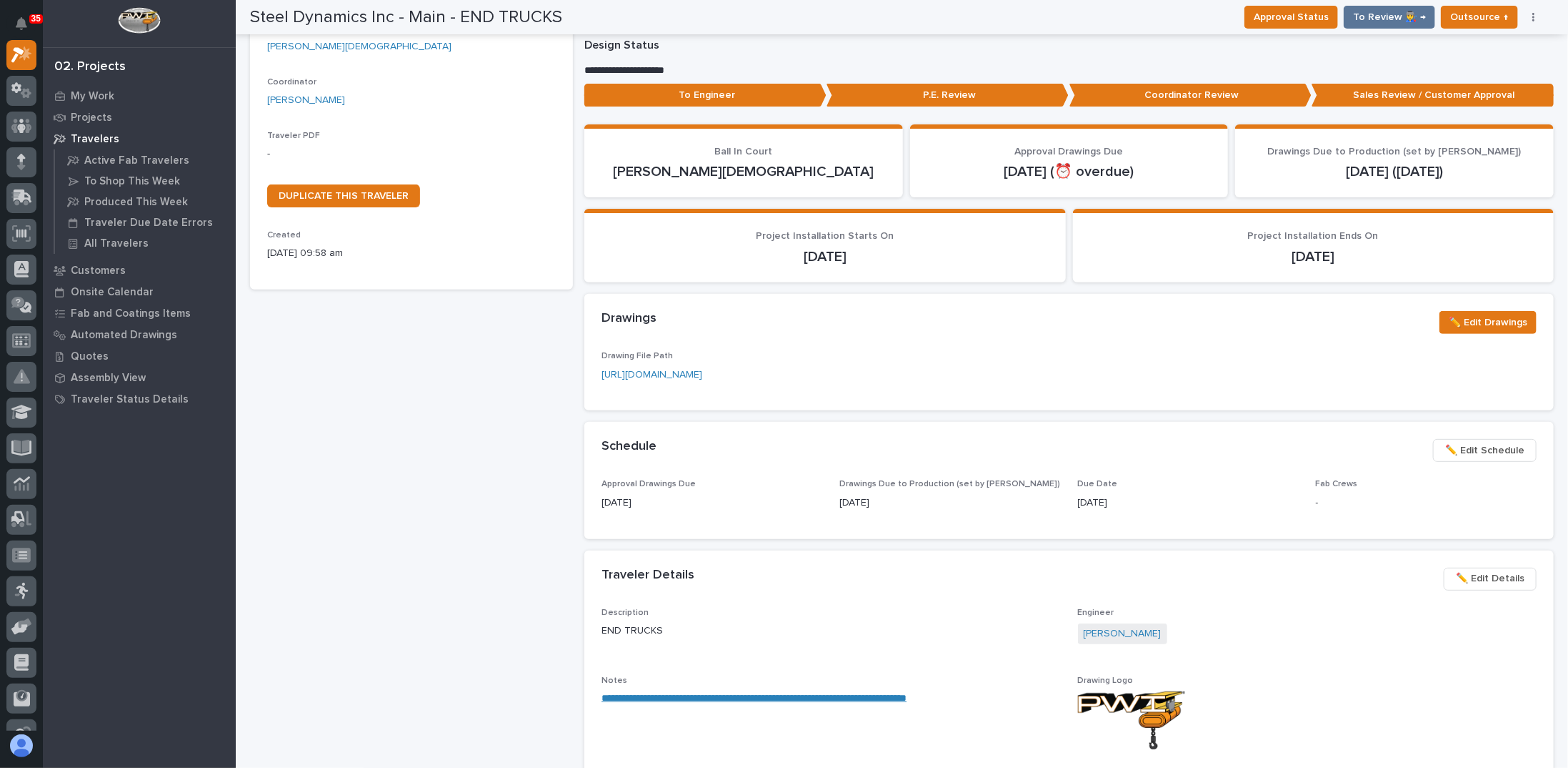
scroll to position [0, 0]
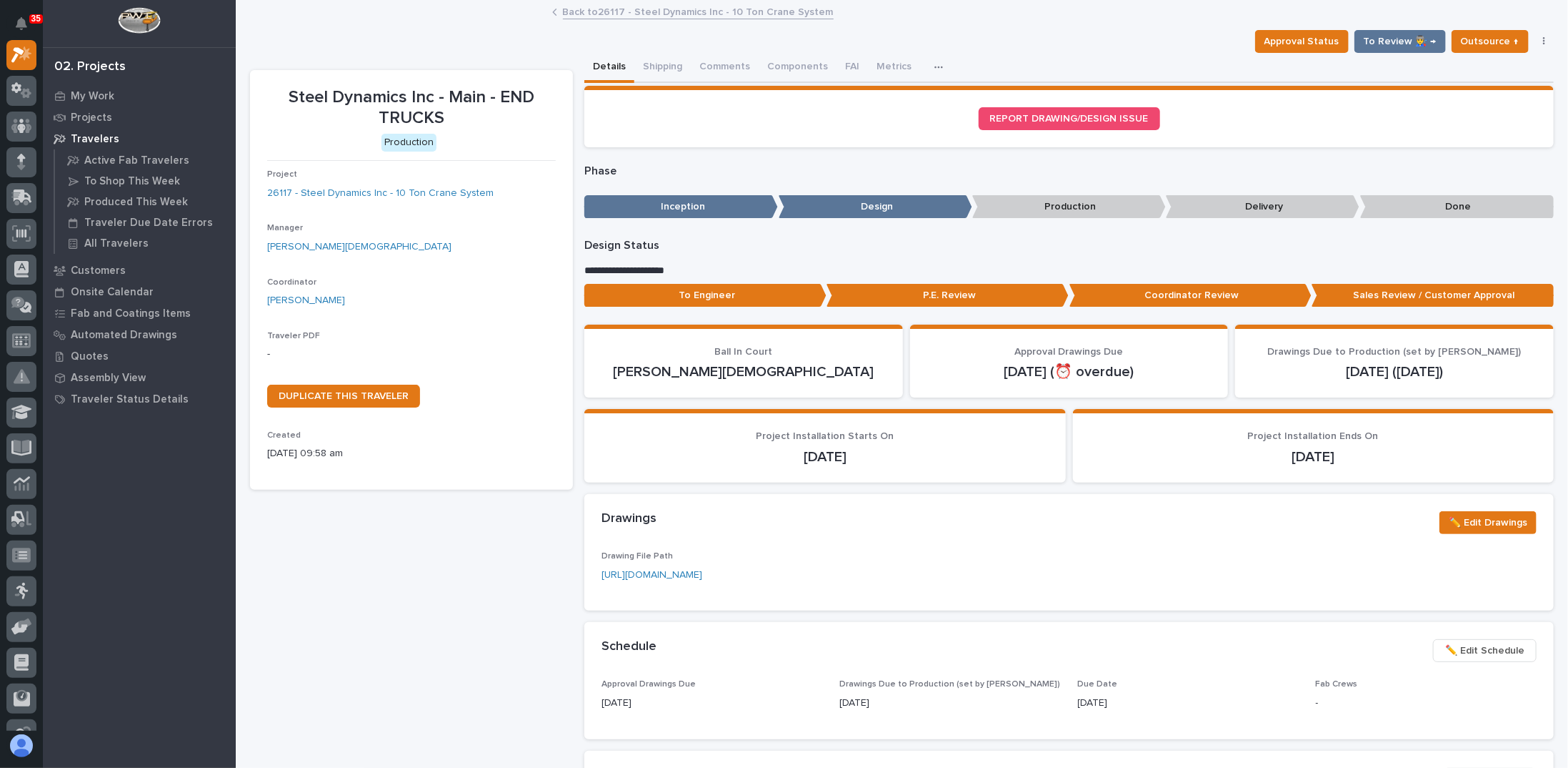
click at [1535, 41] on button "button" at bounding box center [1545, 41] width 20 height 10
click at [1487, 139] on span "Regenerate PDF" at bounding box center [1473, 138] width 77 height 17
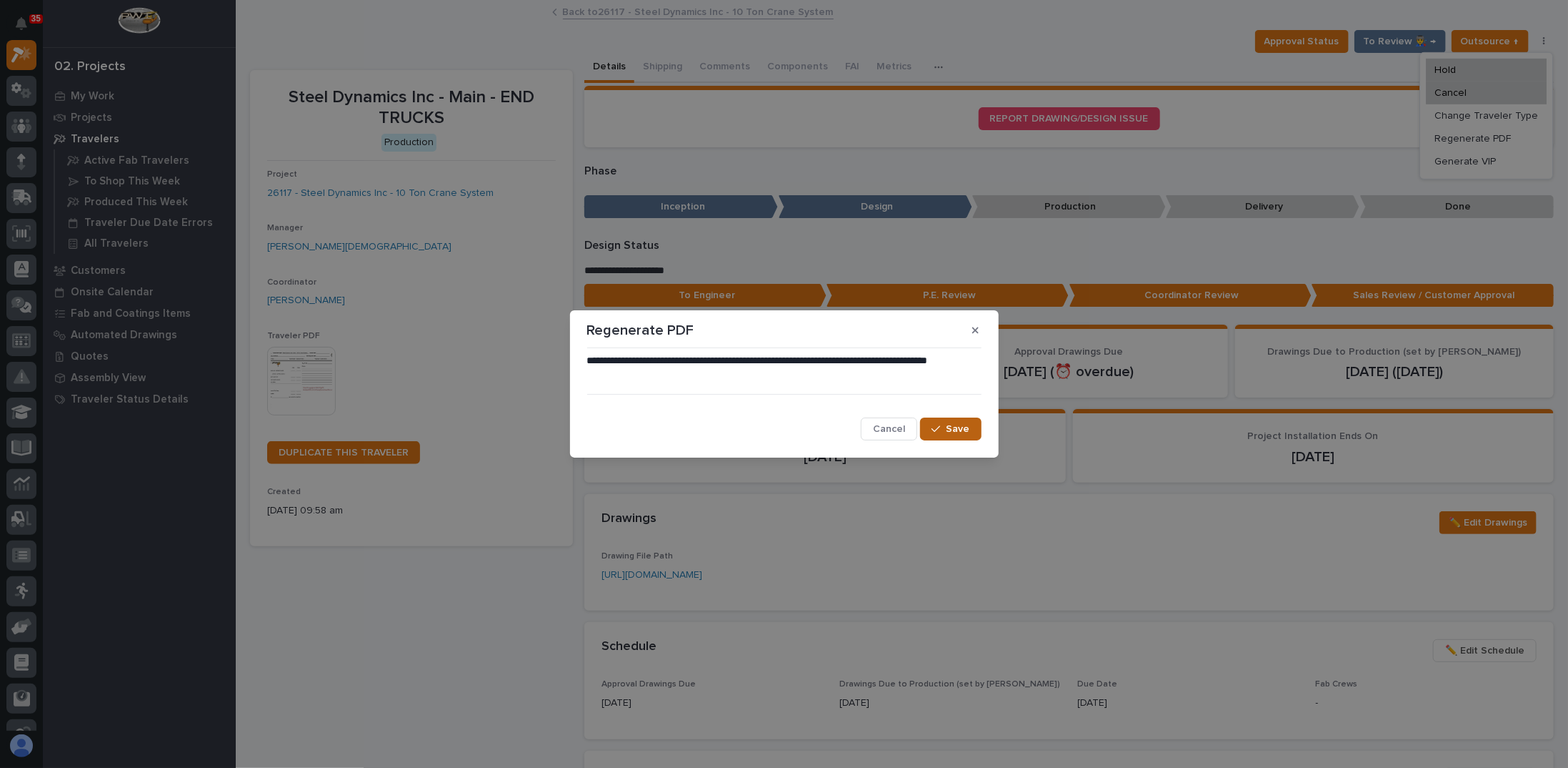
click at [951, 432] on span "Save" at bounding box center [959, 429] width 24 height 13
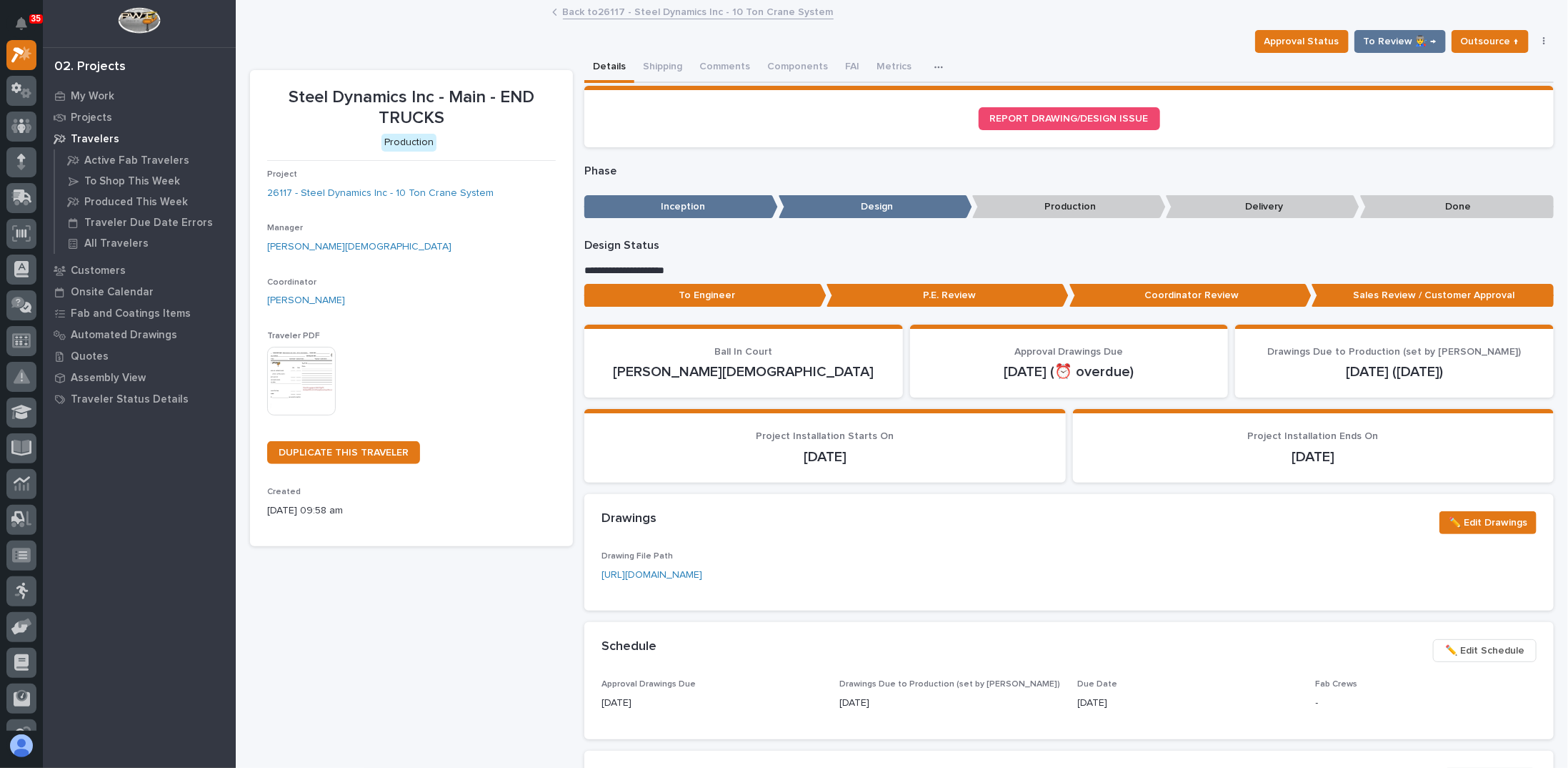
click at [305, 364] on img at bounding box center [301, 381] width 69 height 69
